Goal: Check status: Check status

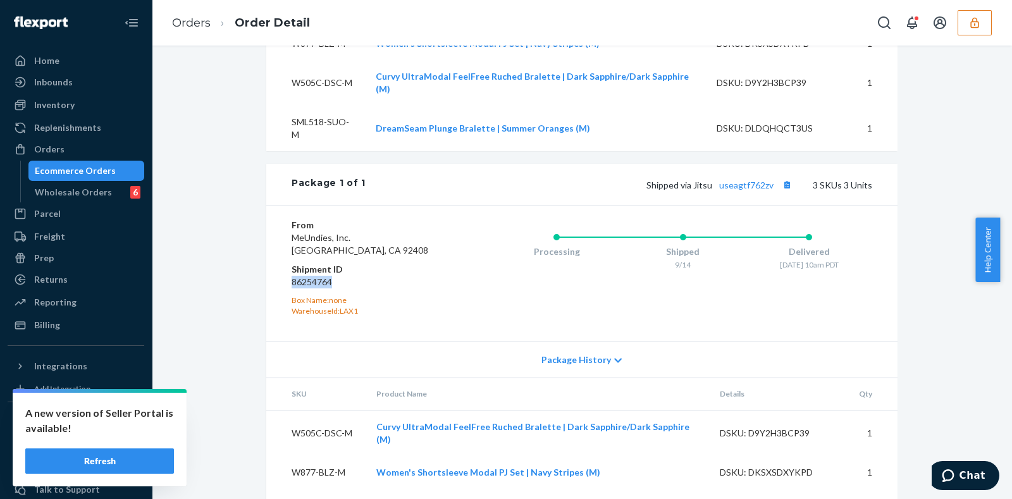
scroll to position [491, 0]
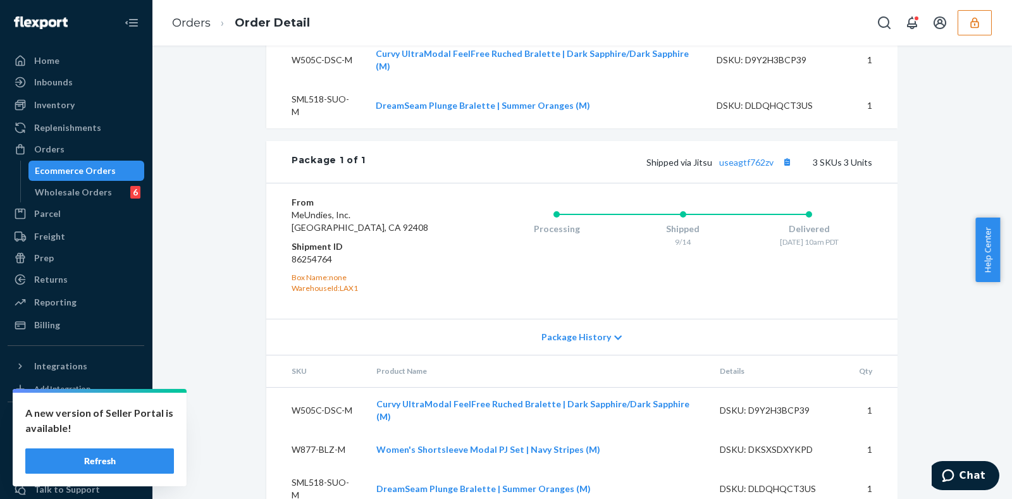
click at [473, 241] on div "Processing Shipped 9/14 Delivered [DATE] 10am PDT" at bounding box center [657, 251] width 429 height 110
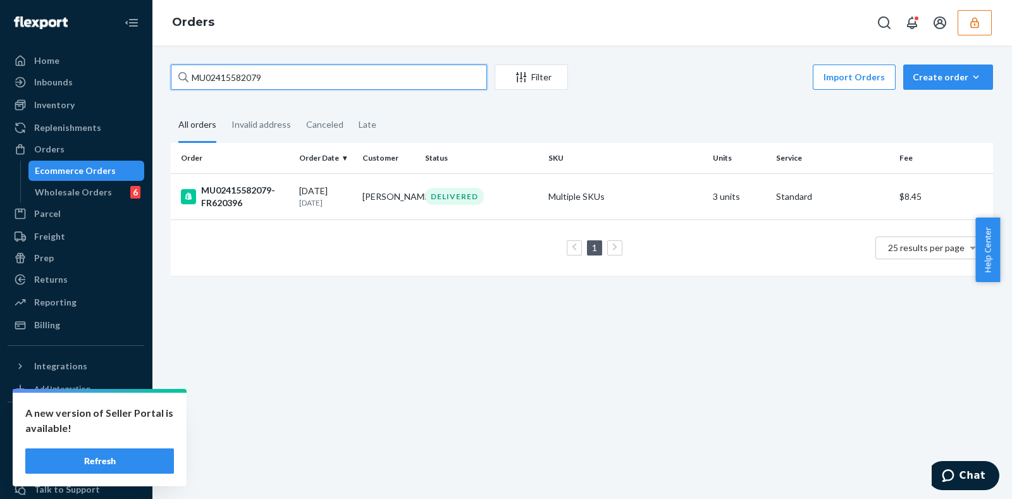
click at [282, 80] on input "MU02415582079" at bounding box center [329, 77] width 316 height 25
click at [281, 80] on input "MU02415582079" at bounding box center [329, 77] width 316 height 25
paste input "600-GWL-L"
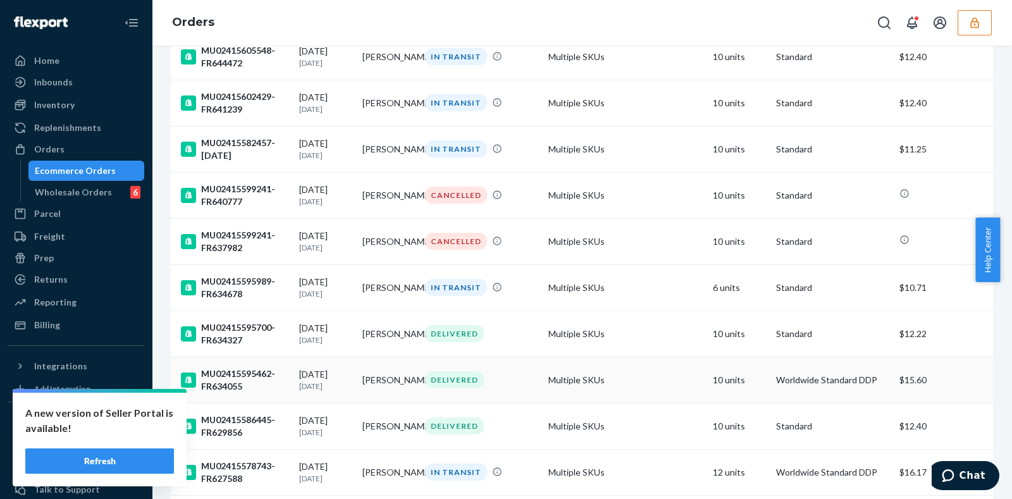
scroll to position [904, 0]
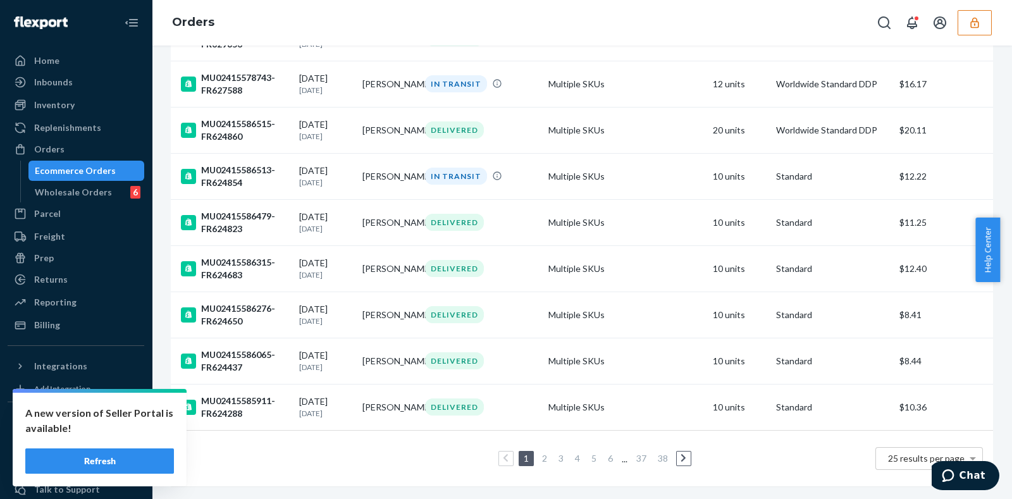
type input "M600-GWL-L"
click at [541, 453] on link "2" at bounding box center [544, 458] width 10 height 11
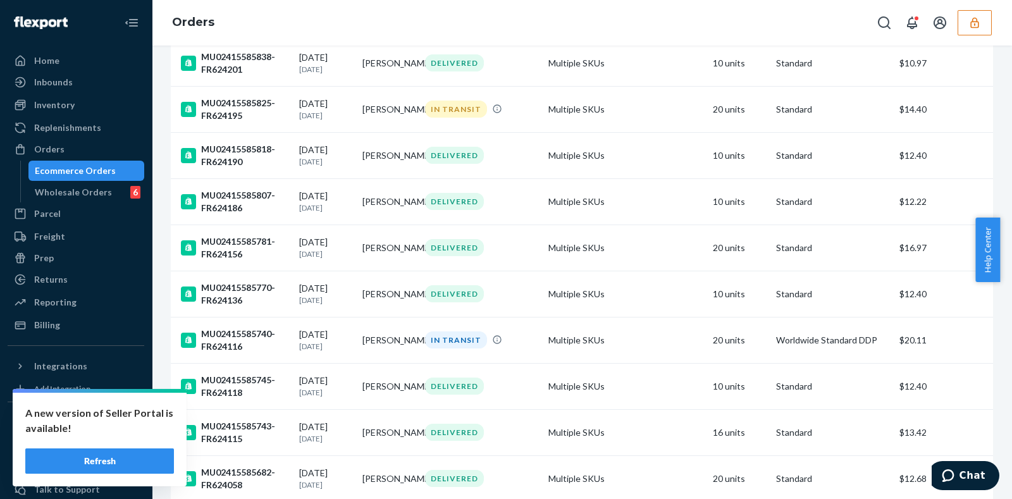
scroll to position [930, 0]
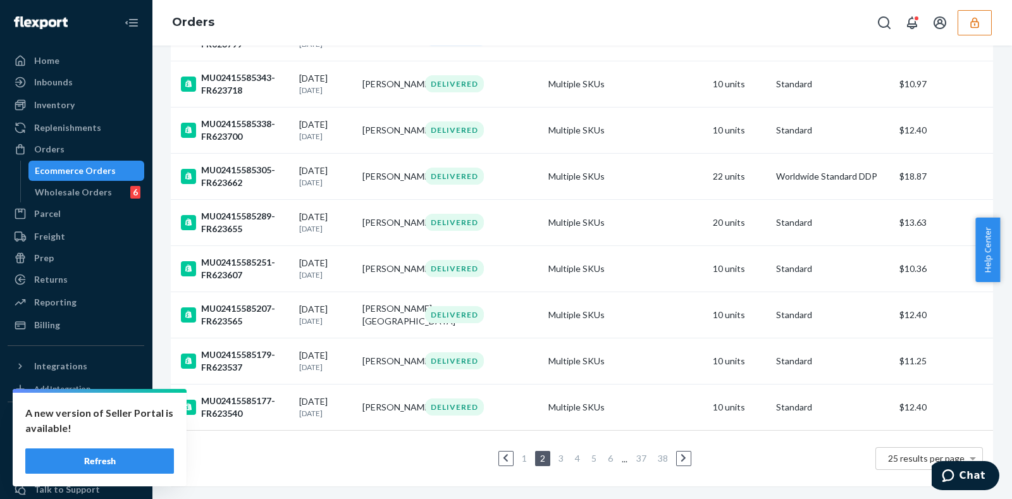
click at [558, 453] on link "3" at bounding box center [561, 458] width 10 height 11
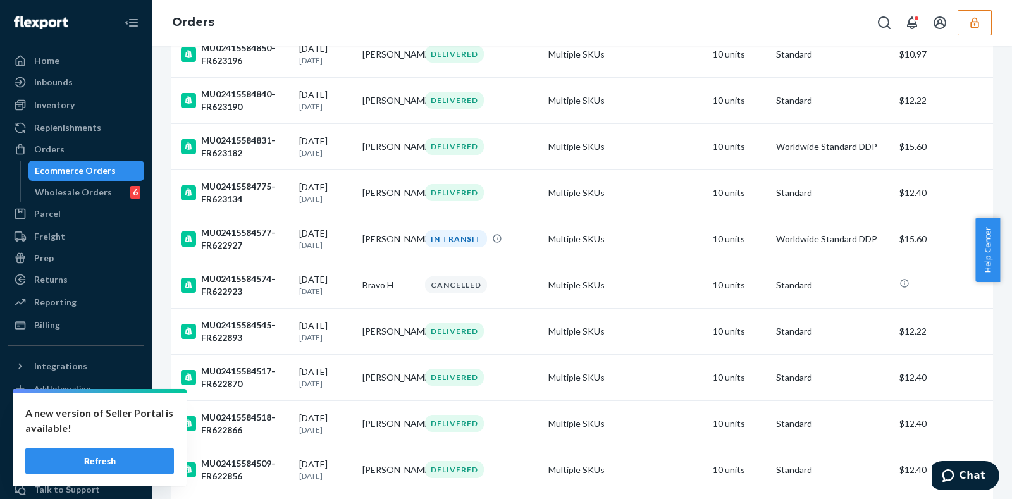
scroll to position [904, 0]
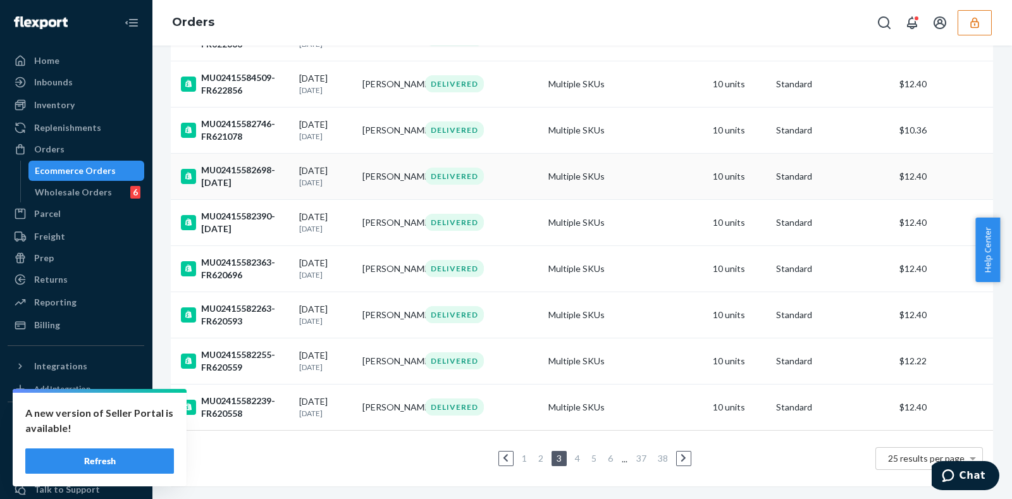
click at [687, 166] on td "Multiple SKUs" at bounding box center [625, 176] width 164 height 46
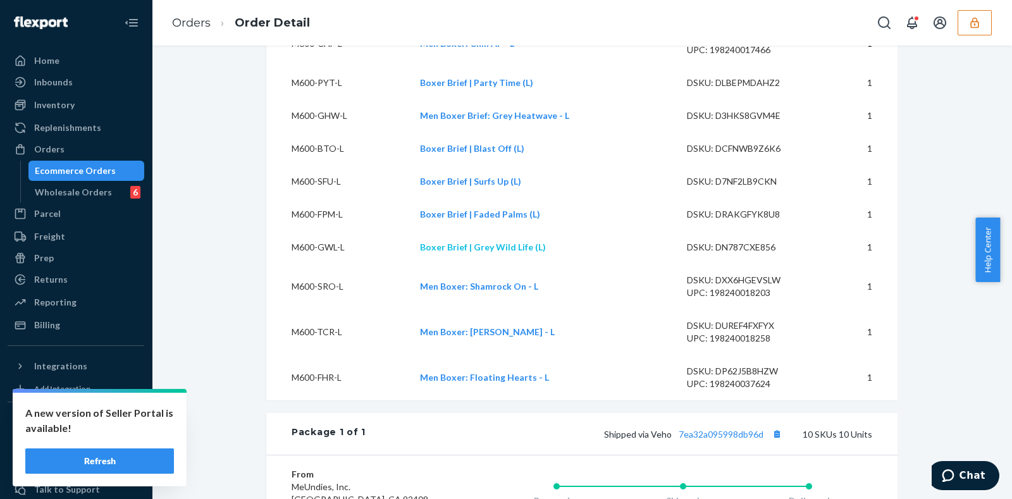
scroll to position [395, 0]
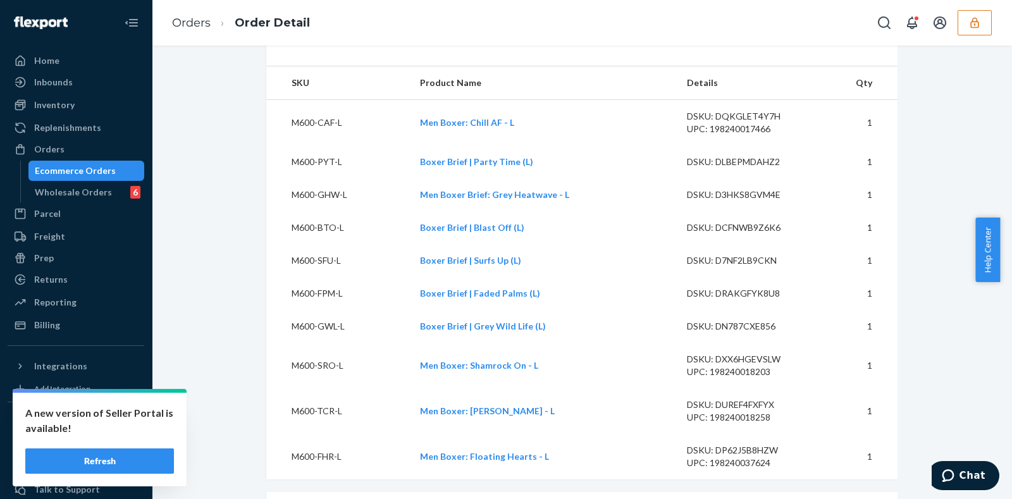
click at [222, 209] on div "Shopify Order # MU02415582698-[DATE] • Standard / $12.40 View Details Submit Cl…" at bounding box center [581, 401] width 841 height 1464
click at [247, 204] on div "Shopify Order # MU02415582698-[DATE] • Standard / $12.40 View Details Submit Cl…" at bounding box center [581, 401] width 841 height 1464
click at [234, 192] on div "Shopify Order # MU02415582698-[DATE] • Standard / $12.40 View Details Submit Cl…" at bounding box center [581, 401] width 841 height 1464
click at [221, 196] on div "Shopify Order # MU02415582698-[DATE] • Standard / $12.40 View Details Submit Cl…" at bounding box center [581, 401] width 841 height 1464
click at [218, 307] on div "Shopify Order # MU02415582698-[DATE] • Standard / $12.40 View Details Submit Cl…" at bounding box center [581, 401] width 841 height 1464
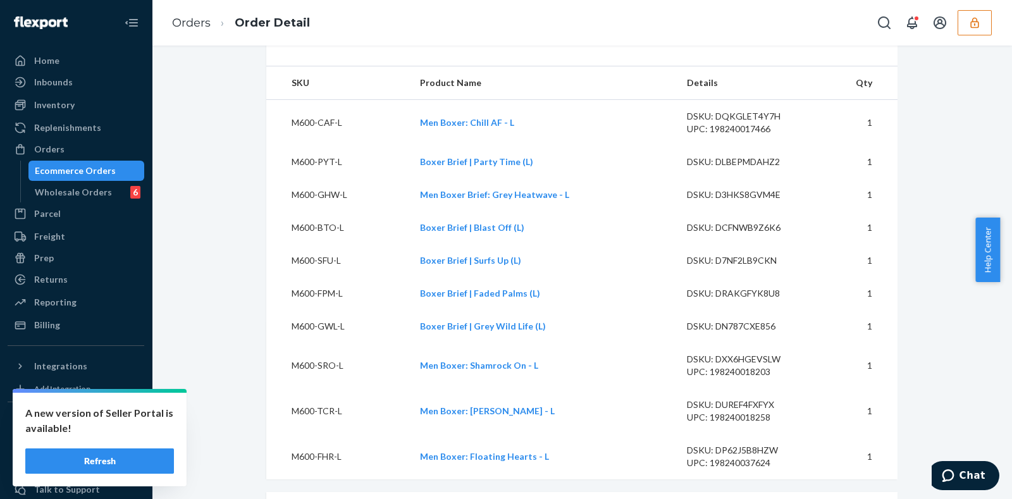
click at [207, 238] on div "Shopify Order # MU02415582698-[DATE] • Standard / $12.40 View Details Submit Cl…" at bounding box center [581, 401] width 841 height 1464
click at [221, 190] on div "Shopify Order # MU02415582698-[DATE] • Standard / $12.40 View Details Submit Cl…" at bounding box center [581, 401] width 841 height 1464
click at [190, 215] on div "Shopify Order # MU02415582698-[DATE] • Standard / $12.40 View Details Submit Cl…" at bounding box center [581, 401] width 841 height 1464
click at [232, 295] on div "Shopify Order # MU02415582698-[DATE] • Standard / $12.40 View Details Submit Cl…" at bounding box center [581, 401] width 841 height 1464
click at [200, 286] on div "Shopify Order # MU02415582698-[DATE] • Standard / $12.40 View Details Submit Cl…" at bounding box center [581, 401] width 841 height 1464
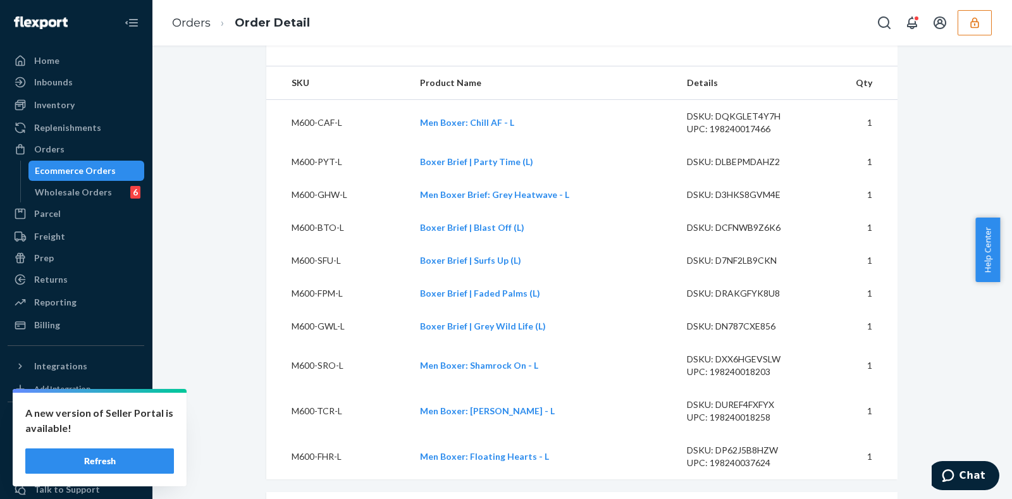
click at [242, 212] on div "Shopify Order # MU02415582698-[DATE] • Standard / $12.40 View Details Submit Cl…" at bounding box center [581, 401] width 841 height 1464
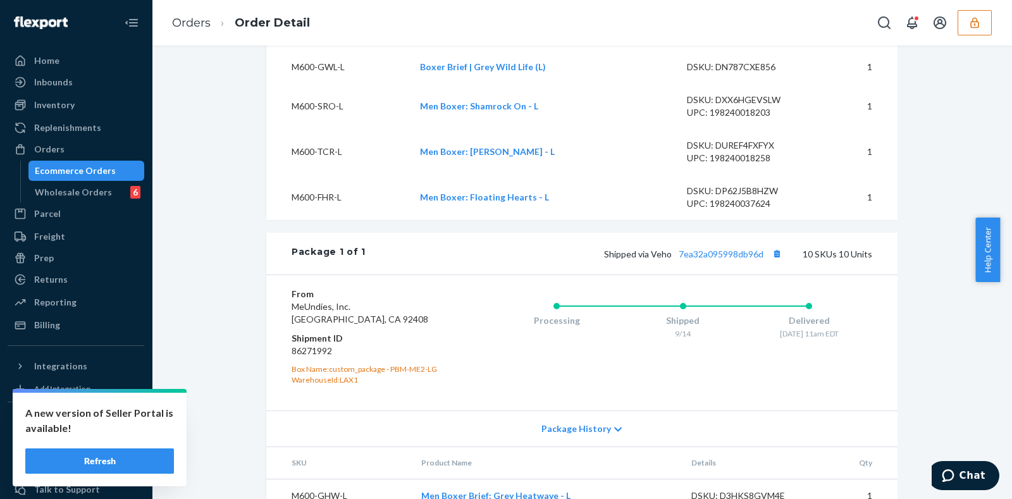
scroll to position [712, 0]
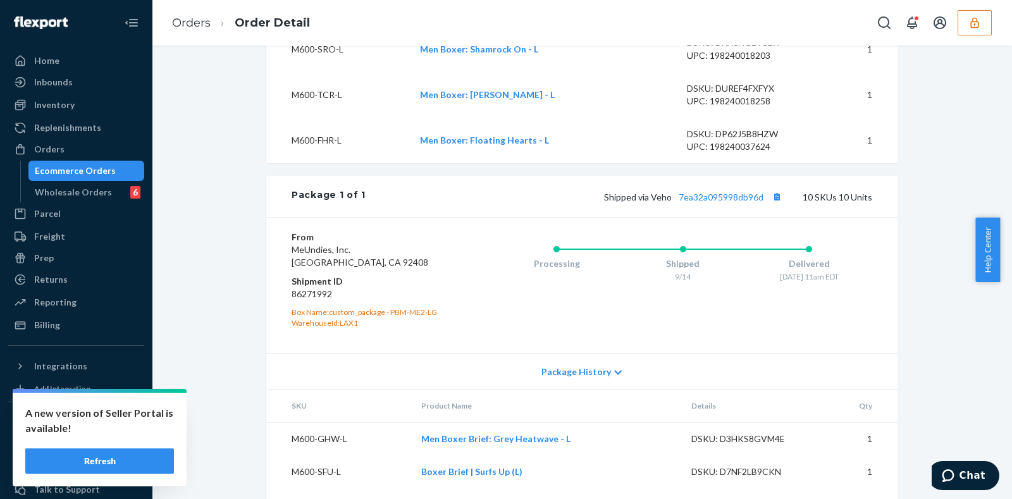
click at [312, 300] on dd "86271992" at bounding box center [367, 294] width 151 height 13
copy dd "86271992"
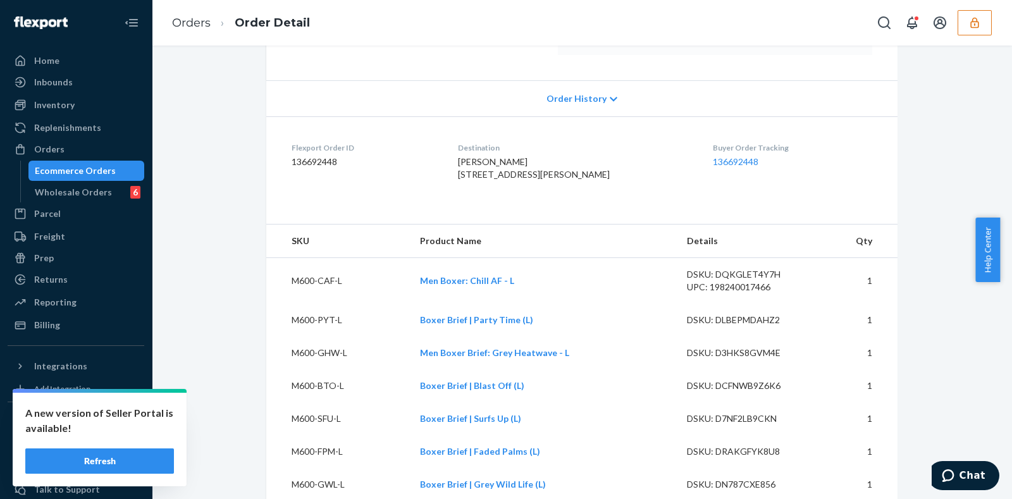
scroll to position [0, 0]
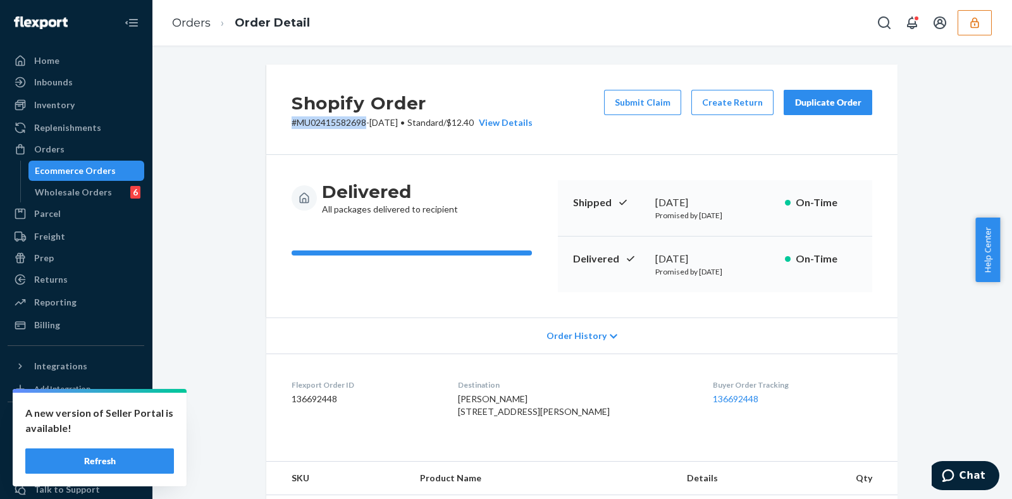
drag, startPoint x: 281, startPoint y: 121, endPoint x: 360, endPoint y: 121, distance: 79.1
click at [360, 121] on div "Shopify Order # MU02415582698-[DATE] • Standard / $12.40 View Details Submit Cl…" at bounding box center [581, 110] width 631 height 90
copy p "# MU02415582698"
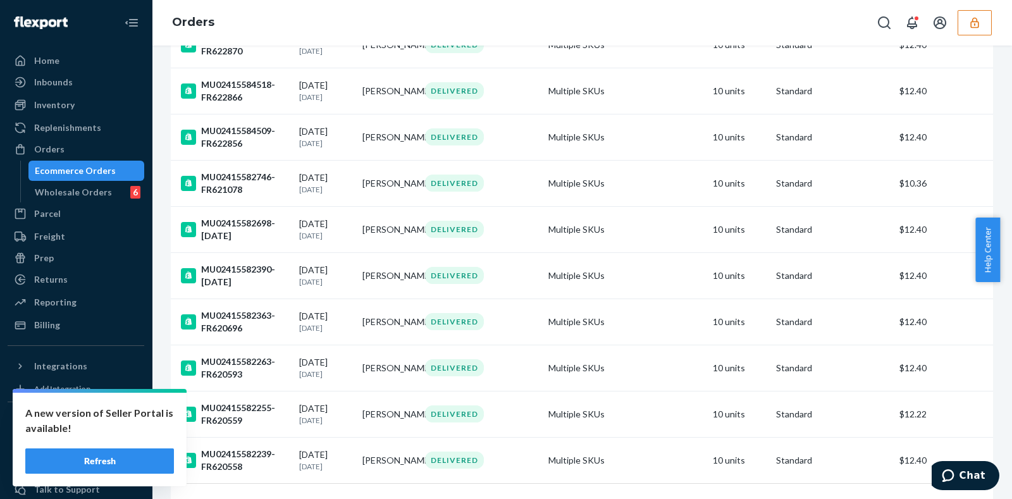
scroll to position [870, 0]
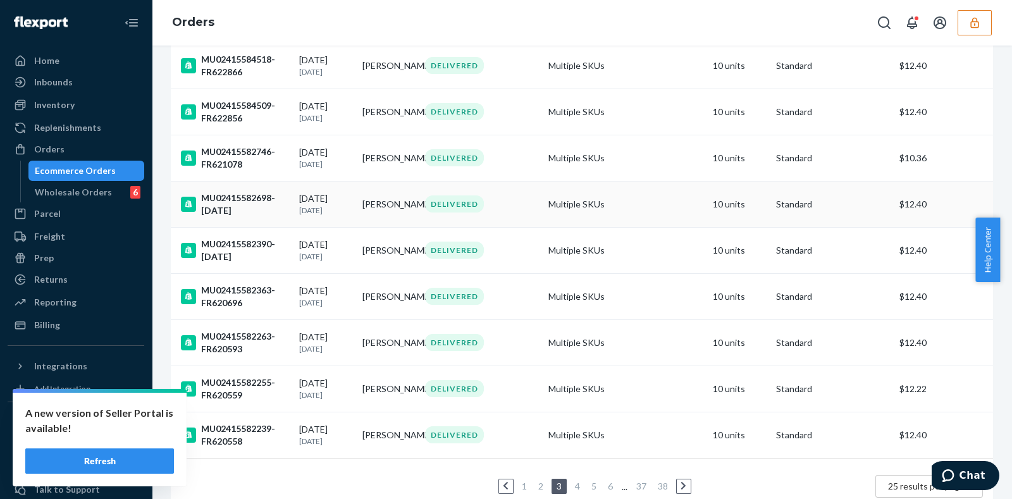
click at [254, 210] on div "MU02415582698-[DATE]" at bounding box center [235, 204] width 108 height 25
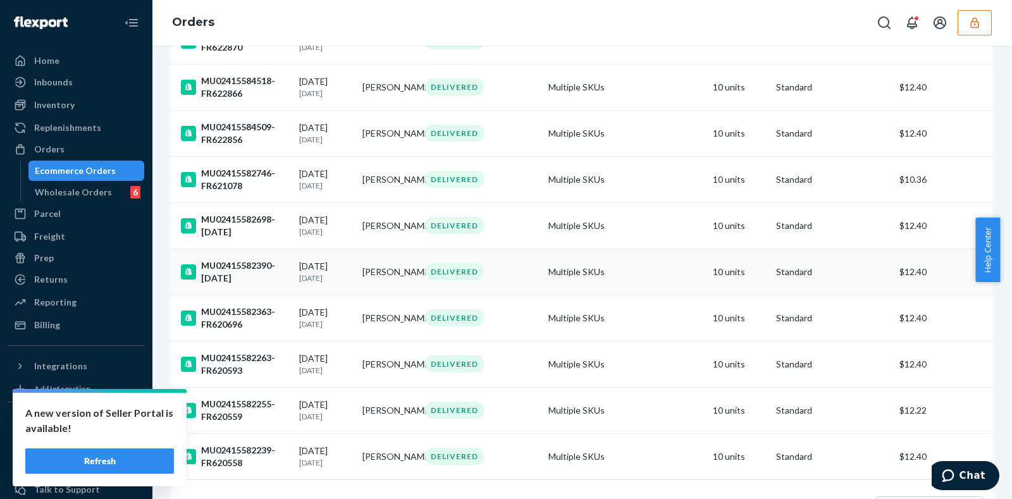
scroll to position [870, 0]
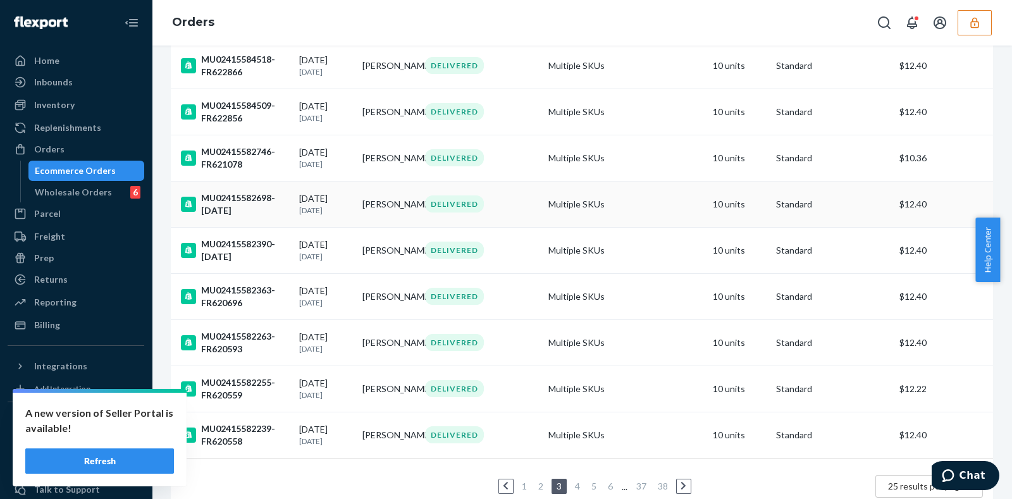
click at [377, 201] on td "[PERSON_NAME]" at bounding box center [388, 204] width 63 height 46
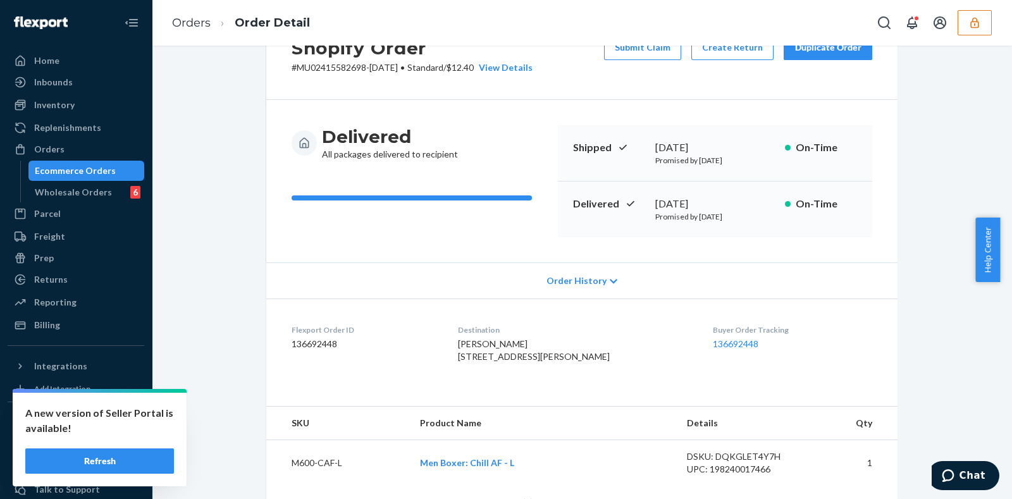
scroll to position [157, 0]
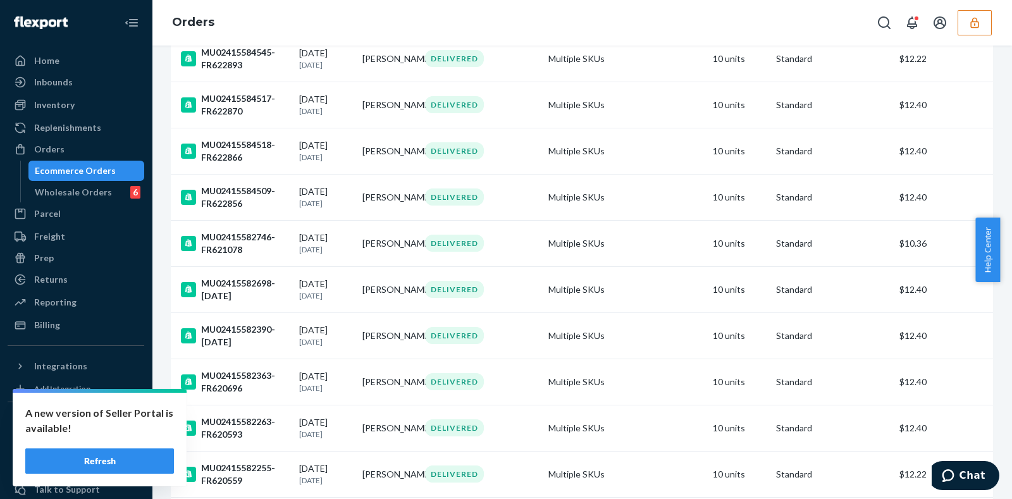
scroll to position [791, 0]
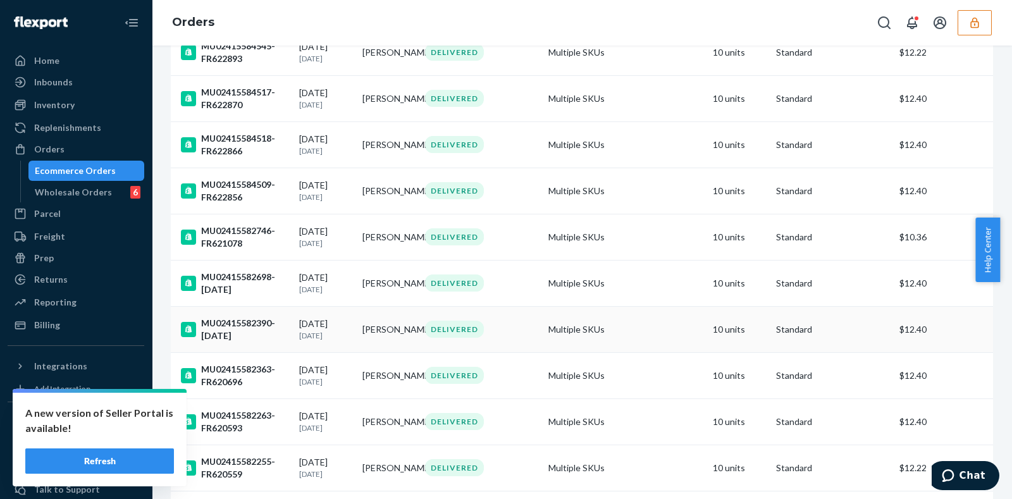
click at [394, 337] on td "[PERSON_NAME]" at bounding box center [388, 329] width 63 height 46
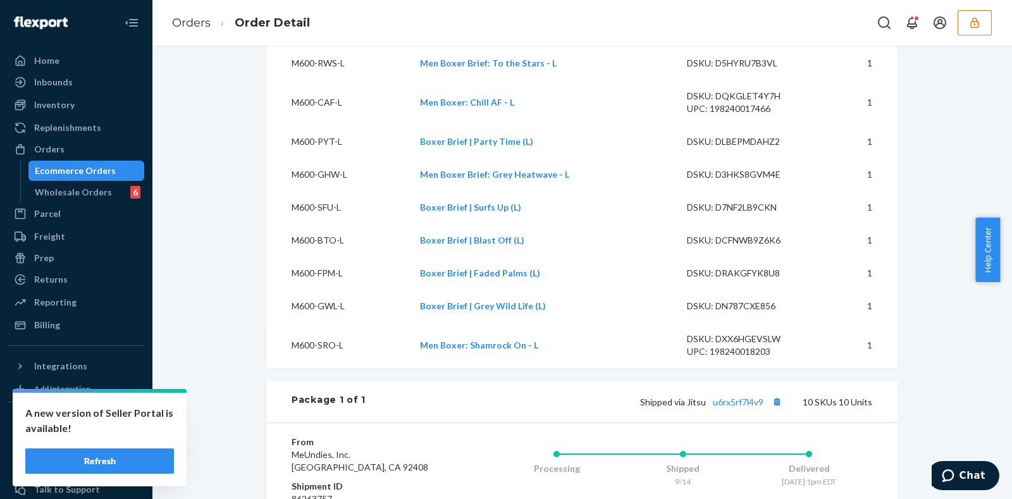
scroll to position [474, 0]
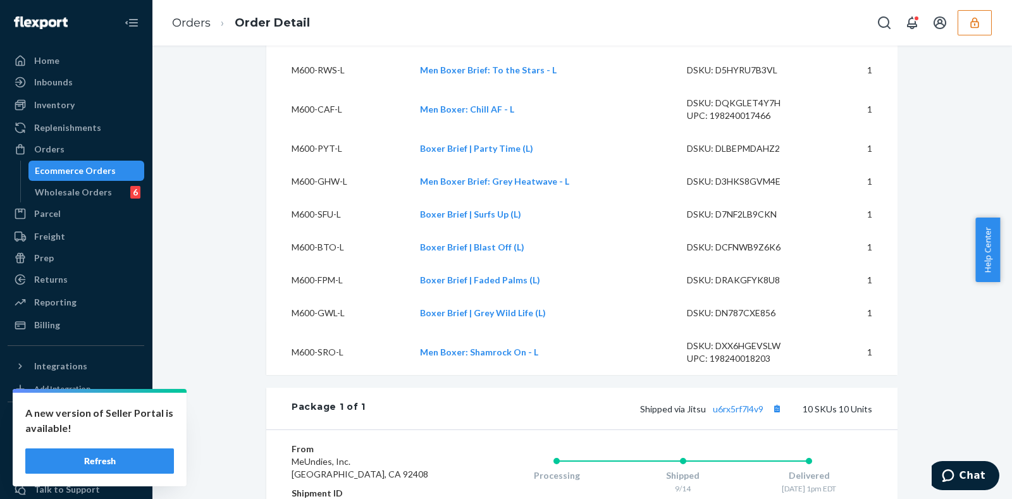
click at [230, 207] on div "Shopify Order # MU02415582390-[DATE] • Standard / $12.40 View Details Submit Cl…" at bounding box center [581, 297] width 841 height 1414
click at [207, 210] on div "Shopify Order # MU02415582390-[DATE] • Standard / $12.40 View Details Submit Cl…" at bounding box center [581, 297] width 841 height 1414
click at [228, 242] on div "Shopify Order # MU02415582390-[DATE] • Standard / $12.40 View Details Submit Cl…" at bounding box center [581, 297] width 841 height 1414
click at [209, 190] on div "Shopify Order # MU02415582390-[DATE] • Standard / $12.40 View Details Submit Cl…" at bounding box center [581, 297] width 841 height 1414
click at [231, 241] on div "Shopify Order # MU02415582390-[DATE] • Standard / $12.40 View Details Submit Cl…" at bounding box center [581, 297] width 841 height 1414
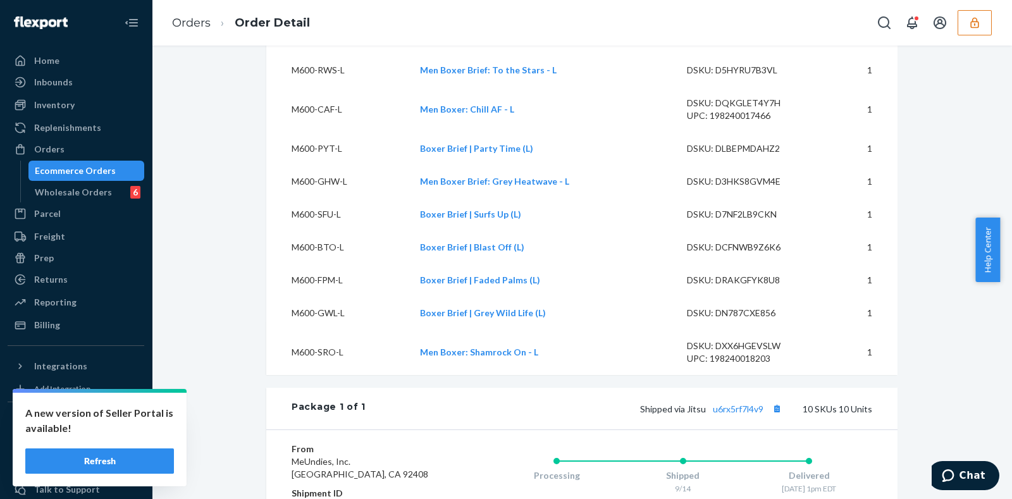
click at [187, 231] on div "Shopify Order # MU02415582390-[DATE] • Standard / $12.40 View Details Submit Cl…" at bounding box center [581, 297] width 841 height 1414
click at [241, 246] on div "Shopify Order # MU02415582390-[DATE] • Standard / $12.40 View Details Submit Cl…" at bounding box center [581, 297] width 841 height 1414
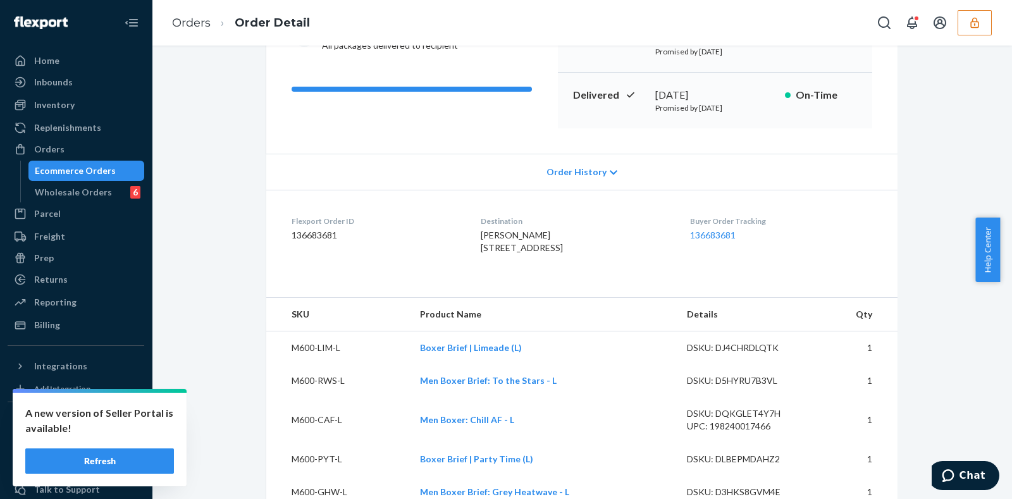
scroll to position [0, 0]
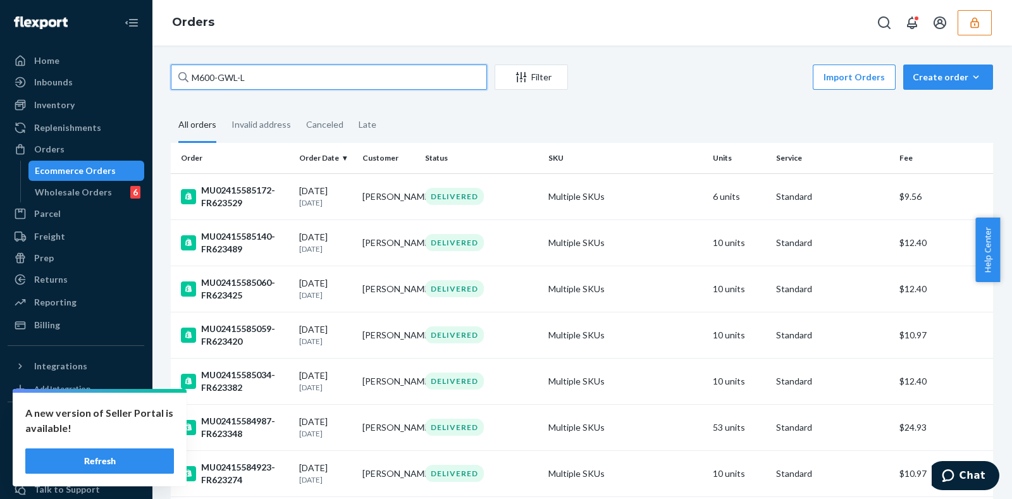
drag, startPoint x: 268, startPoint y: 78, endPoint x: 182, endPoint y: 75, distance: 85.4
click at [182, 75] on div "M600-GWL-L" at bounding box center [329, 77] width 316 height 25
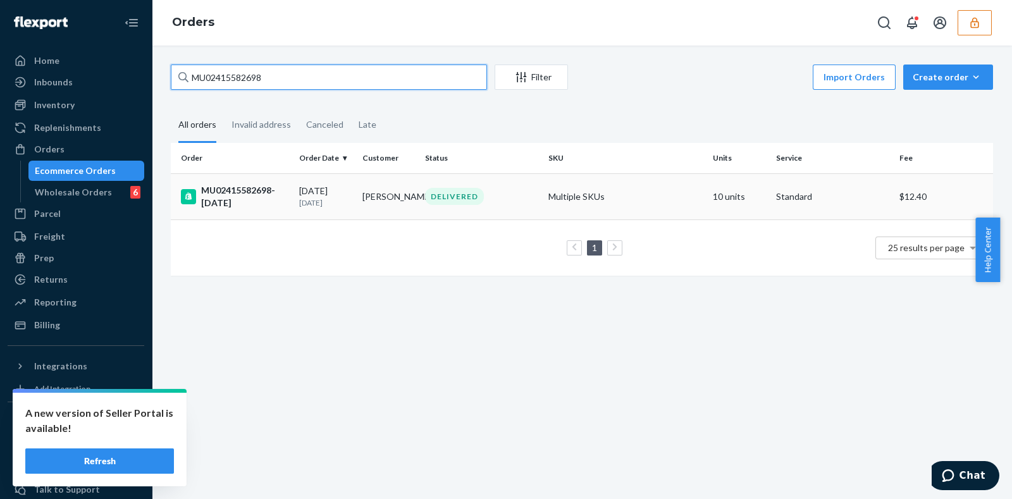
type input "M600-GWL-L"
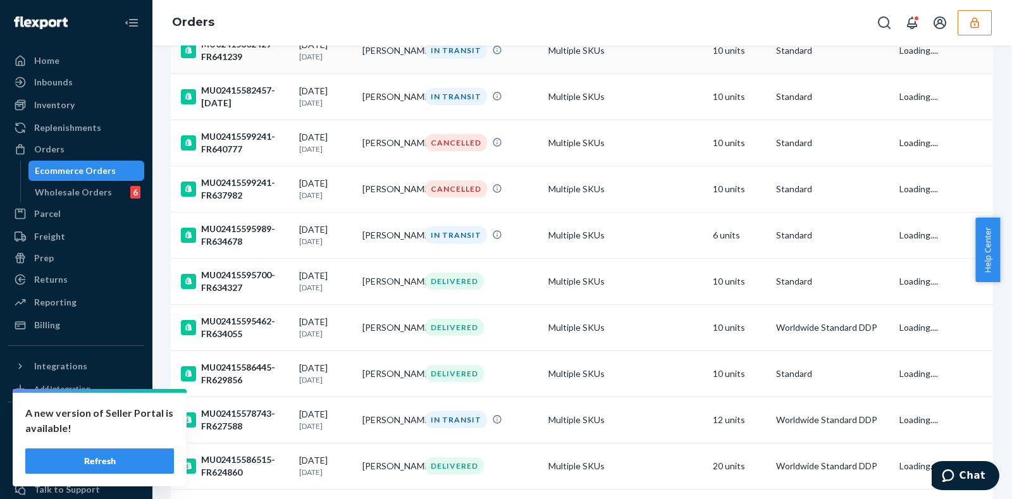
scroll to position [904, 0]
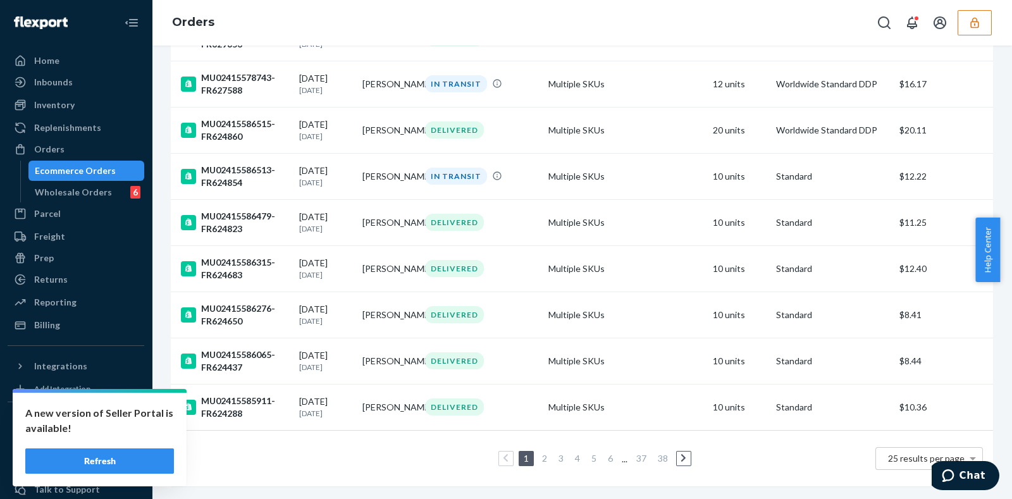
click at [555, 438] on div "1 2 3 4 5 6 ... 37 38 25 results per page" at bounding box center [582, 458] width 802 height 40
click at [556, 453] on link "3" at bounding box center [561, 458] width 10 height 11
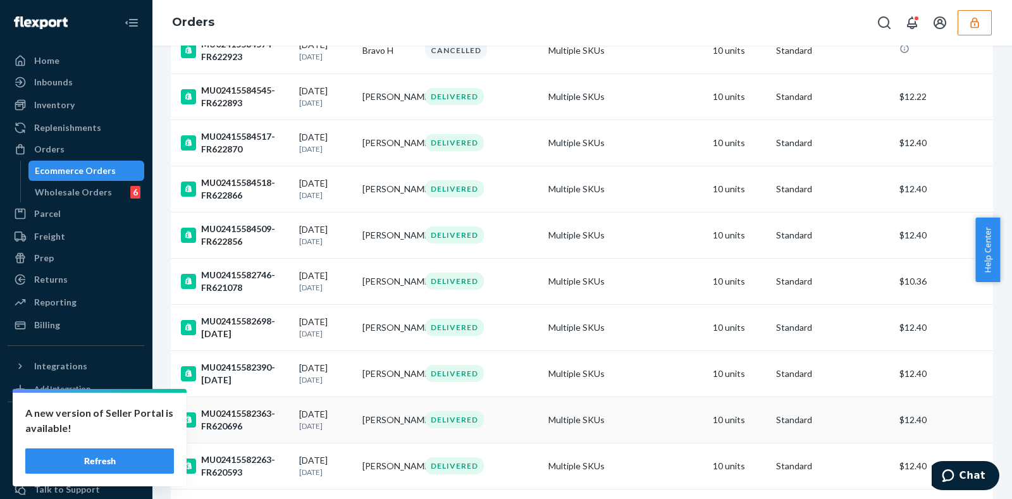
scroll to position [825, 0]
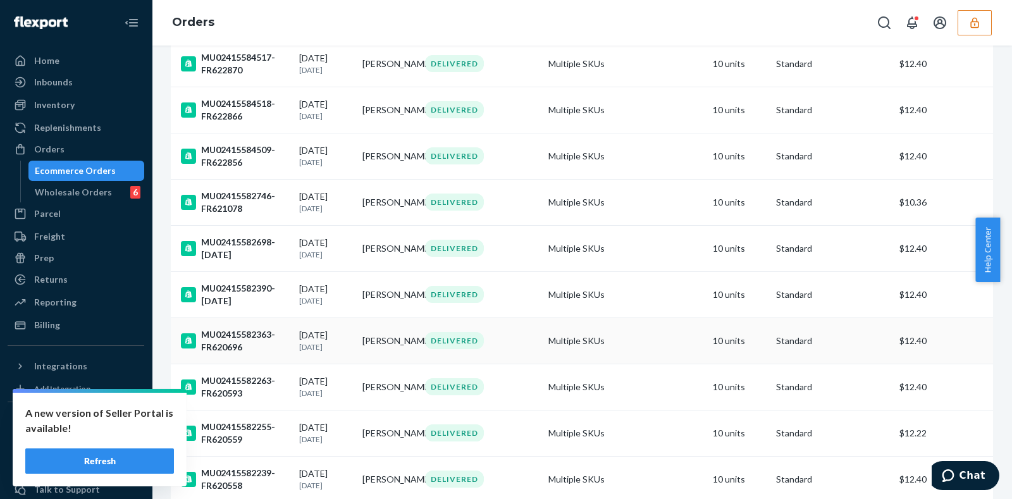
click at [381, 343] on td "[PERSON_NAME]" at bounding box center [388, 341] width 63 height 46
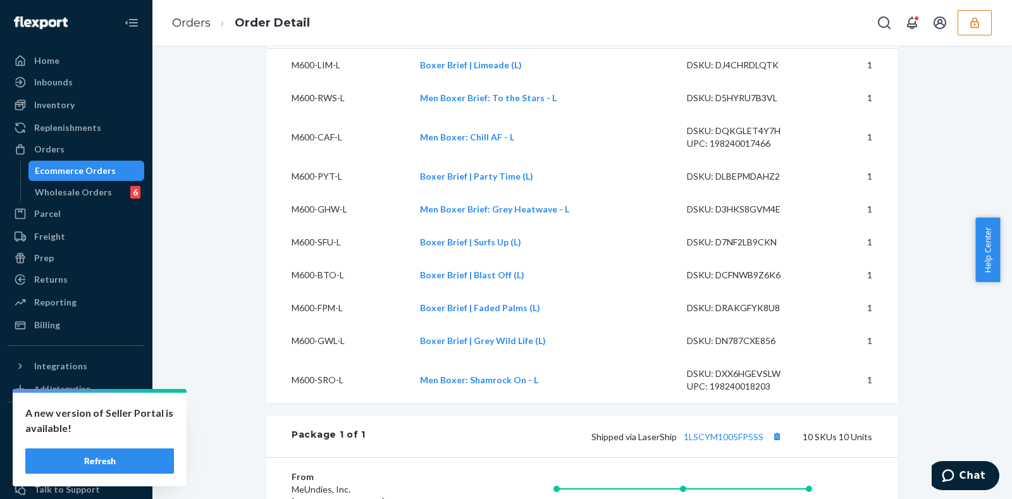
scroll to position [395, 0]
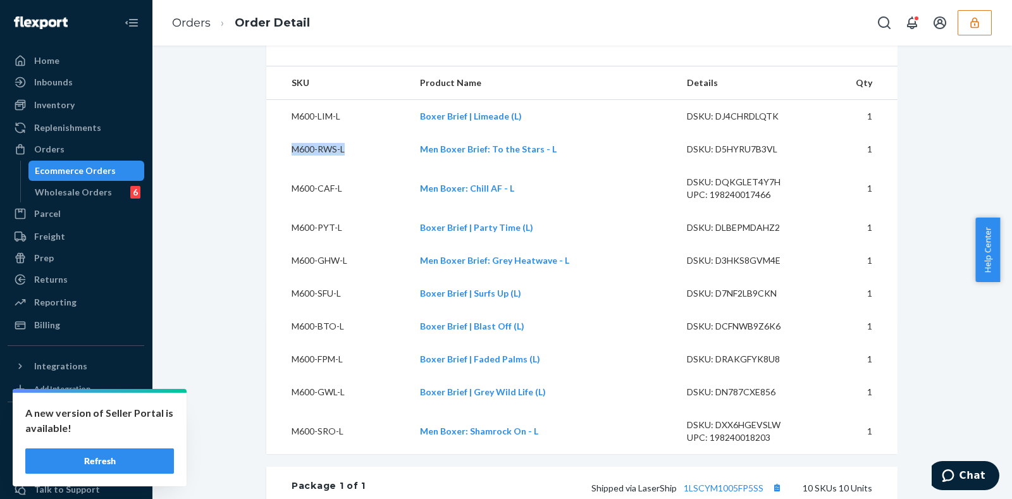
drag, startPoint x: 285, startPoint y: 175, endPoint x: 322, endPoint y: 175, distance: 36.7
click at [341, 166] on td "M600-RWS-L" at bounding box center [338, 149] width 144 height 33
copy td "M600-RWS-L"
click at [230, 106] on div "Shopify Order # MU02415582363-FR620696 • Standard / $12.40 View Details Submit …" at bounding box center [581, 376] width 841 height 1414
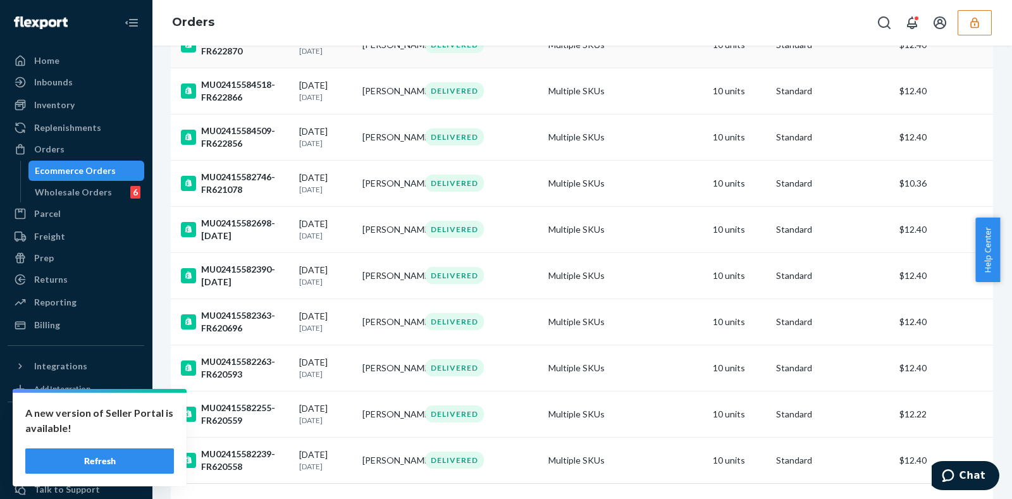
scroll to position [870, 0]
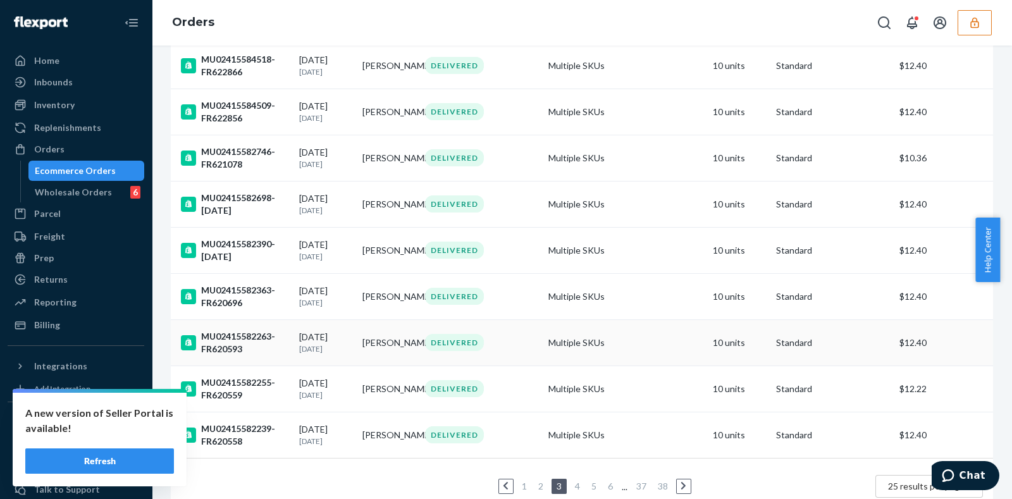
click at [383, 342] on td "[PERSON_NAME]" at bounding box center [388, 342] width 63 height 46
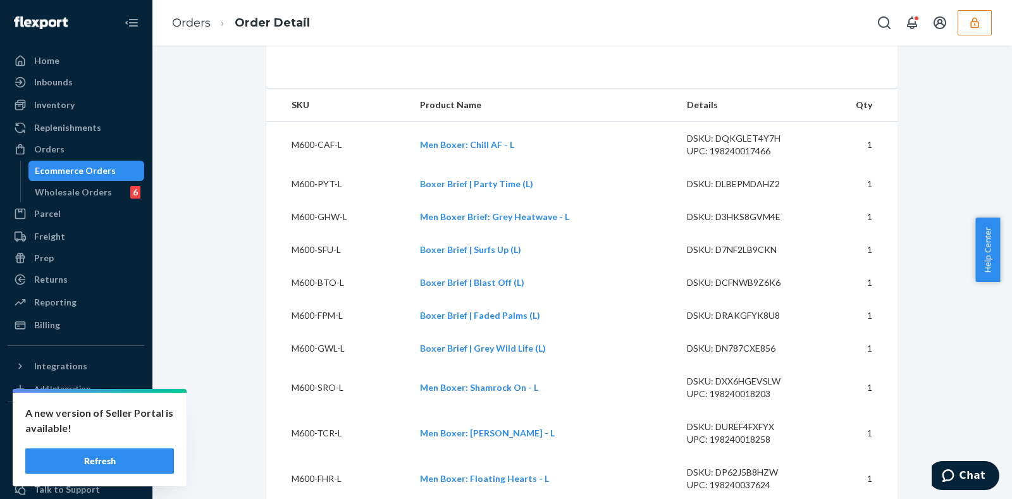
scroll to position [395, 0]
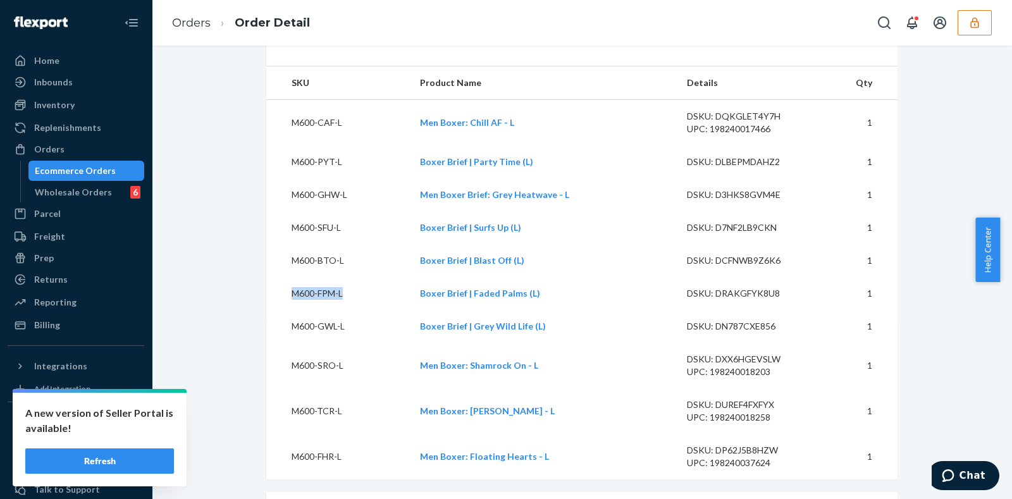
drag, startPoint x: 340, startPoint y: 321, endPoint x: 288, endPoint y: 325, distance: 52.1
click at [288, 310] on td "M600-FPM-L" at bounding box center [338, 293] width 144 height 33
copy td "M600-FPM-L"
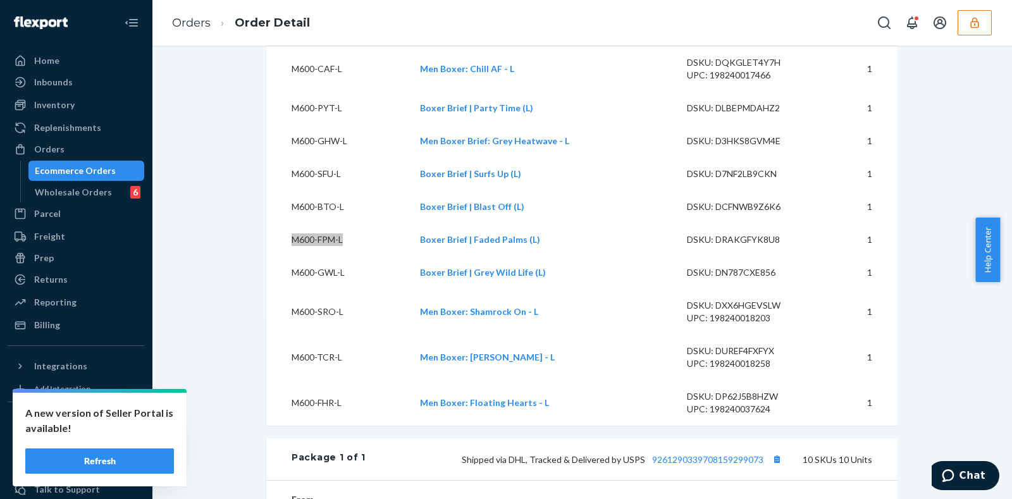
scroll to position [474, 0]
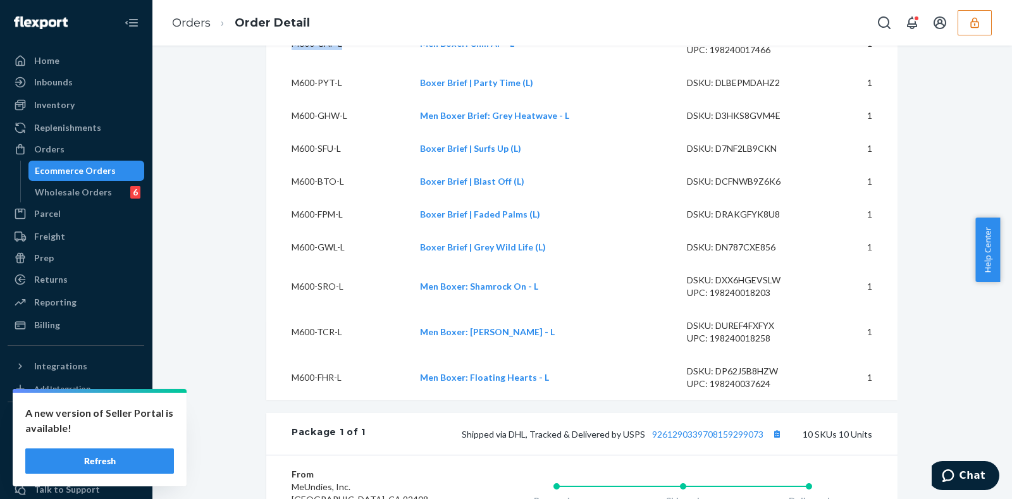
drag, startPoint x: 283, startPoint y: 68, endPoint x: 355, endPoint y: 66, distance: 72.1
click at [355, 66] on td "M600-CAF-L" at bounding box center [338, 44] width 144 height 46
copy td "M600-CAF-L"
drag, startPoint x: 280, startPoint y: 106, endPoint x: 336, endPoint y: 113, distance: 56.1
click at [336, 99] on td "M600-PYT-L" at bounding box center [338, 82] width 144 height 33
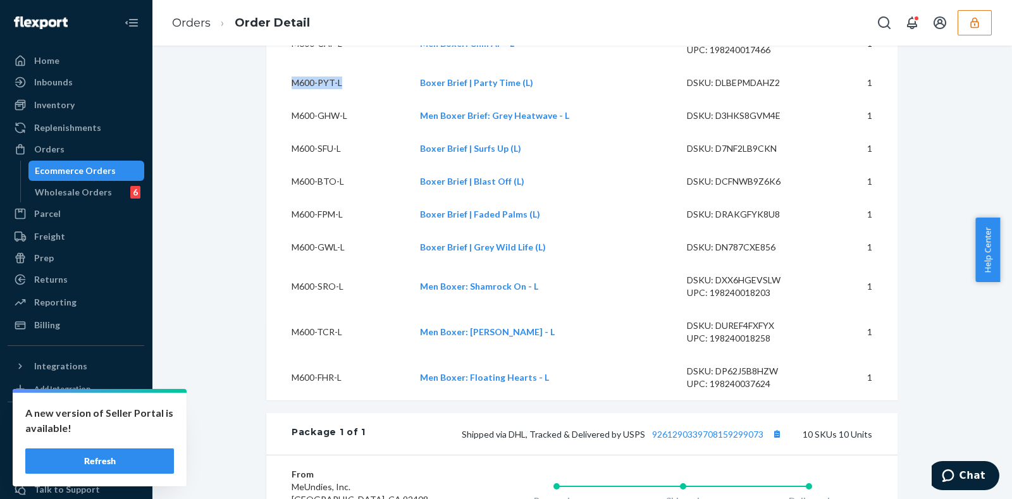
copy td "M600-PYT-L"
click at [318, 132] on td "M600-GHW-L" at bounding box center [338, 115] width 144 height 33
click at [317, 132] on td "M600-GHW-L" at bounding box center [338, 115] width 144 height 33
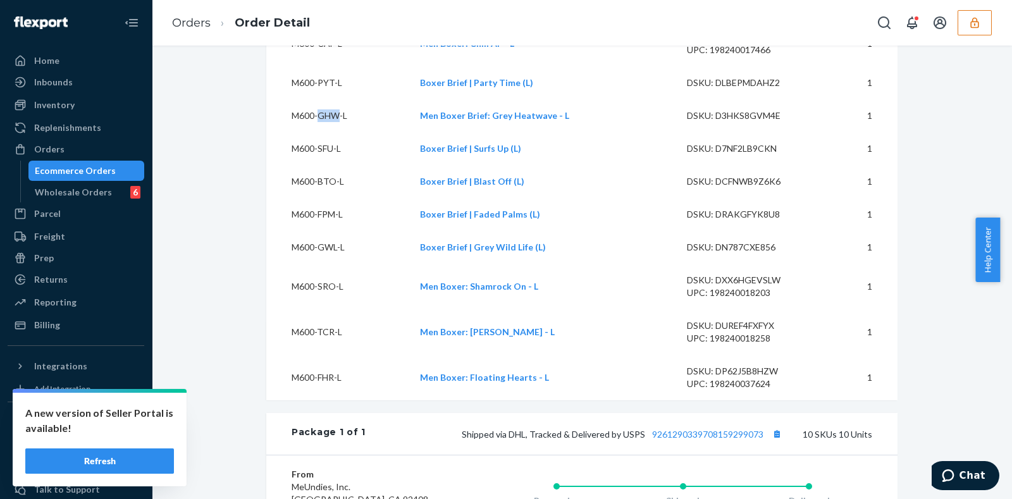
click at [317, 132] on td "M600-GHW-L" at bounding box center [338, 115] width 144 height 33
click at [325, 165] on td "M600-SFU-L" at bounding box center [338, 148] width 144 height 33
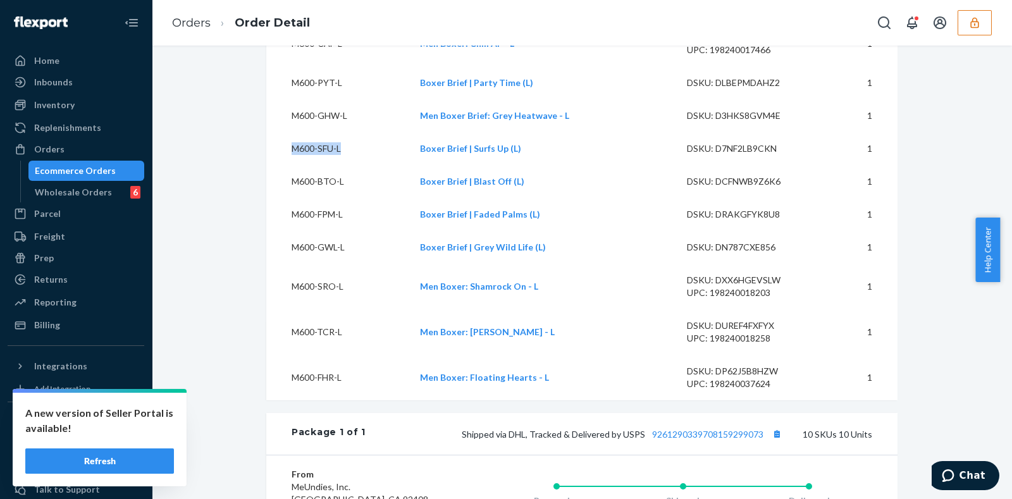
copy td "M600-SFU-L"
click at [321, 198] on td "M600-BTO-L" at bounding box center [338, 181] width 144 height 33
copy td "M600-BTO-L"
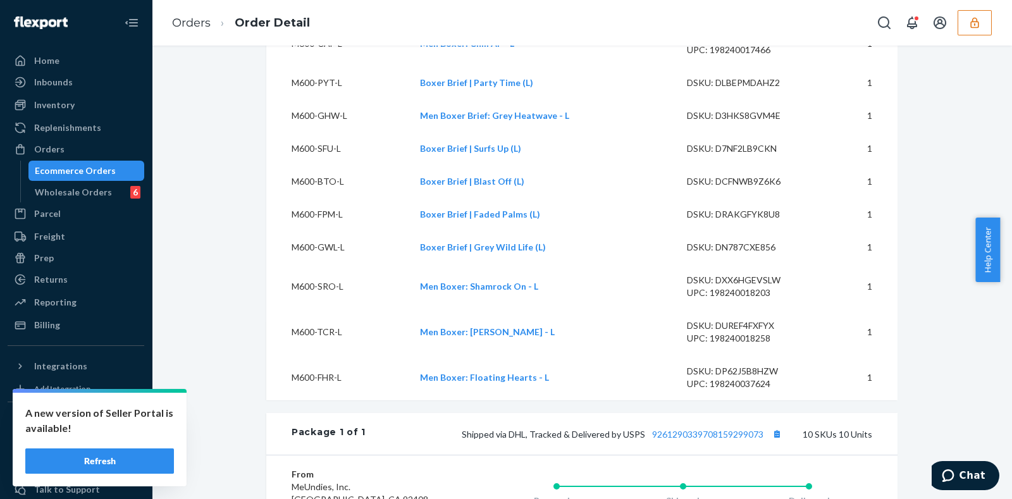
click at [330, 231] on td "M600-FPM-L" at bounding box center [338, 214] width 144 height 33
click at [329, 231] on td "M600-FPM-L" at bounding box center [338, 214] width 144 height 33
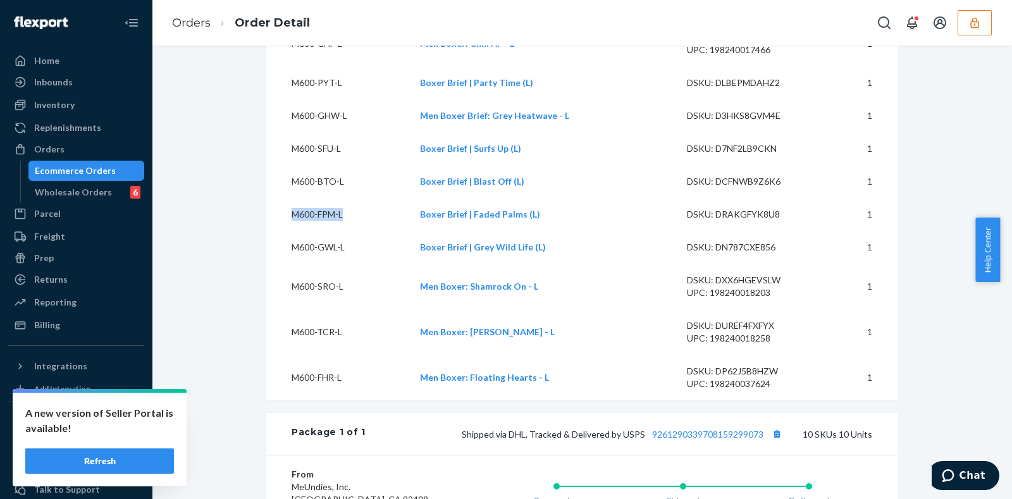
click at [329, 231] on td "M600-FPM-L" at bounding box center [338, 214] width 144 height 33
click at [319, 264] on td "M600-GWL-L" at bounding box center [338, 247] width 144 height 33
copy td "M600-GWL-L"
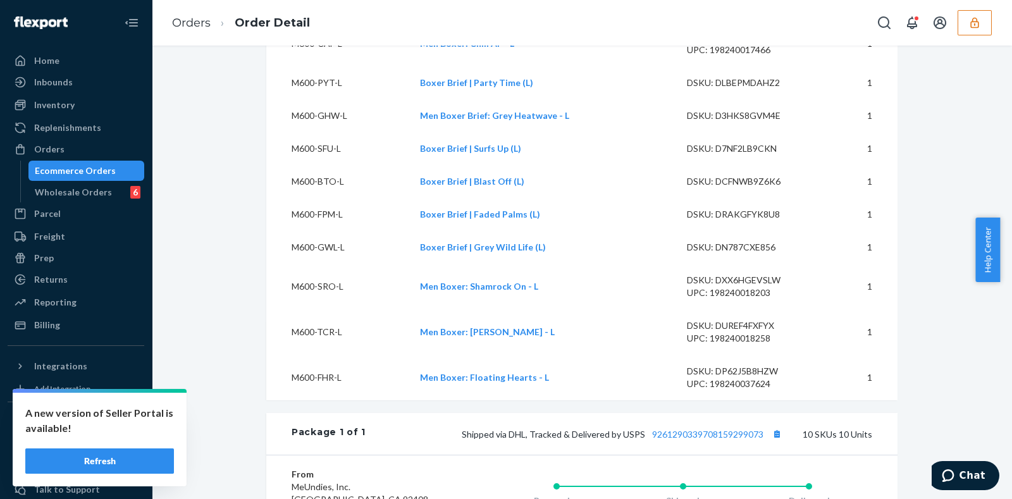
click at [326, 309] on td "M600-SRO-L" at bounding box center [338, 287] width 144 height 46
copy td "M600-SRO-L"
click at [304, 355] on td "M600-TCR-L" at bounding box center [338, 332] width 144 height 46
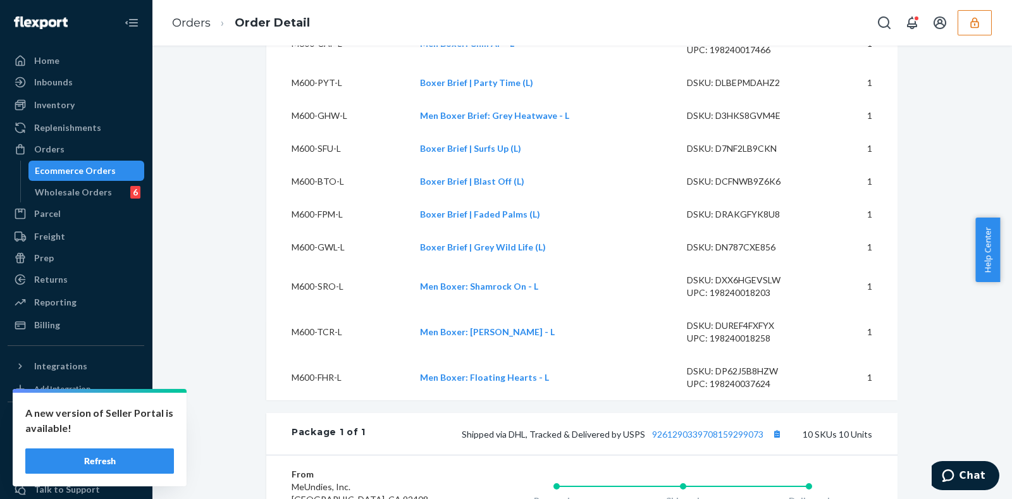
click at [304, 355] on td "M600-TCR-L" at bounding box center [338, 332] width 144 height 46
click at [305, 355] on td "M600-TCR-L" at bounding box center [338, 332] width 144 height 46
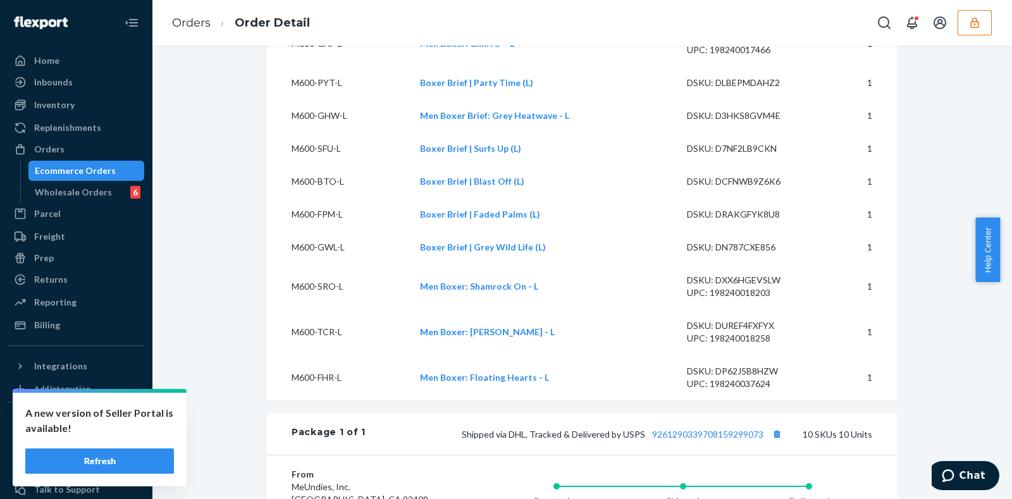
click at [326, 398] on td "M600-FHR-L" at bounding box center [338, 378] width 144 height 46
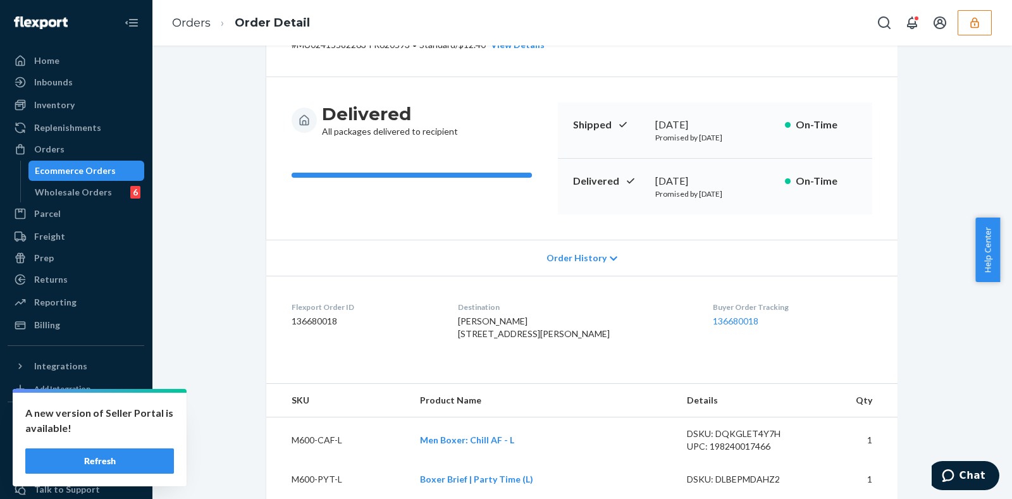
scroll to position [0, 0]
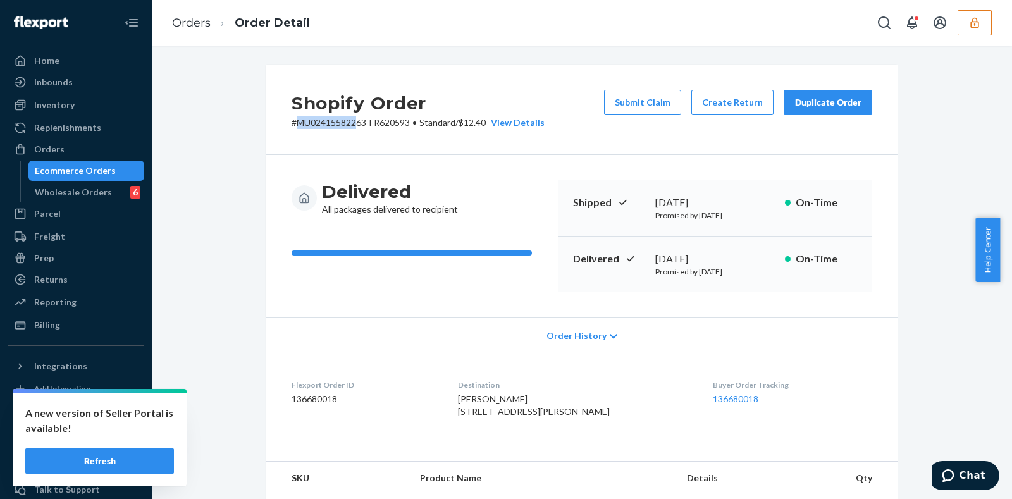
drag, startPoint x: 292, startPoint y: 123, endPoint x: 350, endPoint y: 130, distance: 58.6
click at [350, 130] on div "Shopify Order # MU02415582263-FR620593 • Standard / $12.40 View Details Submit …" at bounding box center [581, 110] width 631 height 90
click at [347, 130] on div "Shopify Order # MU02415582263-FR620593 • Standard / $12.40 View Details Submit …" at bounding box center [581, 110] width 631 height 90
drag, startPoint x: 285, startPoint y: 126, endPoint x: 361, endPoint y: 125, distance: 75.3
click at [361, 125] on p "# MU02415582263-FR620593 • Standard / $12.40 View Details" at bounding box center [418, 122] width 253 height 13
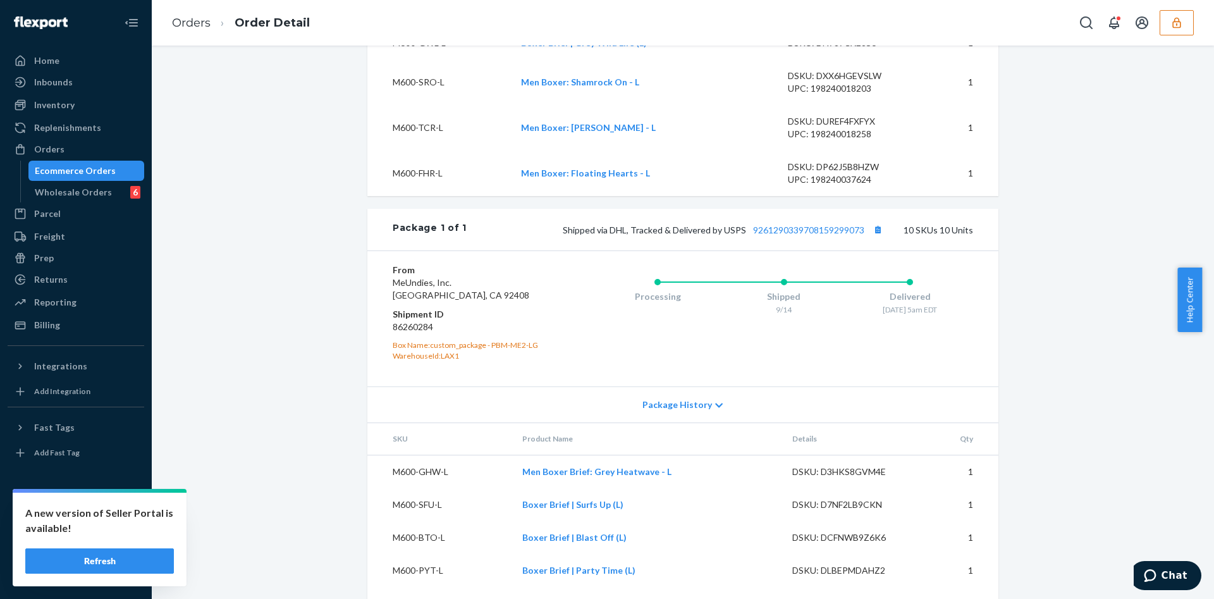
scroll to position [670, 0]
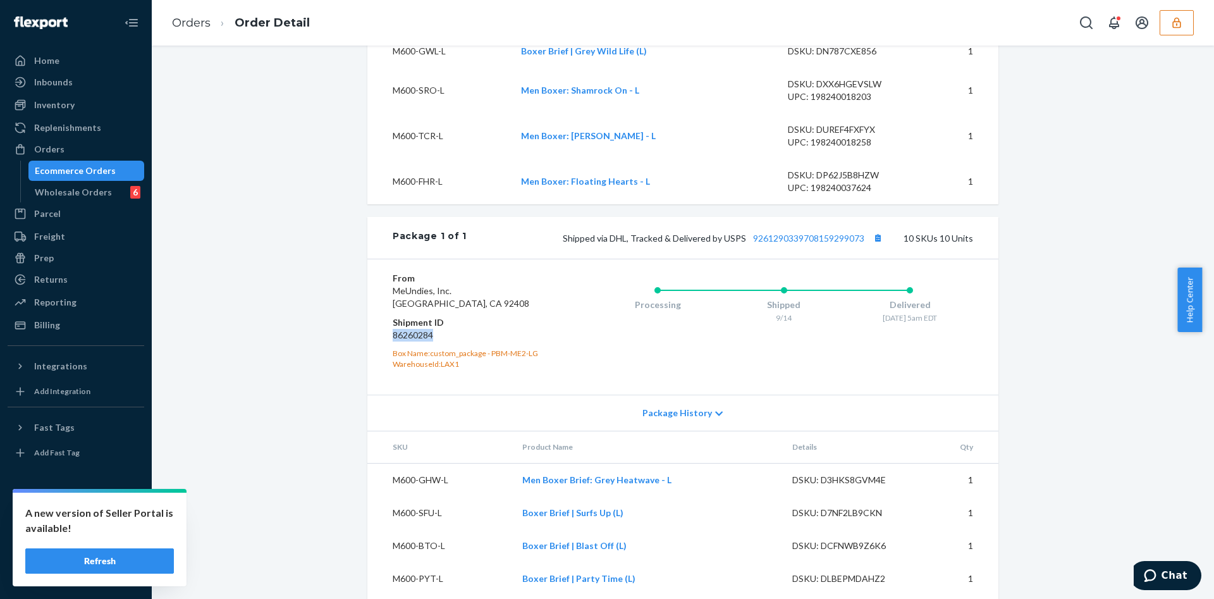
drag, startPoint x: 386, startPoint y: 362, endPoint x: 426, endPoint y: 359, distance: 39.9
click at [426, 342] on dd "86260284" at bounding box center [468, 335] width 151 height 13
click at [401, 342] on dd "86260284" at bounding box center [468, 335] width 151 height 13
click at [89, 148] on div "Orders" at bounding box center [76, 149] width 134 height 18
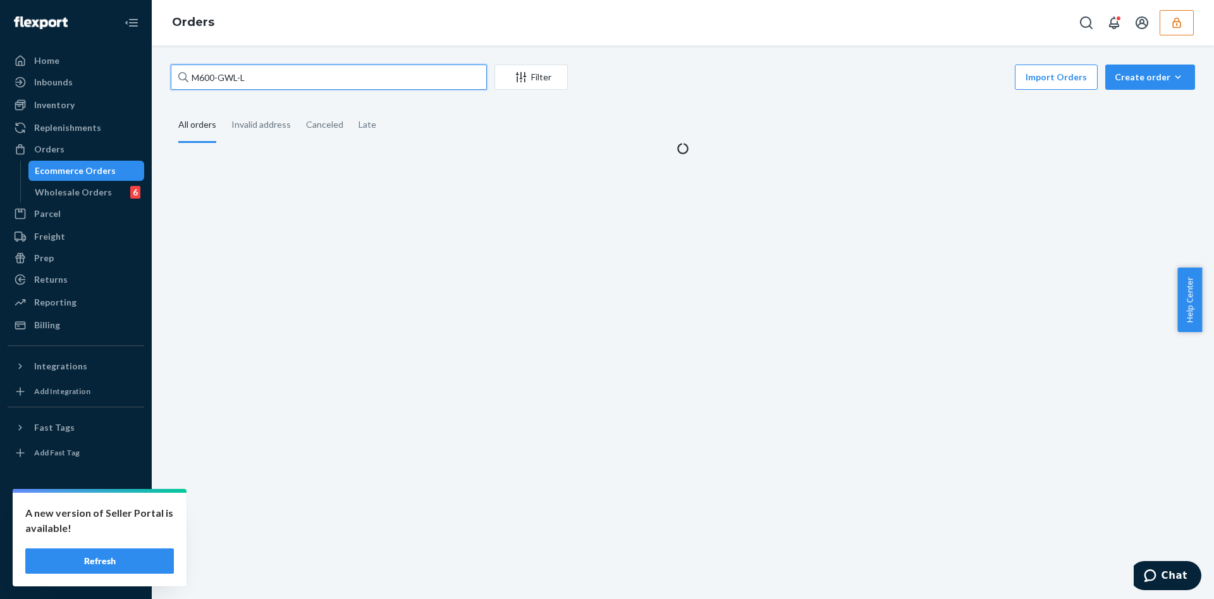
click at [288, 83] on input "M600-GWL-L" at bounding box center [329, 77] width 316 height 25
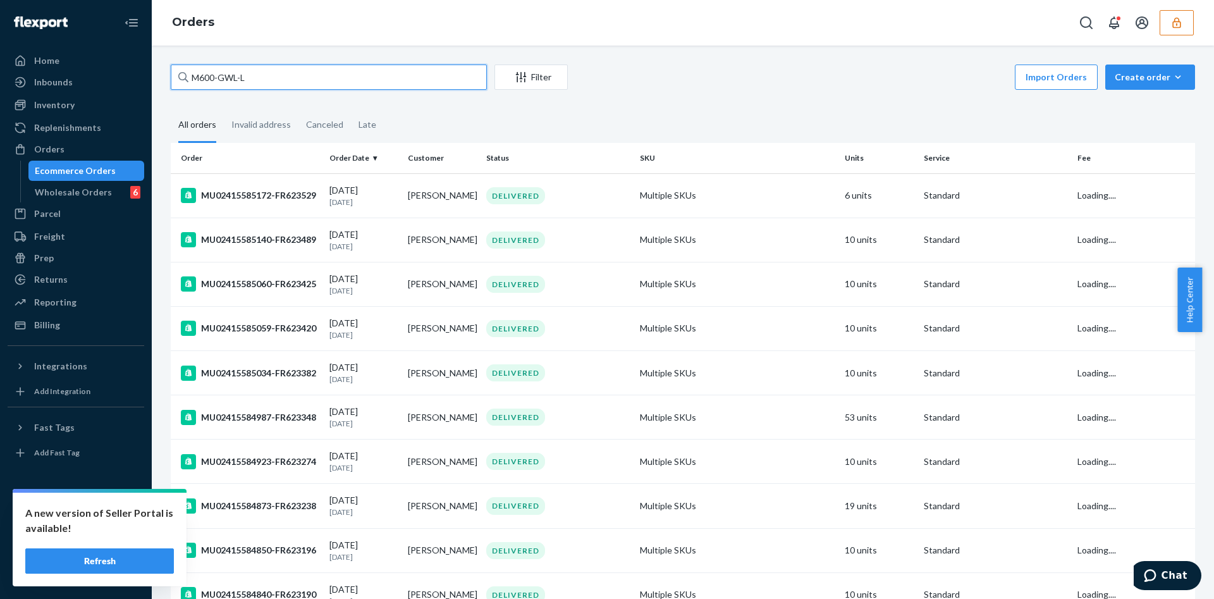
click at [288, 83] on input "M600-GWL-L" at bounding box center [329, 77] width 316 height 25
paste input "U02415582079"
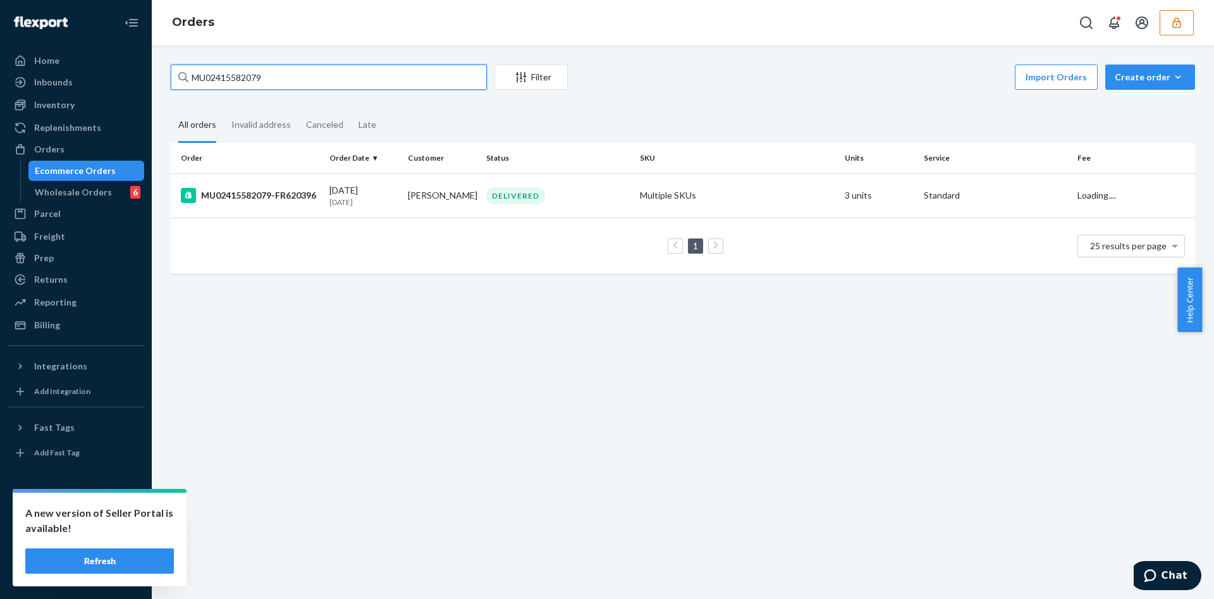
type input "MU02415582079"
click at [486, 197] on div "DELIVERED" at bounding box center [515, 195] width 59 height 17
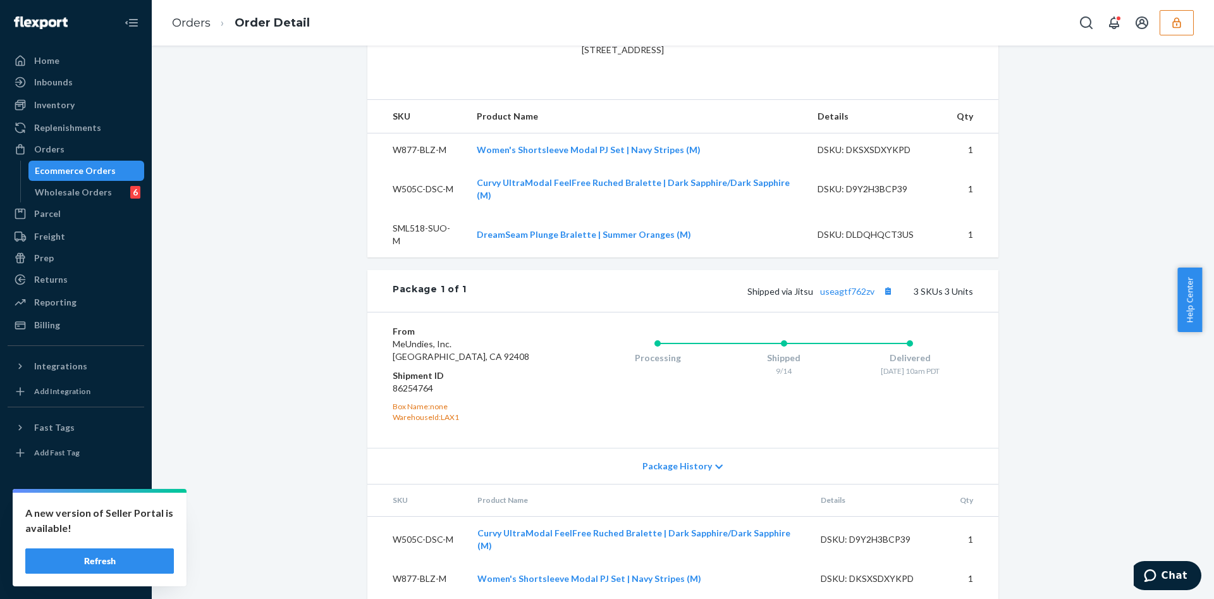
scroll to position [393, 0]
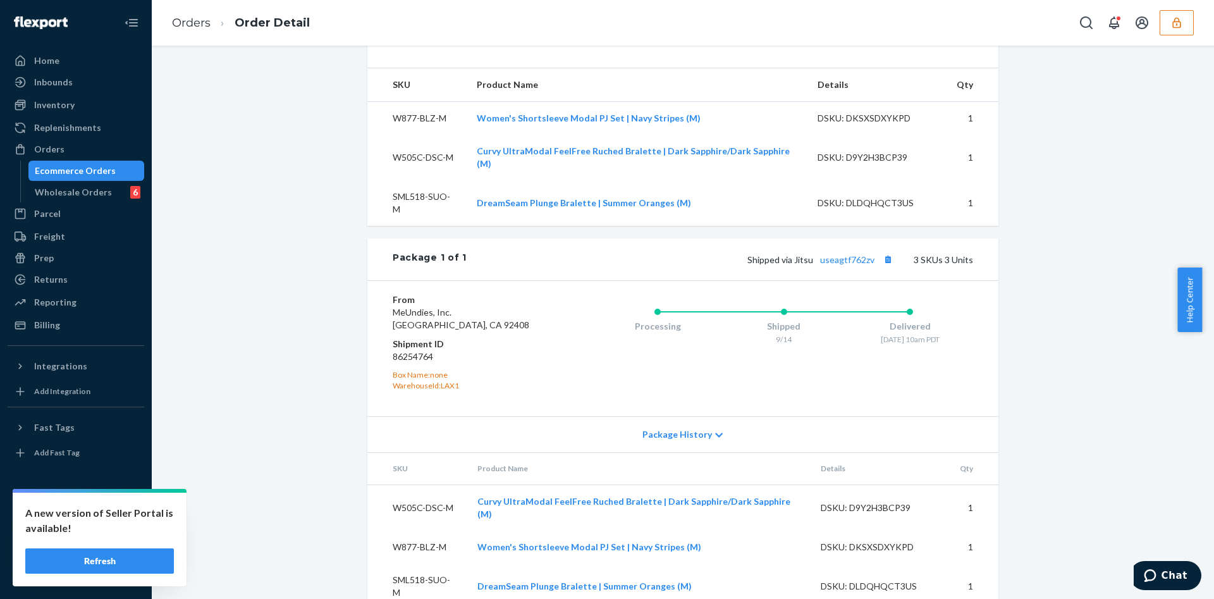
click at [412, 357] on dd "86254764" at bounding box center [468, 356] width 151 height 13
click at [412, 353] on dd "86254764" at bounding box center [468, 356] width 151 height 13
click at [406, 355] on dd "86254764" at bounding box center [468, 356] width 151 height 13
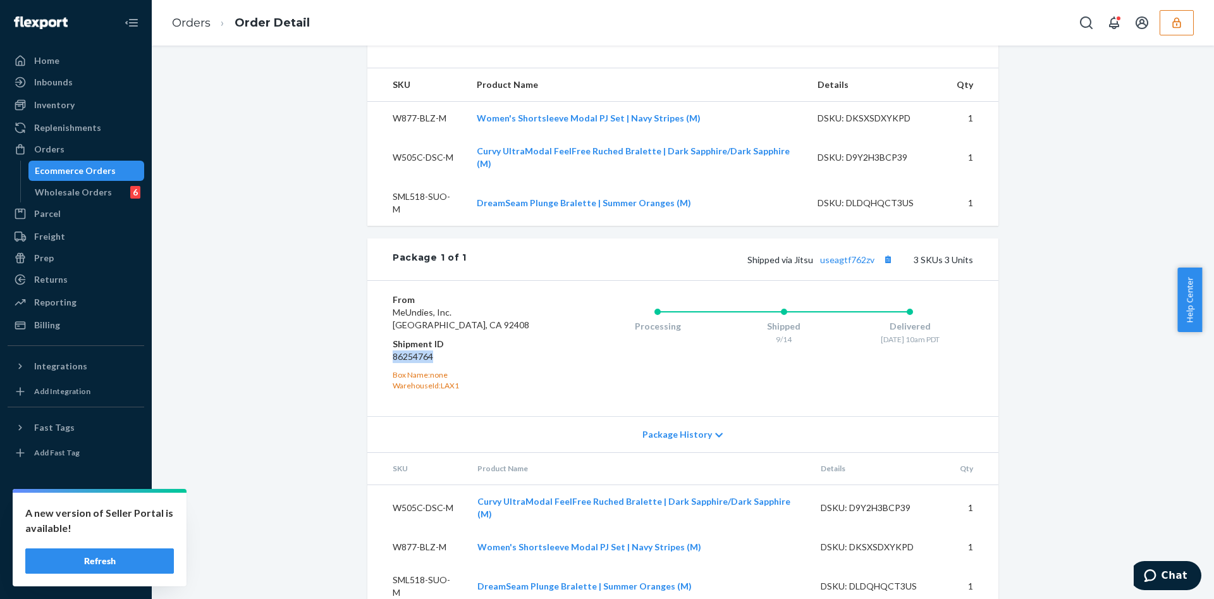
click at [406, 355] on dd "86254764" at bounding box center [468, 356] width 151 height 13
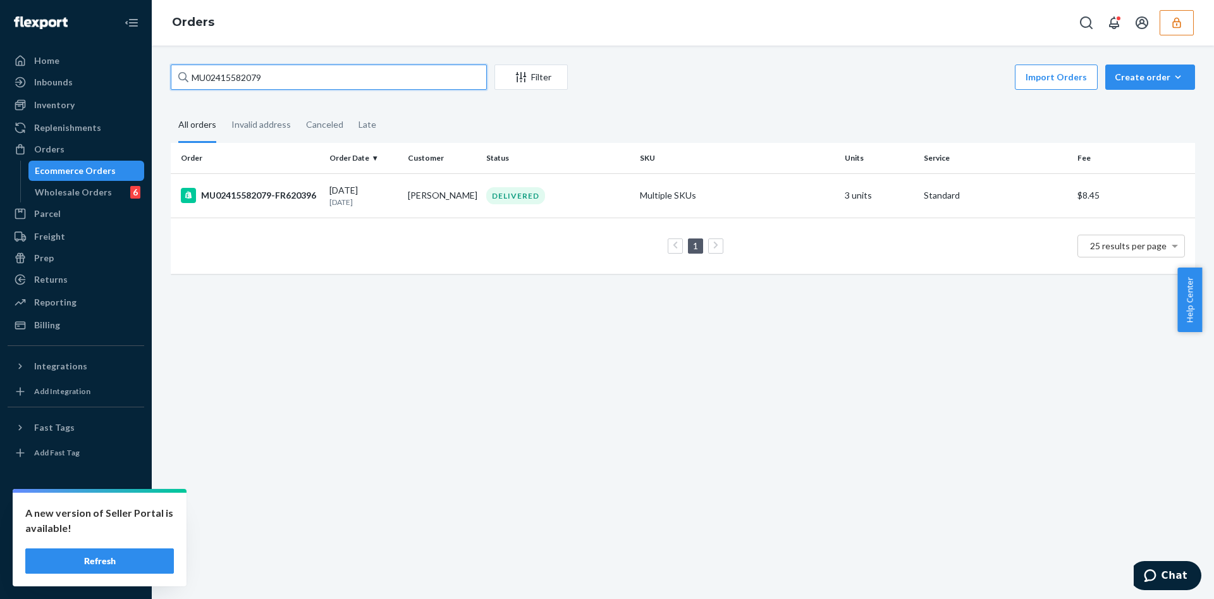
click at [293, 70] on input "MU02415582079" at bounding box center [329, 77] width 316 height 25
paste input "600-FHR-L"
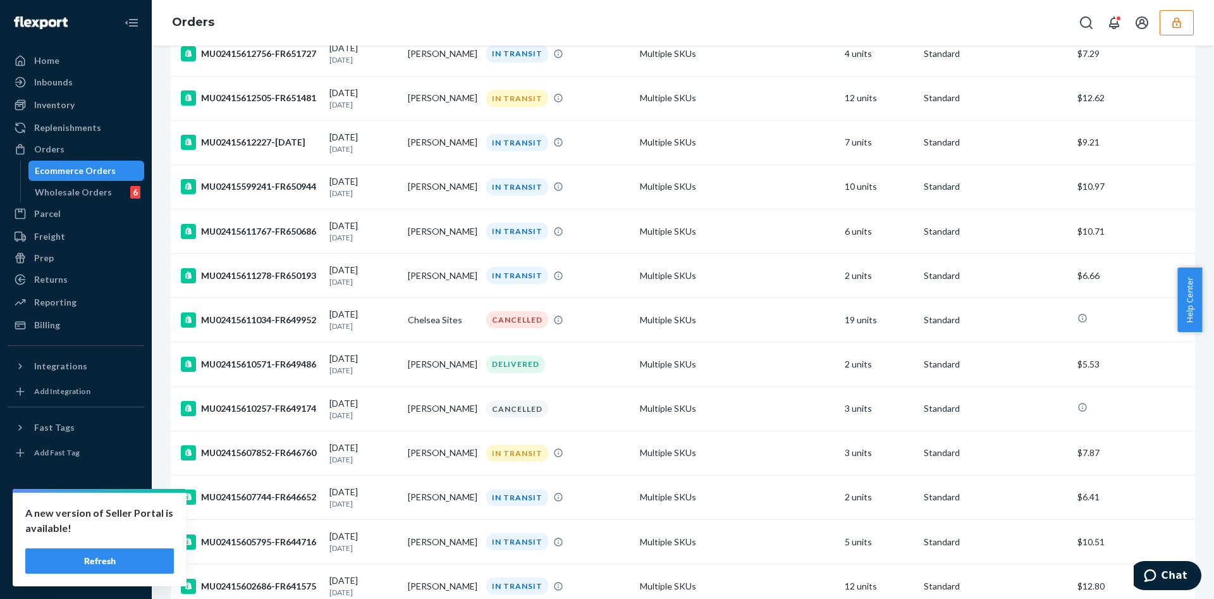
scroll to position [768, 0]
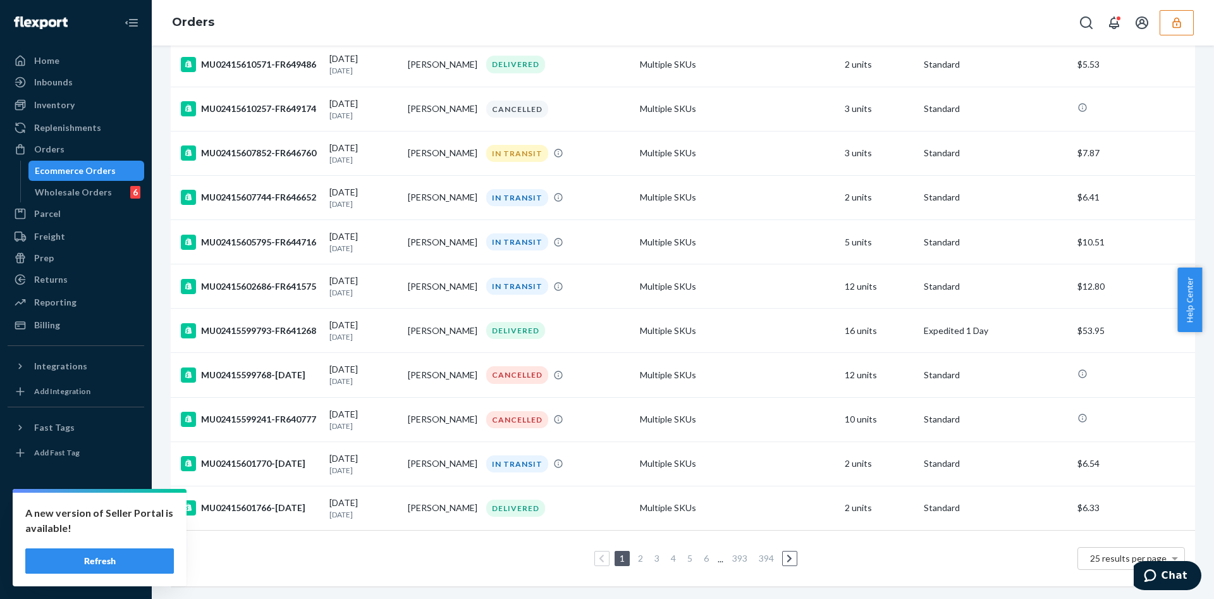
type input "M600-FHR-L"
click at [652, 553] on link "3" at bounding box center [657, 558] width 10 height 11
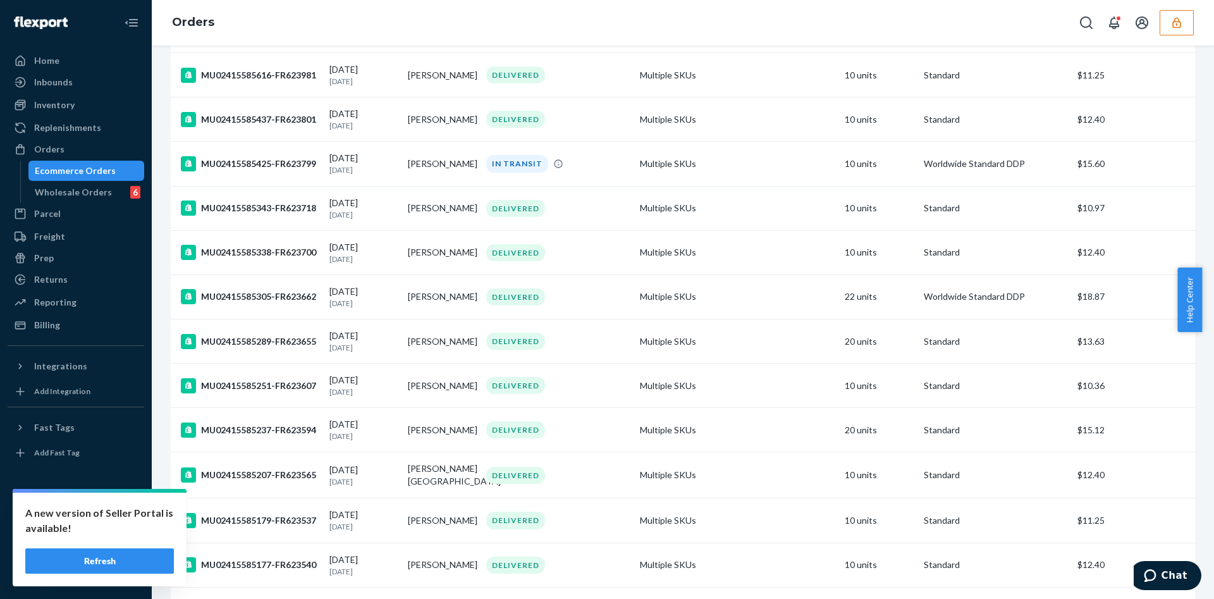
scroll to position [775, 0]
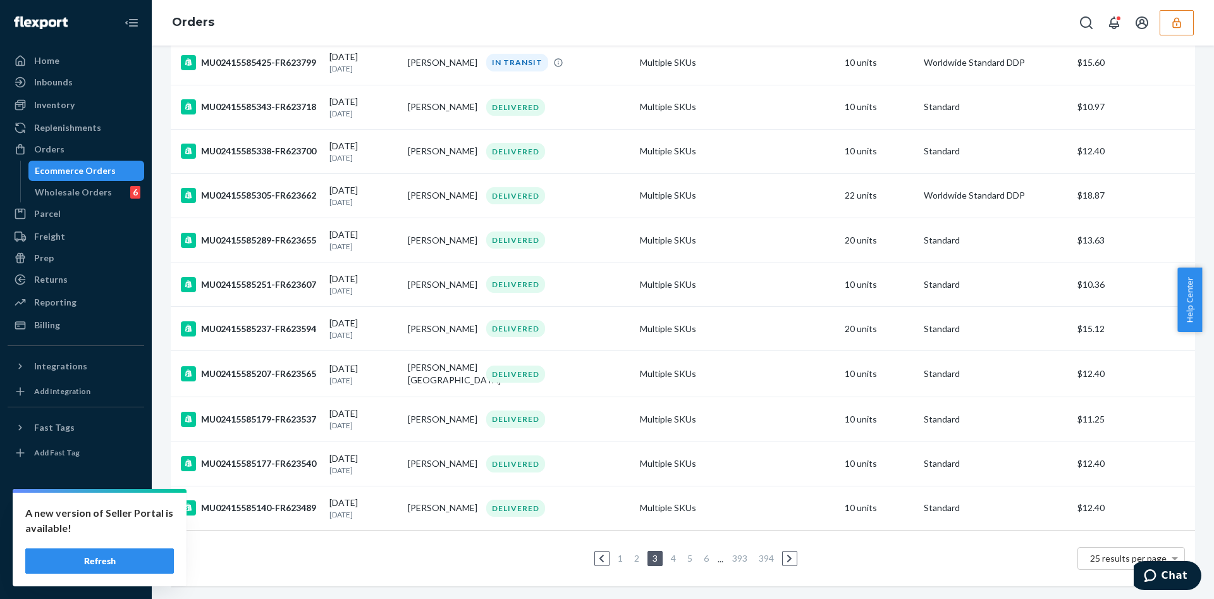
click at [685, 553] on link "5" at bounding box center [690, 558] width 10 height 11
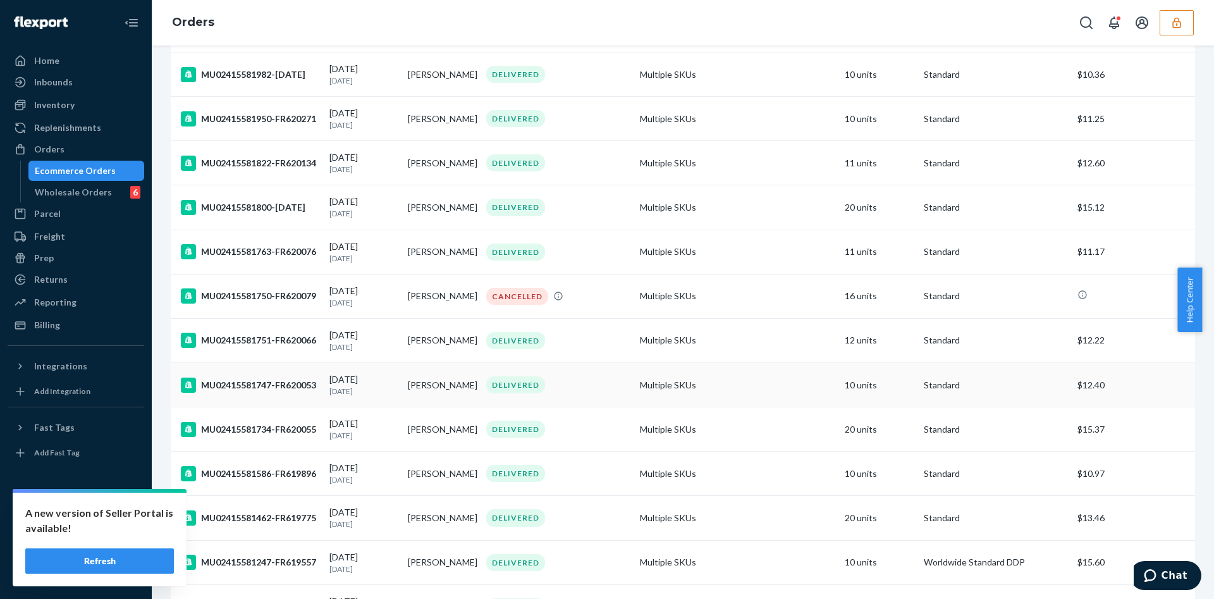
scroll to position [772, 0]
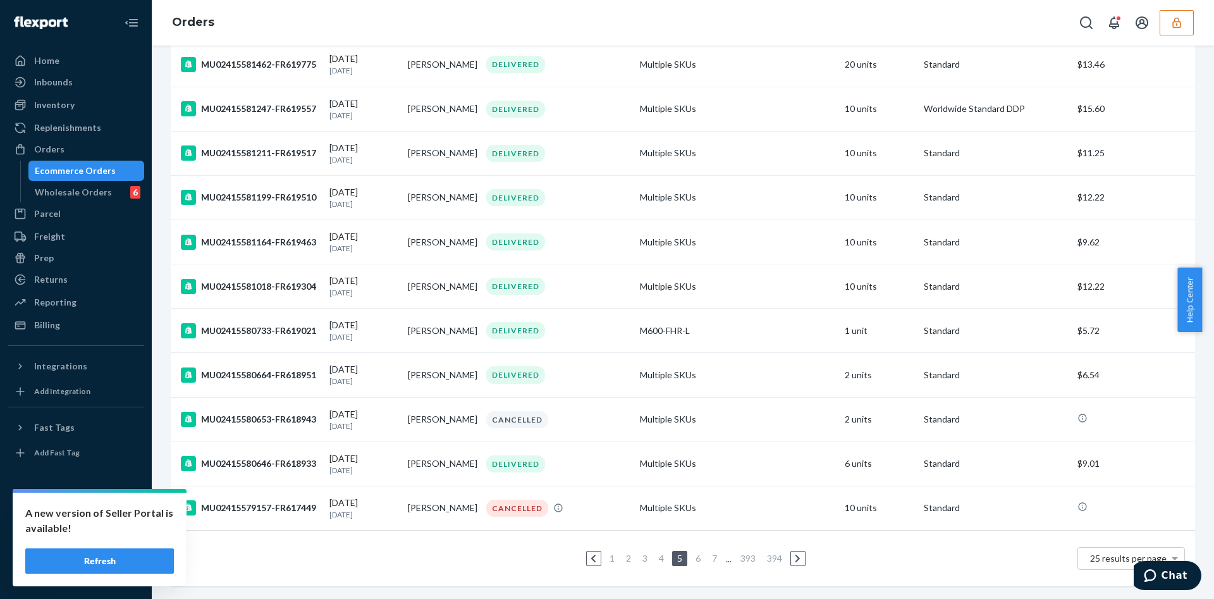
click at [657, 553] on link "4" at bounding box center [662, 558] width 10 height 11
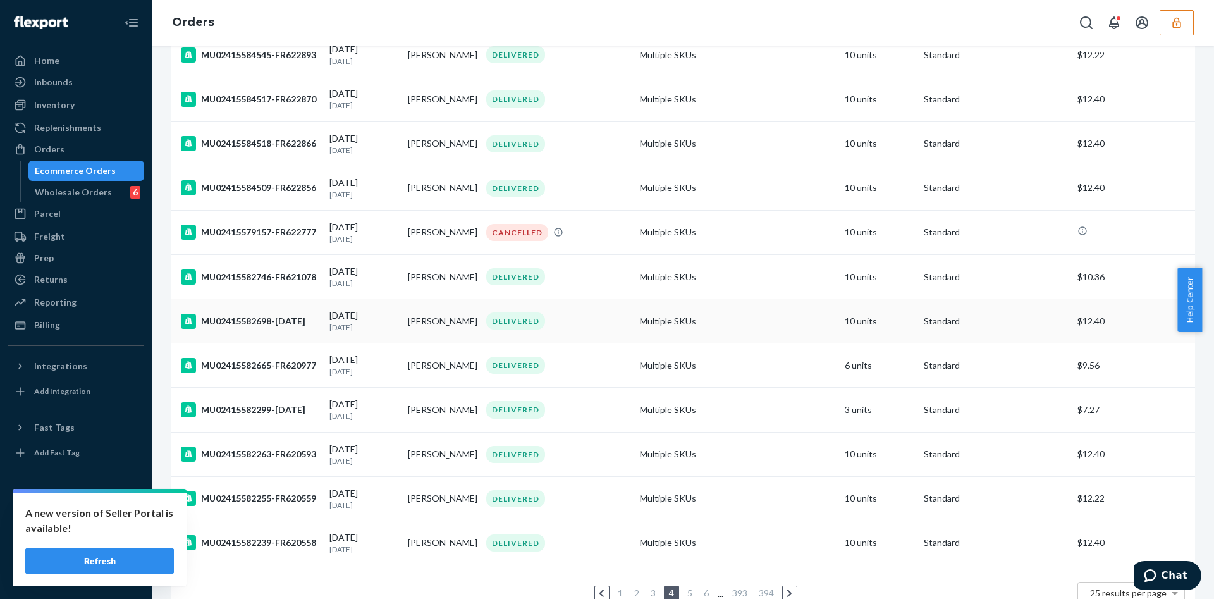
scroll to position [759, 0]
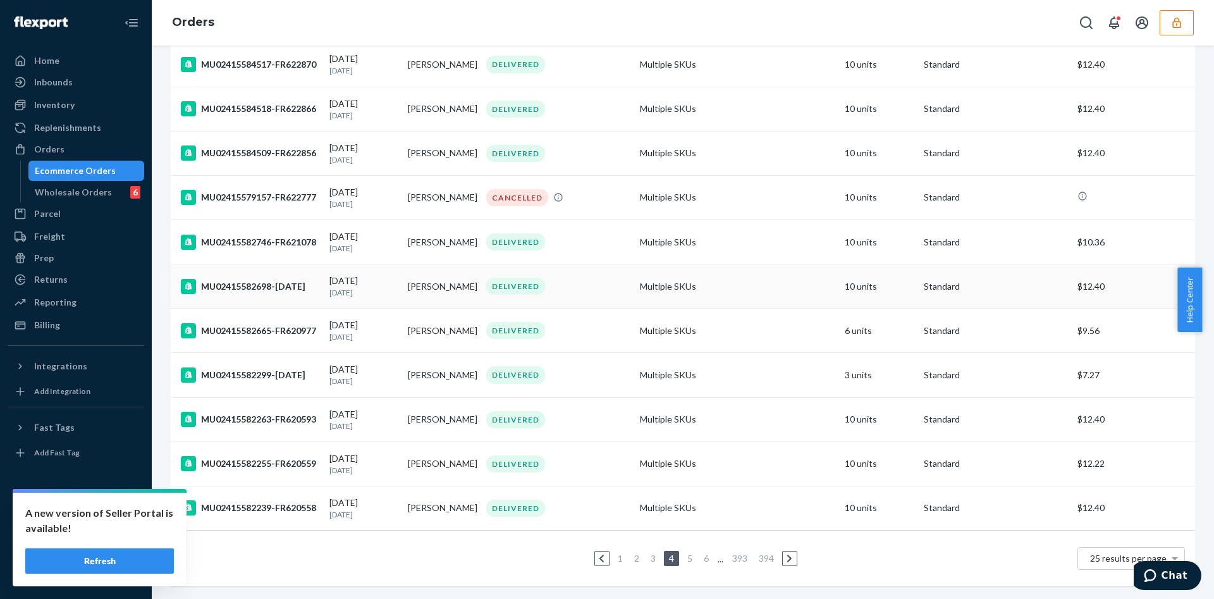
click at [426, 292] on td "[PERSON_NAME]" at bounding box center [442, 286] width 78 height 44
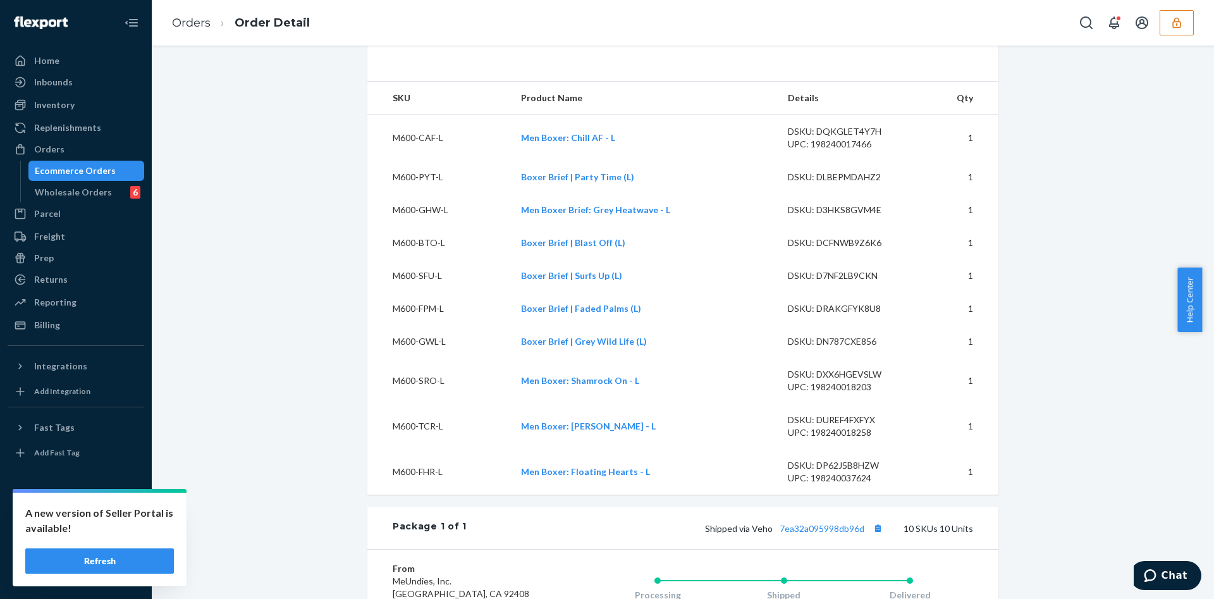
scroll to position [6, 0]
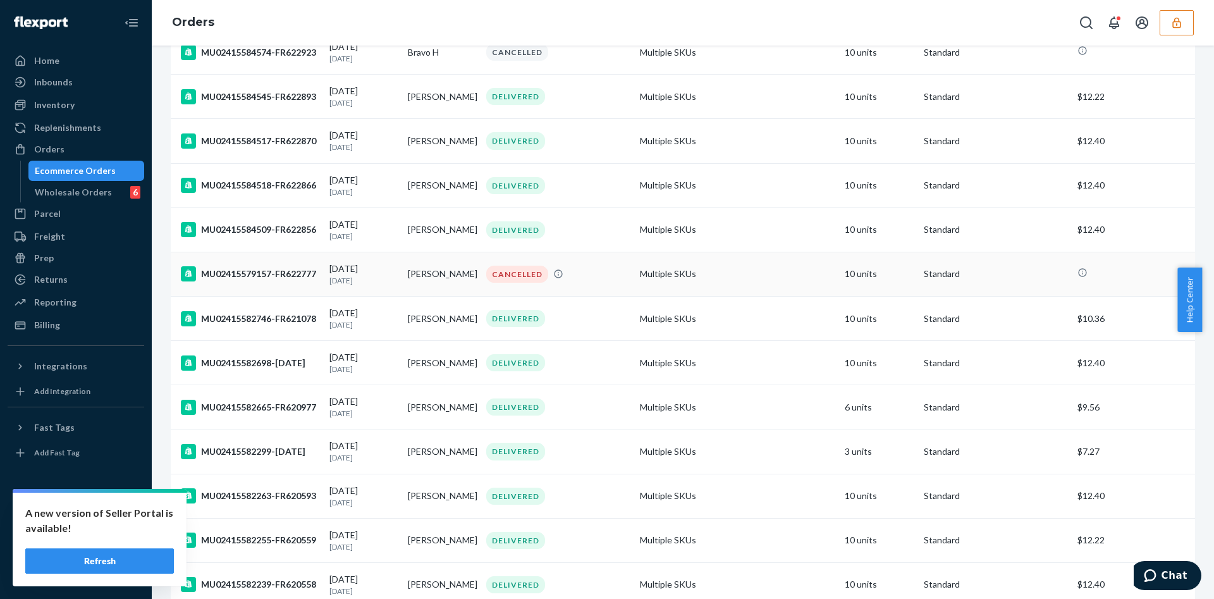
scroll to position [770, 0]
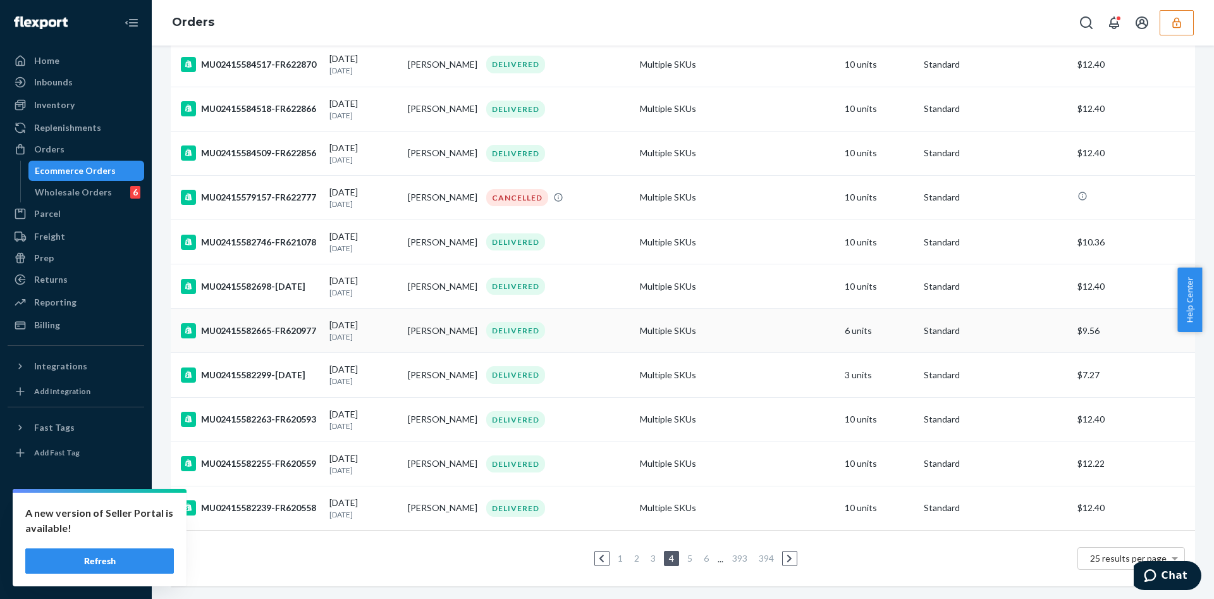
click at [448, 314] on td "[PERSON_NAME]" at bounding box center [442, 331] width 78 height 44
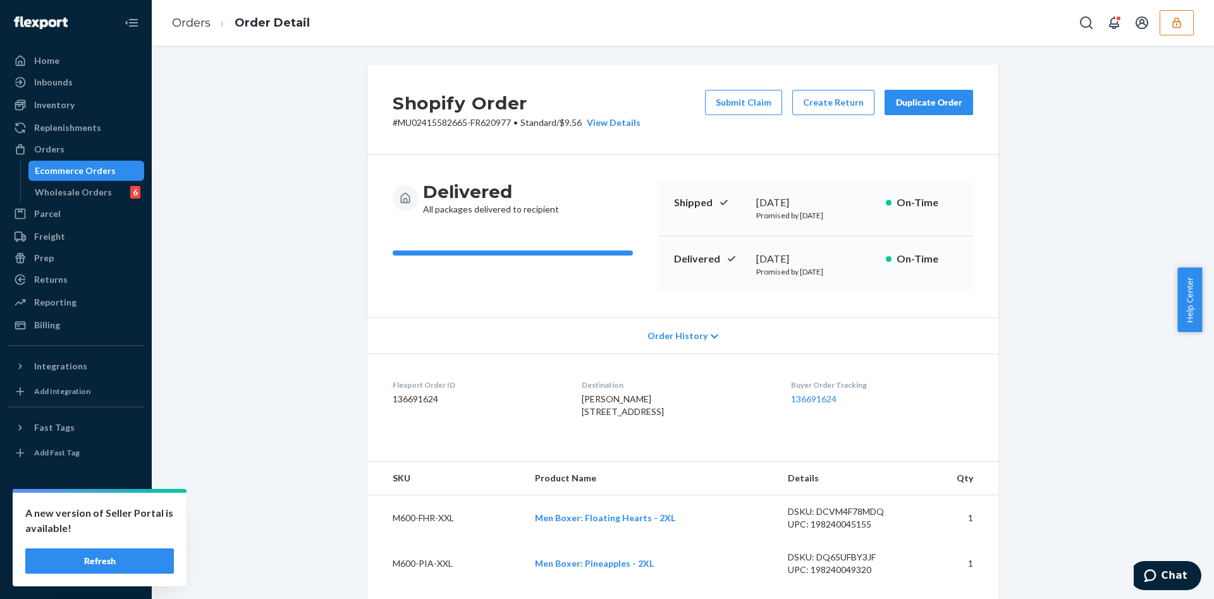
scroll to position [605, 0]
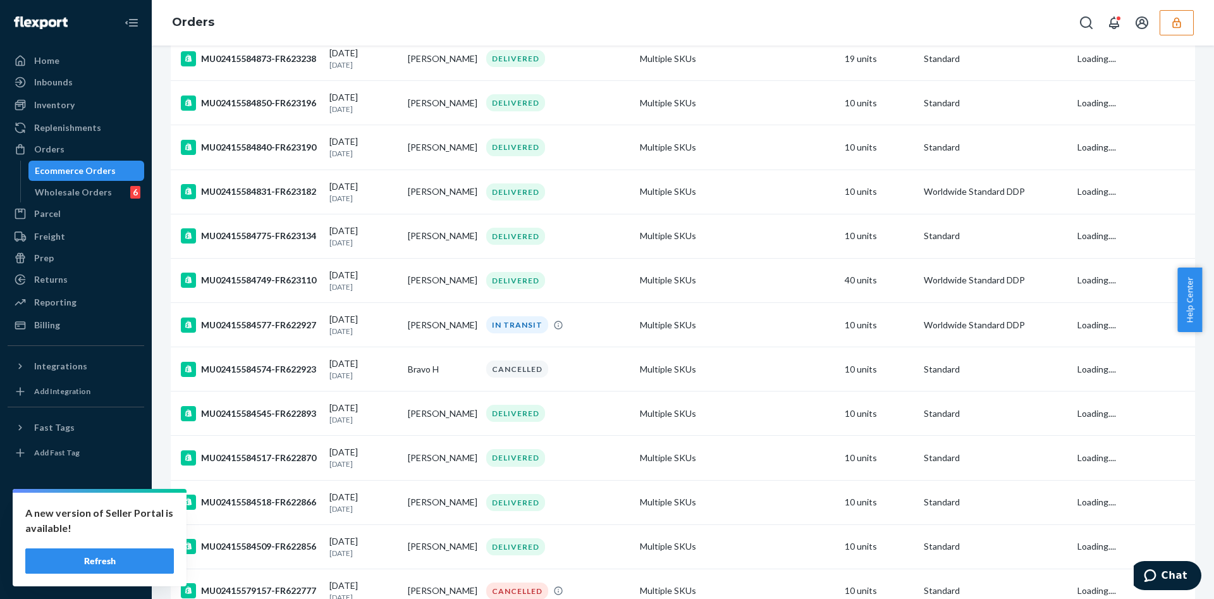
scroll to position [770, 0]
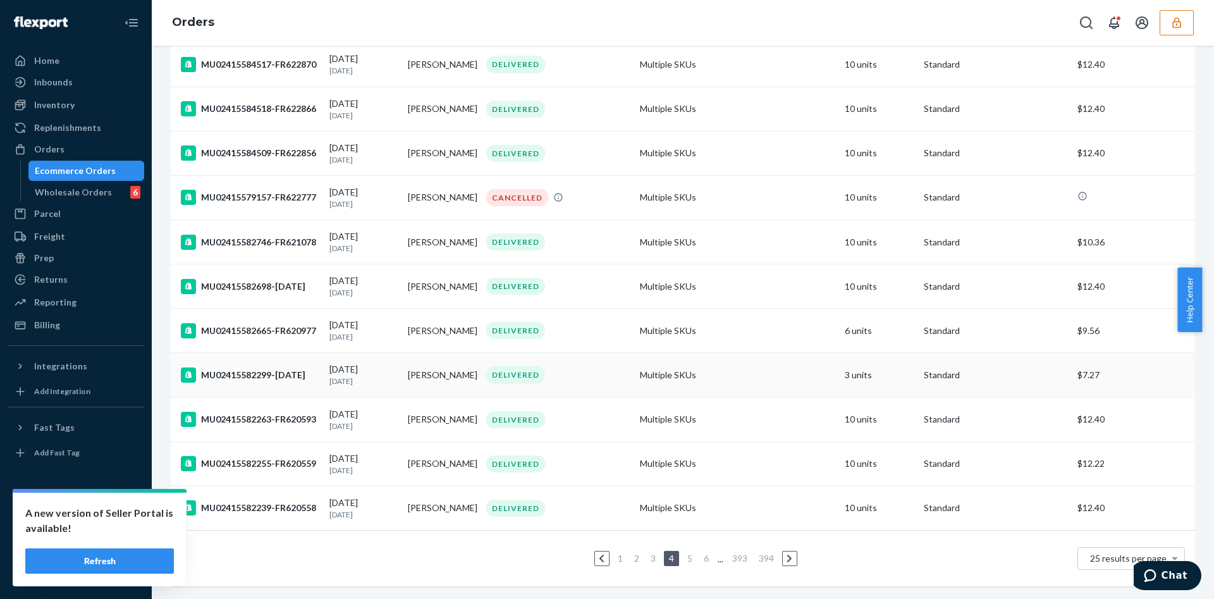
click at [426, 364] on td "[PERSON_NAME]" at bounding box center [442, 375] width 78 height 44
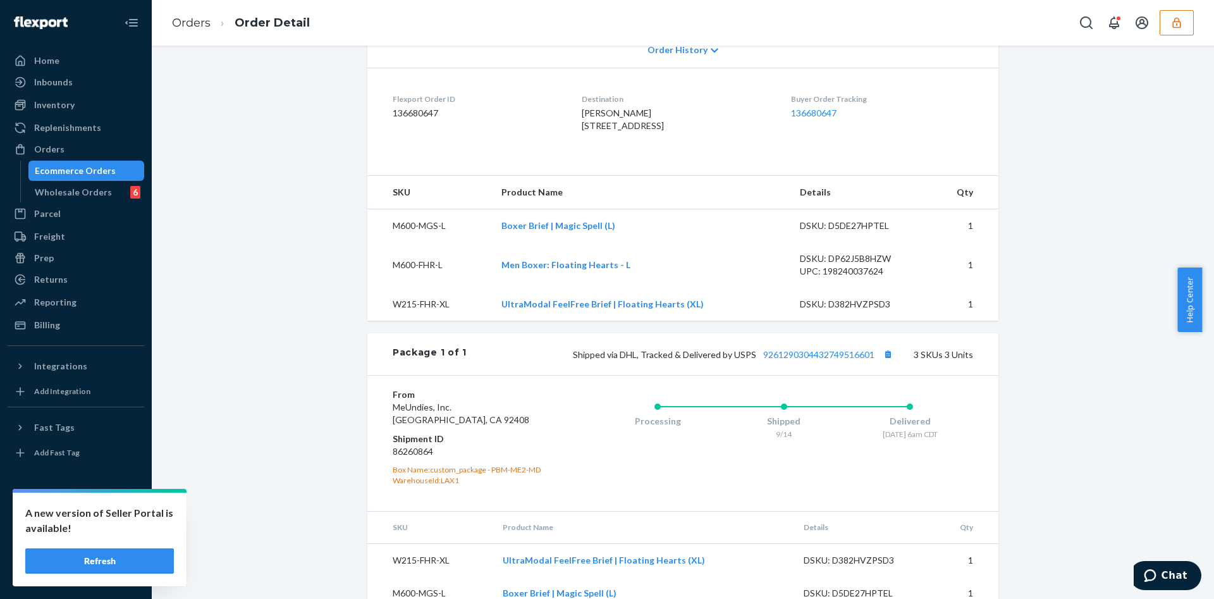
scroll to position [383, 0]
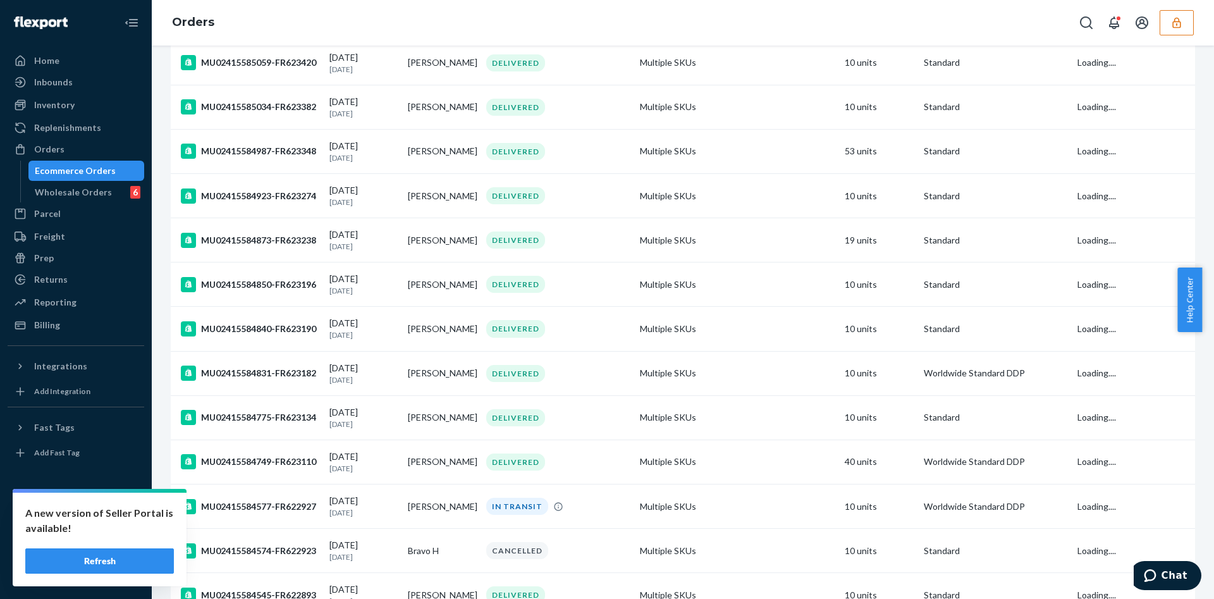
scroll to position [770, 0]
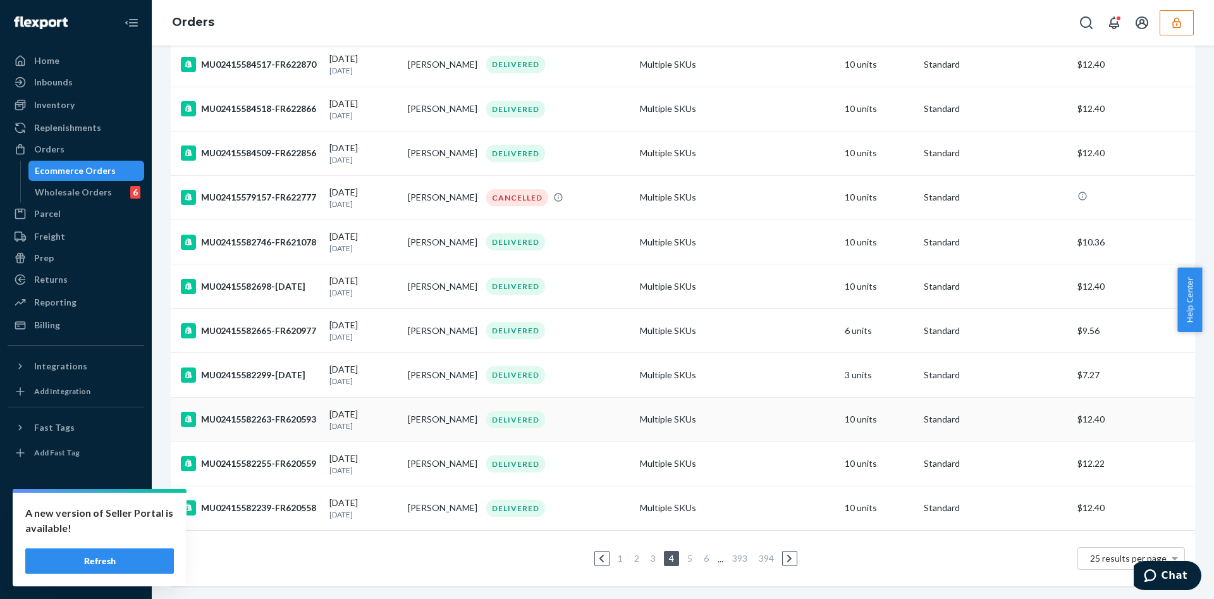
click at [455, 419] on td "[PERSON_NAME]" at bounding box center [442, 419] width 78 height 44
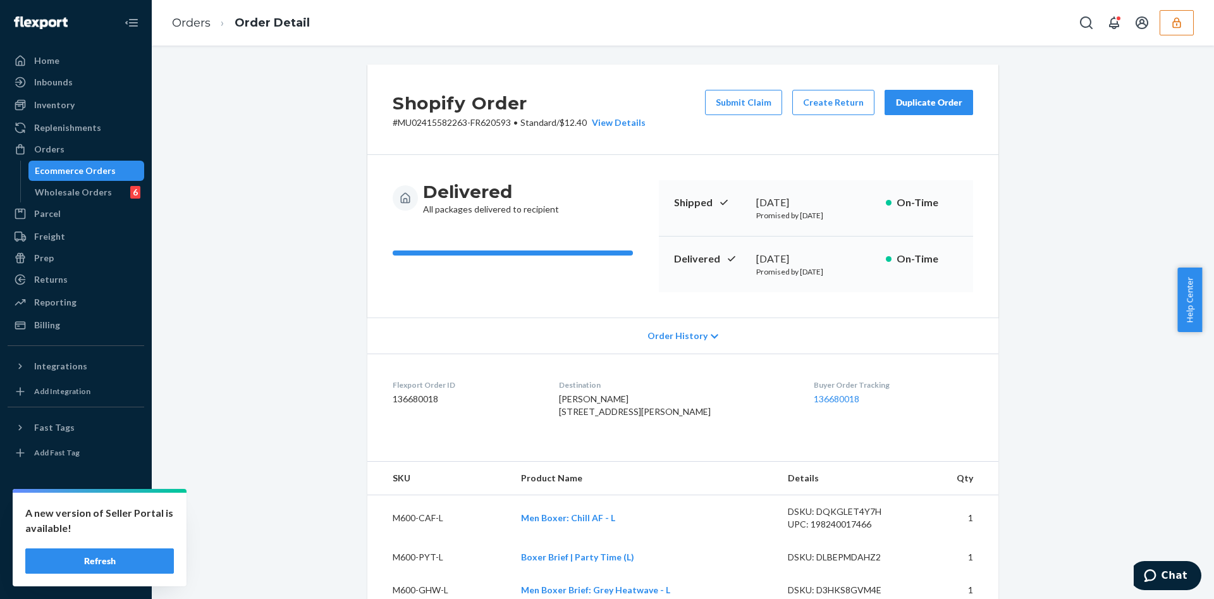
click at [524, 272] on div "Delivered All packages delivered to recipient" at bounding box center [521, 236] width 256 height 112
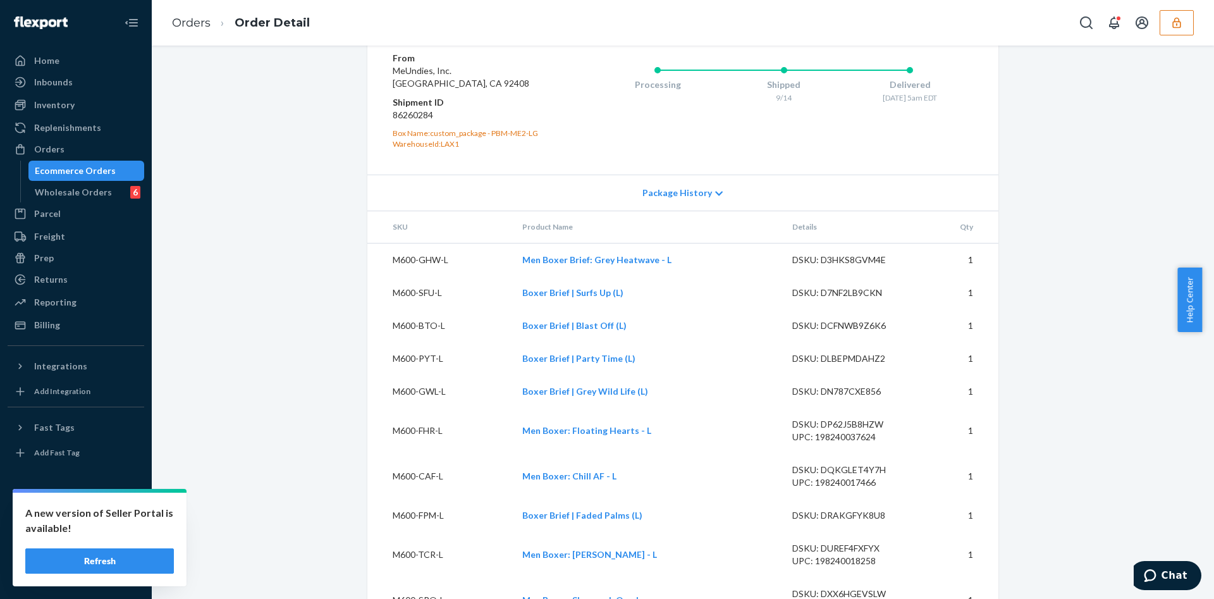
scroll to position [860, 0]
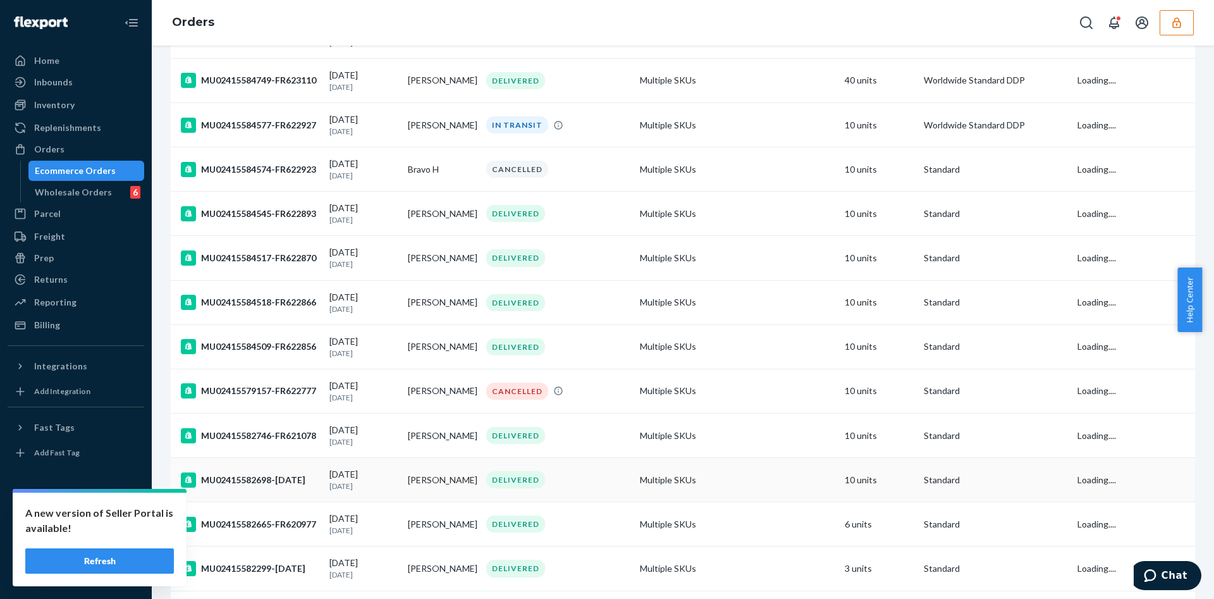
scroll to position [770, 0]
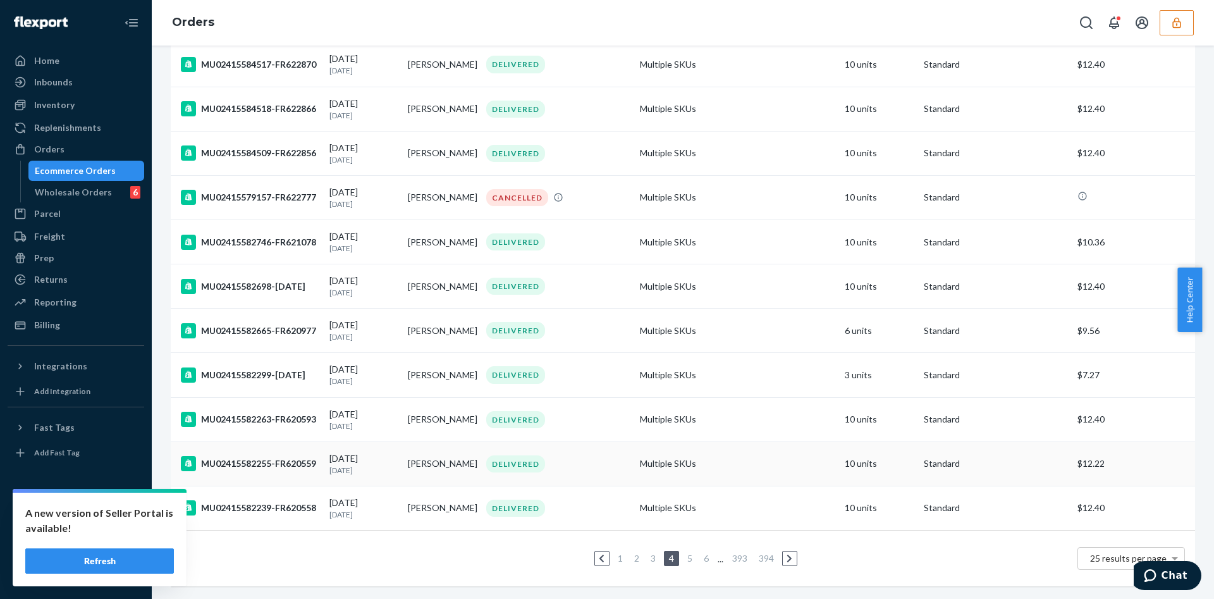
click at [445, 454] on td "[PERSON_NAME]" at bounding box center [442, 463] width 78 height 44
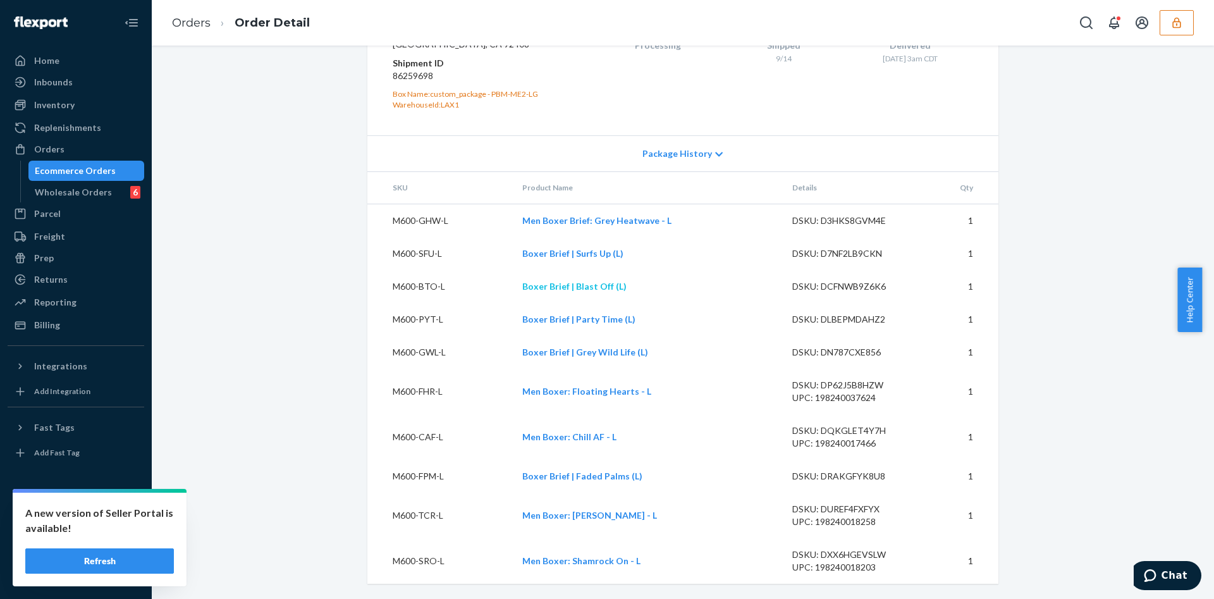
scroll to position [955, 0]
click at [59, 151] on div "Orders" at bounding box center [49, 149] width 30 height 13
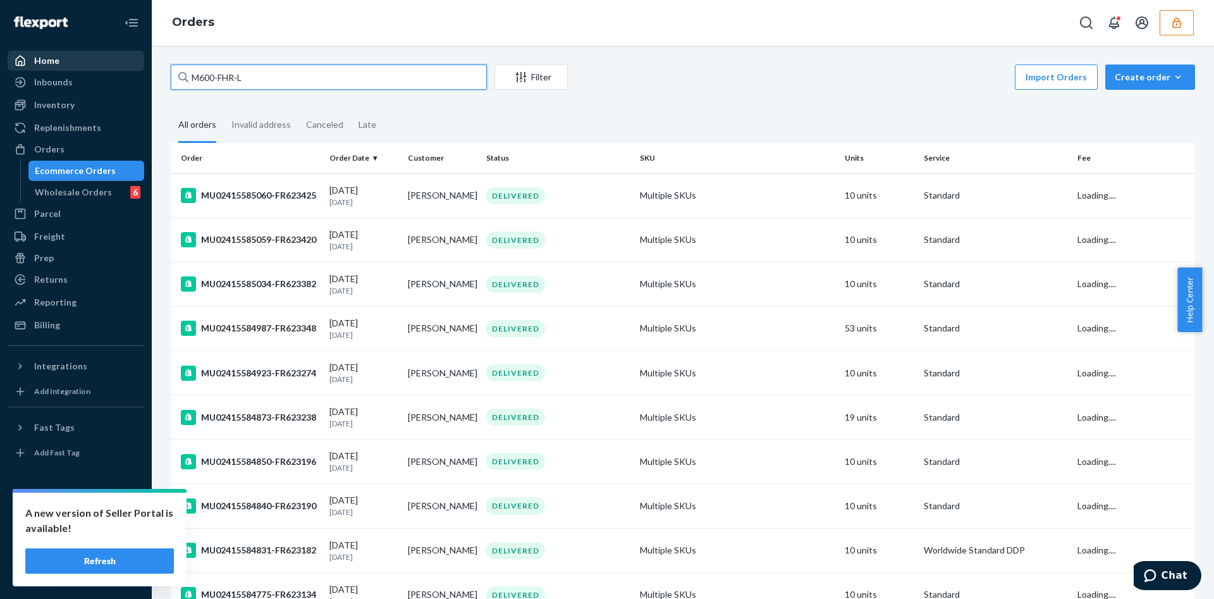
drag, startPoint x: 287, startPoint y: 72, endPoint x: 105, endPoint y: 62, distance: 181.8
click at [90, 63] on div "Home Inbounds Shipping Plans Problems Inventory Products Branded Packaging Repl…" at bounding box center [607, 299] width 1214 height 599
paste input "86255747"
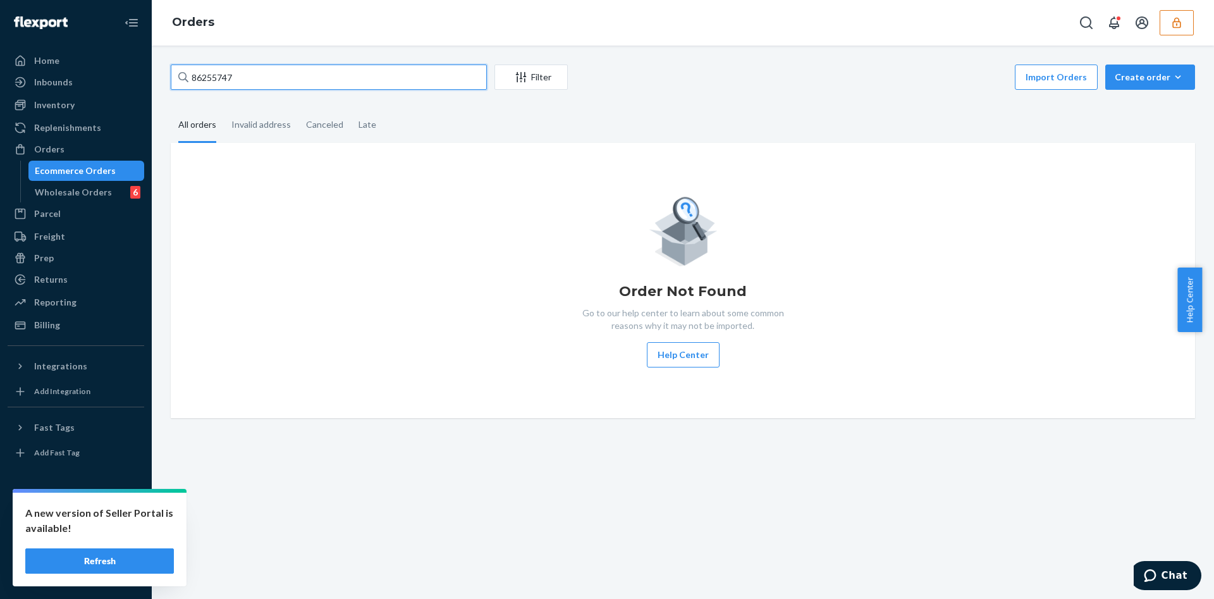
drag, startPoint x: 264, startPoint y: 78, endPoint x: 0, endPoint y: 11, distance: 272.1
click at [0, 13] on div "Home Inbounds Shipping Plans Problems Inventory Products Branded Packaging Repl…" at bounding box center [607, 299] width 1214 height 599
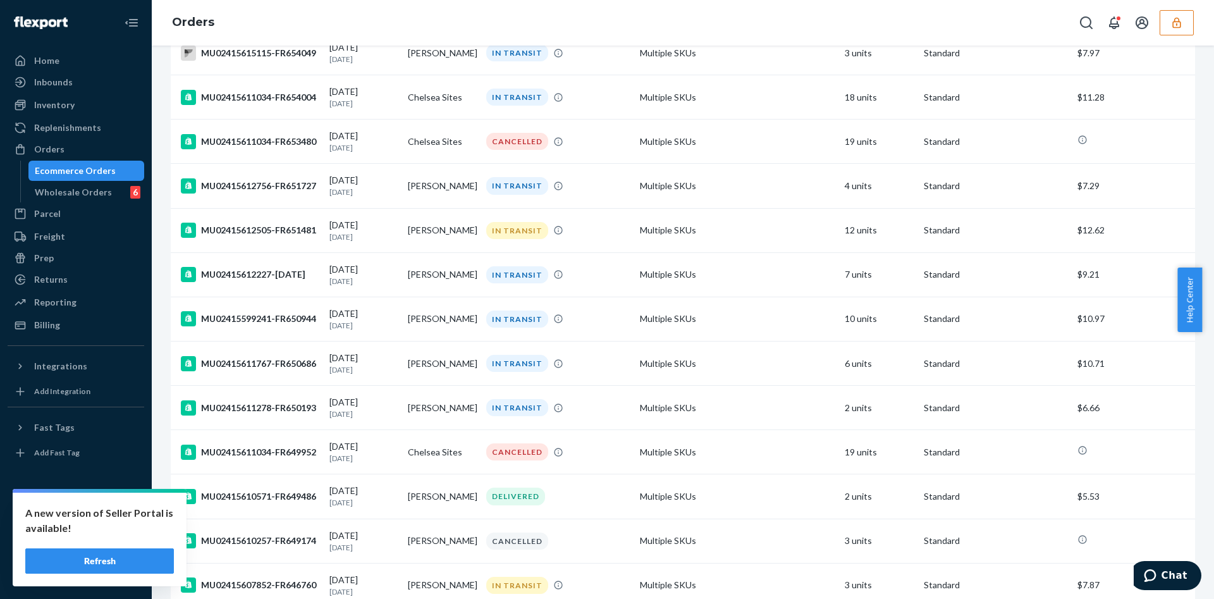
scroll to position [768, 0]
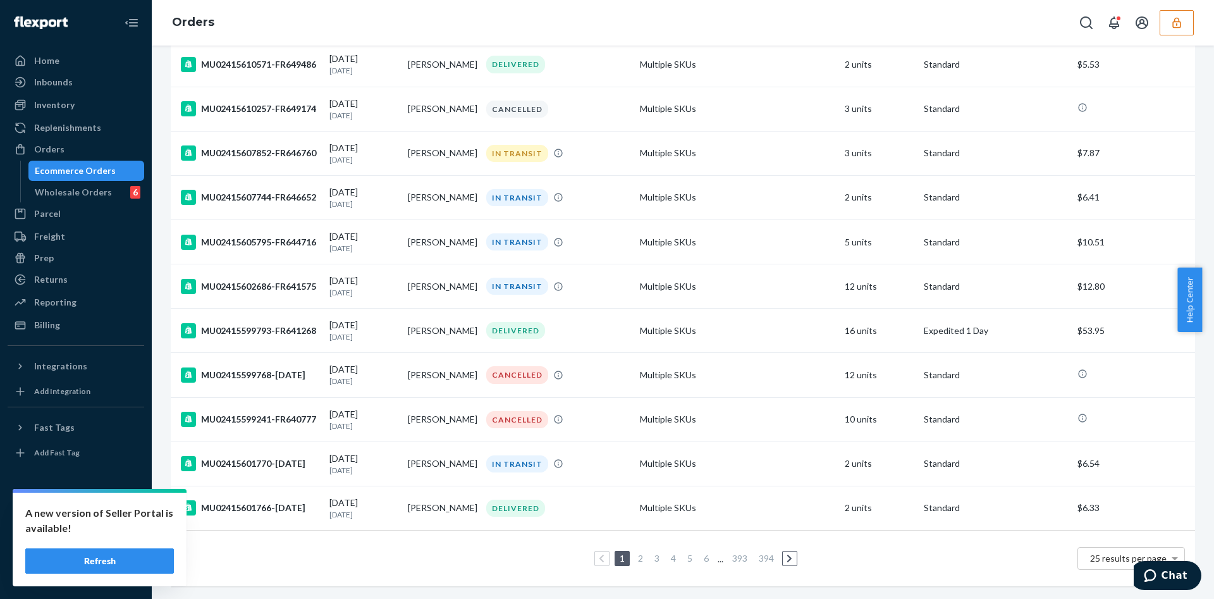
type input "M600-FHR-L"
click at [669, 553] on link "4" at bounding box center [674, 558] width 10 height 11
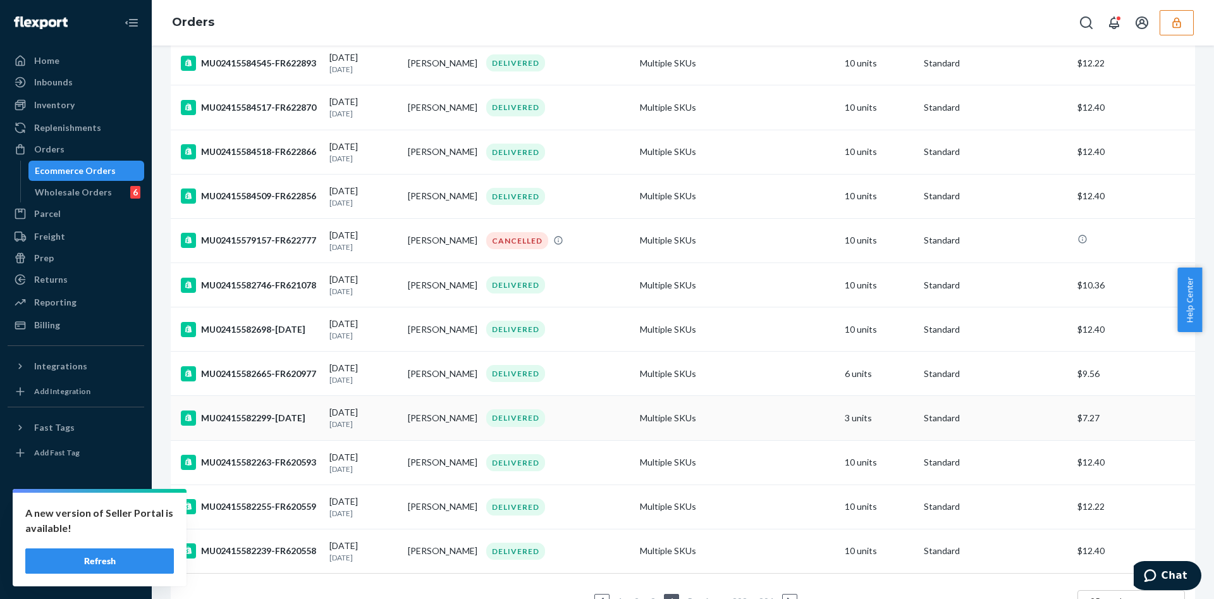
scroll to position [770, 0]
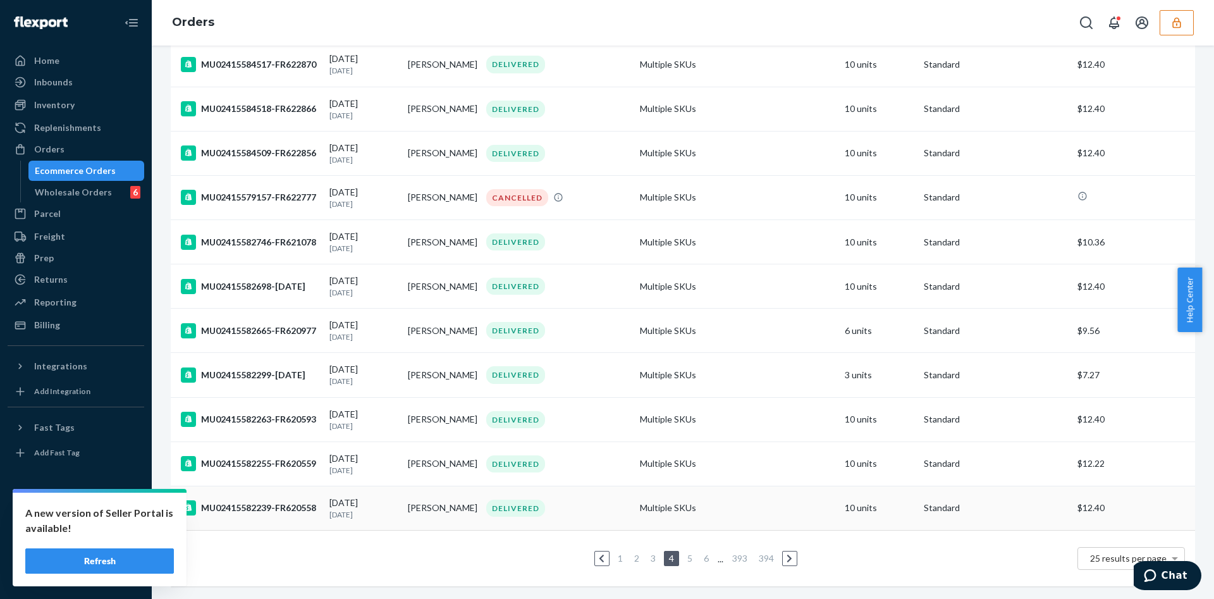
click at [436, 488] on td "[PERSON_NAME]" at bounding box center [442, 508] width 78 height 44
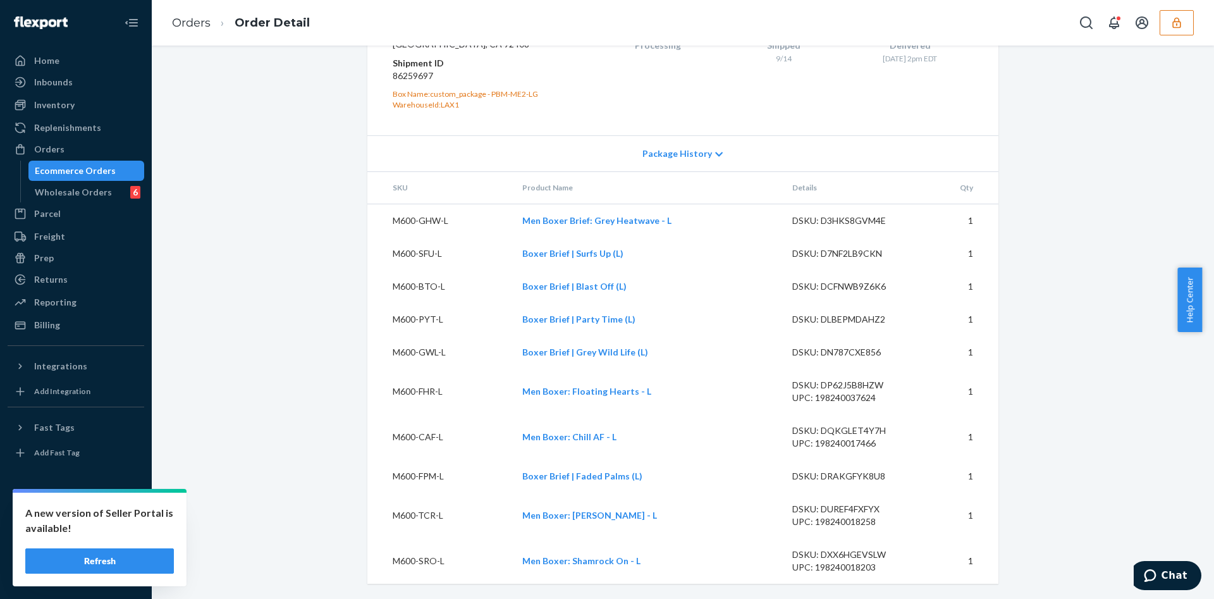
scroll to position [955, 0]
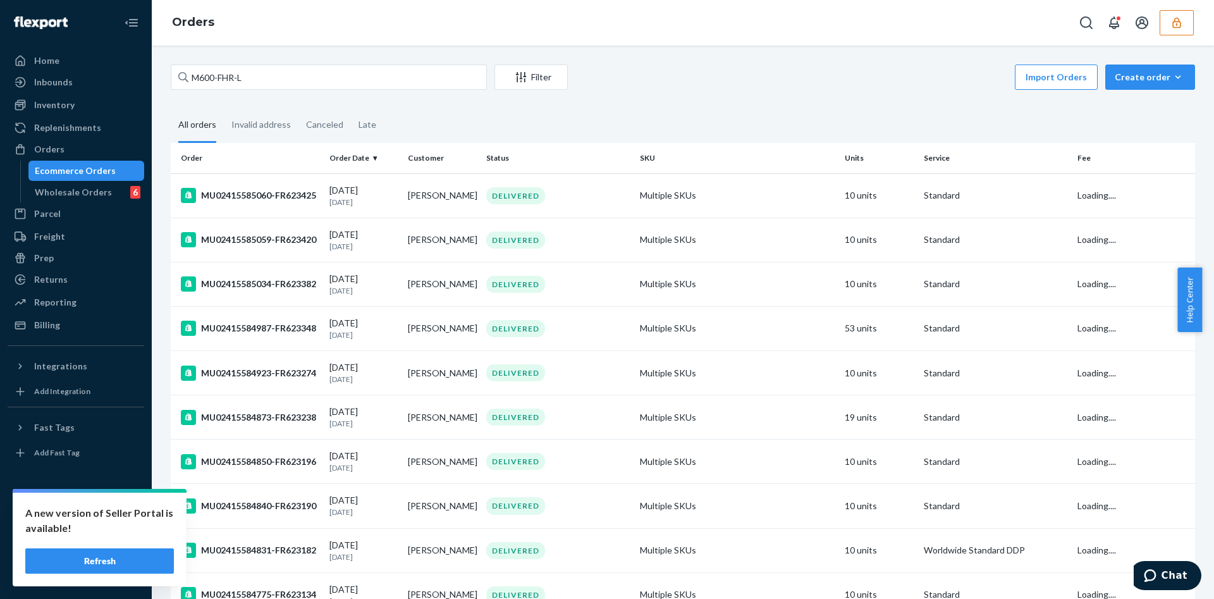
scroll to position [770, 0]
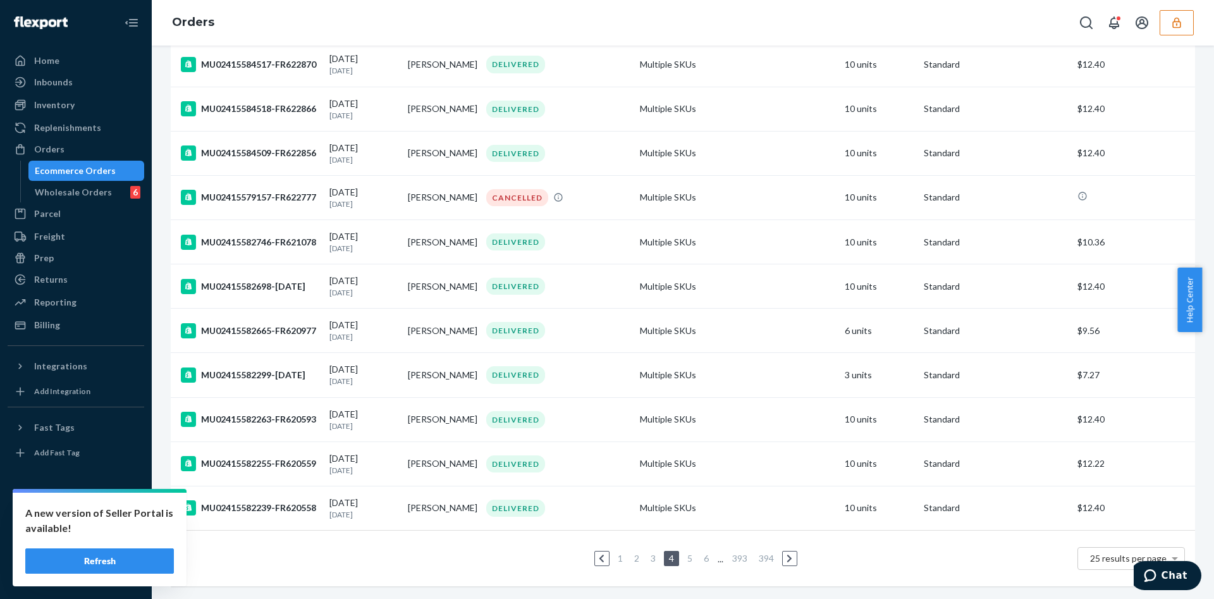
click at [455, 496] on td "[PERSON_NAME]" at bounding box center [442, 508] width 78 height 44
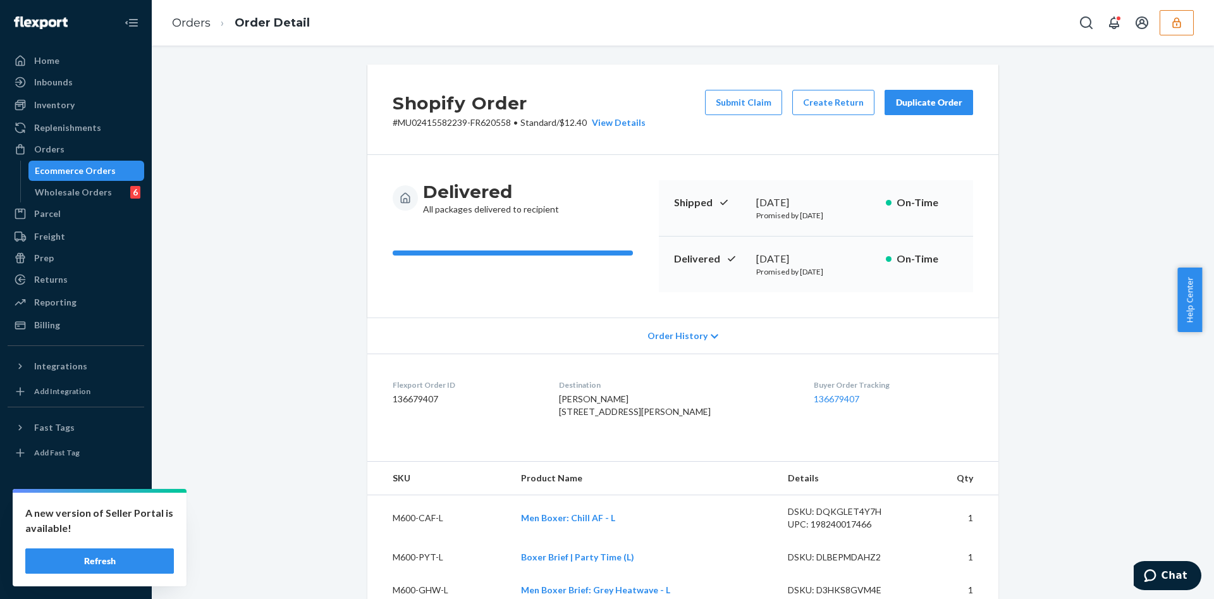
click at [474, 423] on div "Flexport Order ID 136679407" at bounding box center [466, 401] width 146 height 44
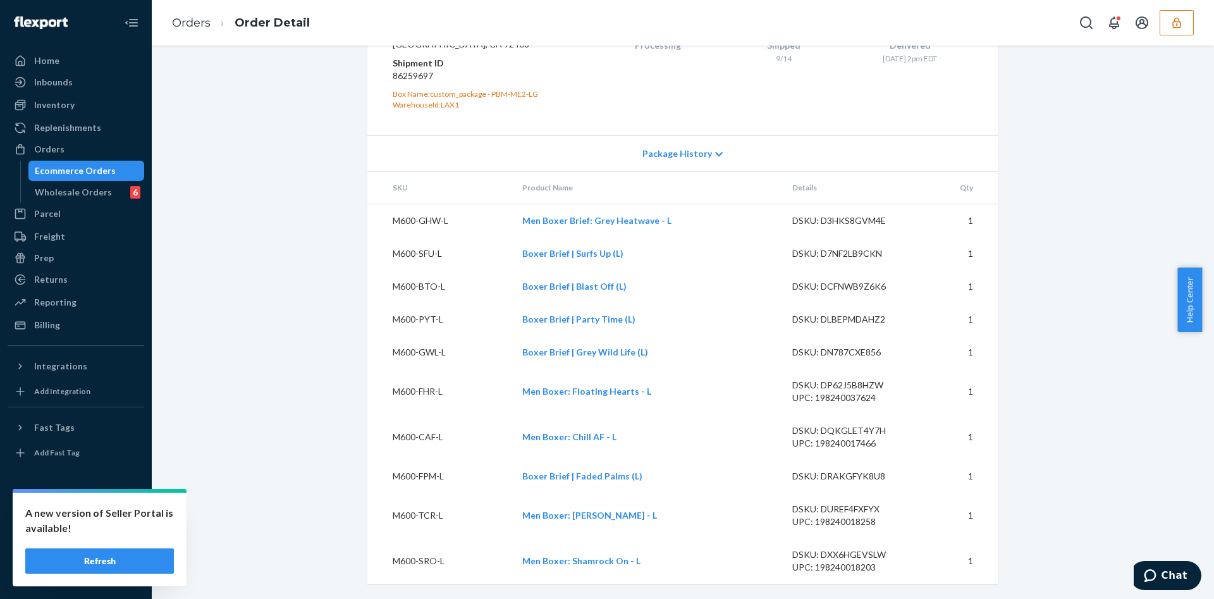
scroll to position [860, 0]
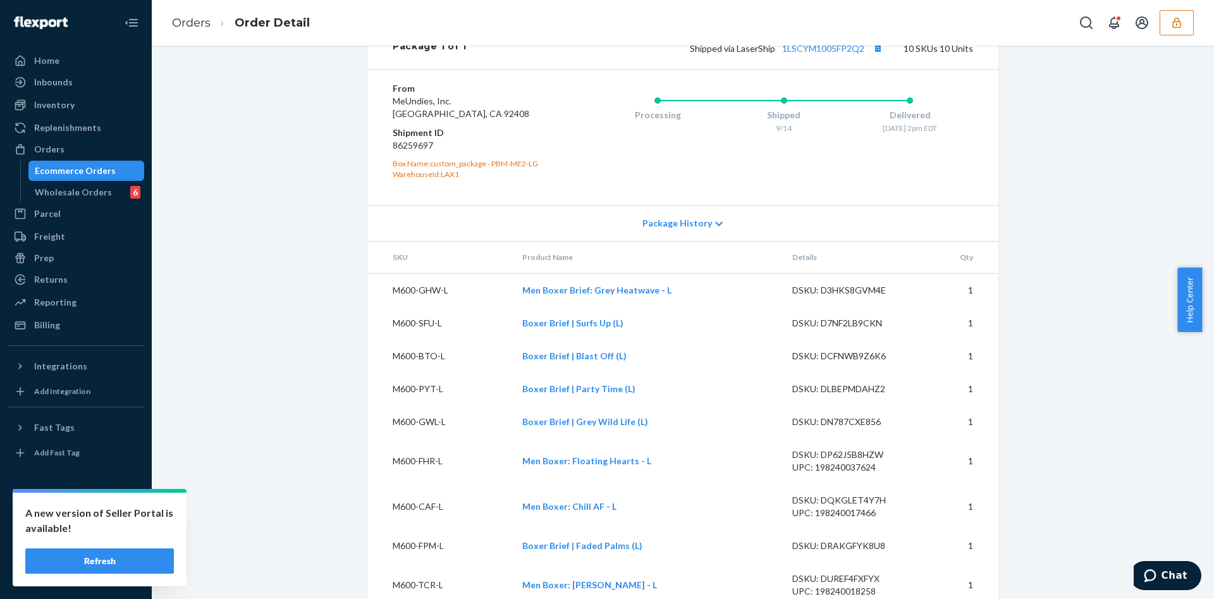
drag, startPoint x: 297, startPoint y: 284, endPoint x: 297, endPoint y: 276, distance: 8.2
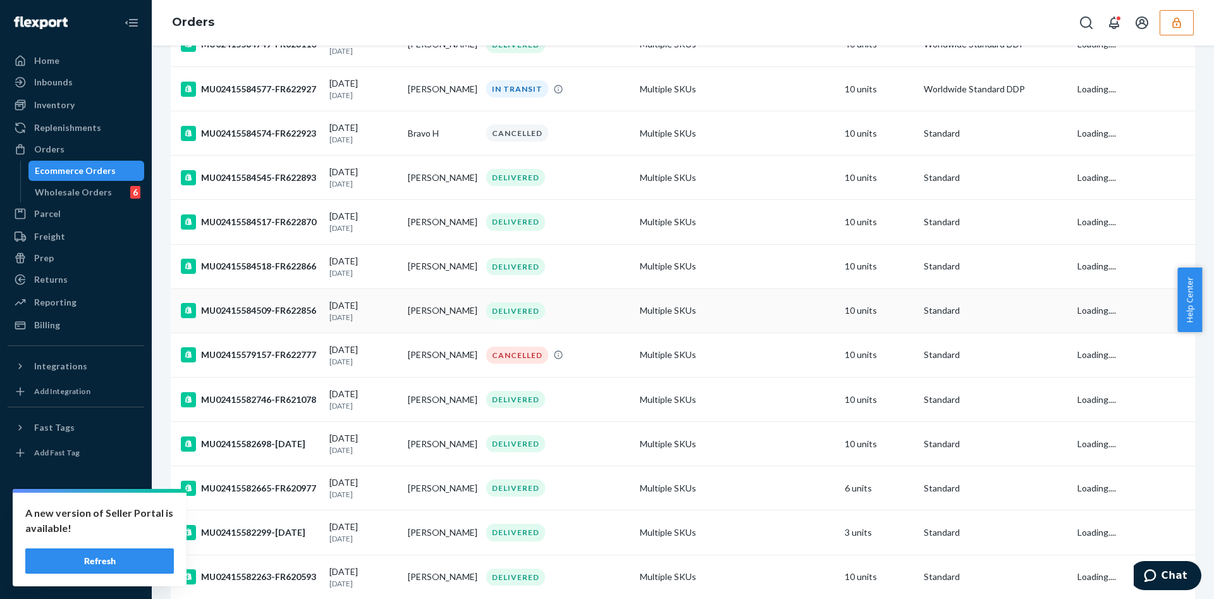
scroll to position [770, 0]
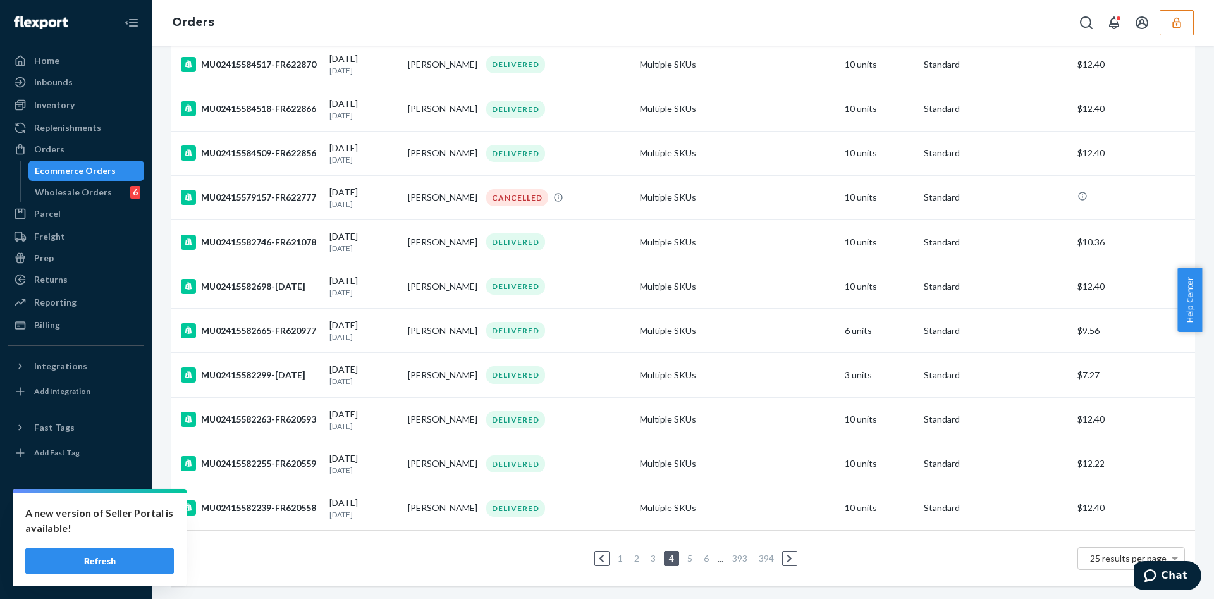
click at [685, 553] on link "5" at bounding box center [690, 558] width 10 height 11
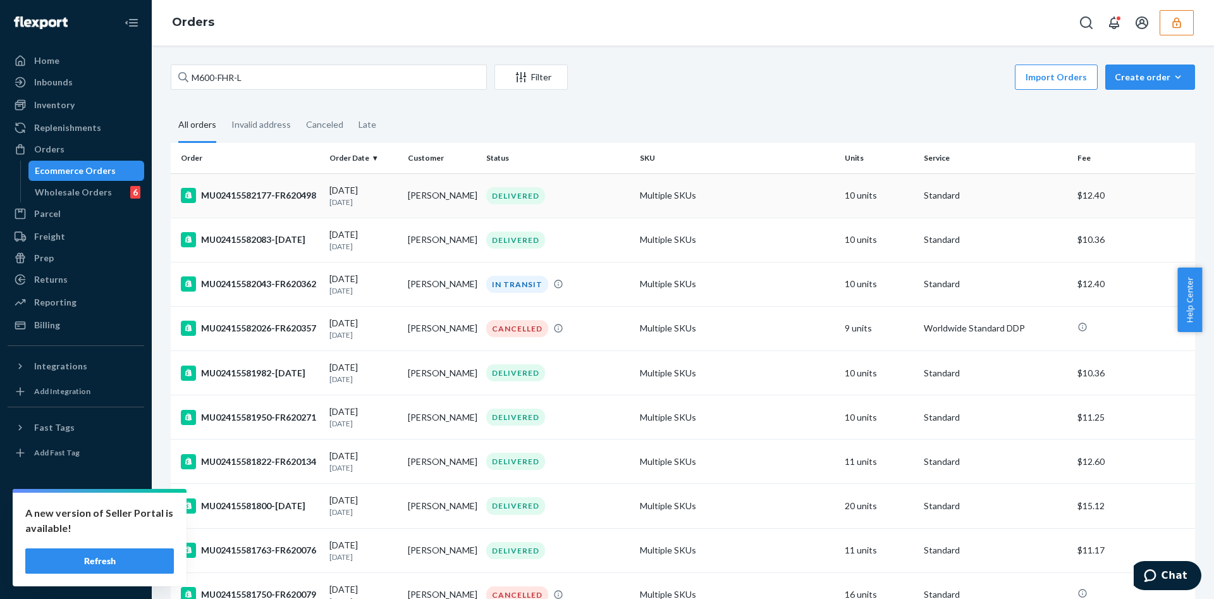
click at [727, 197] on td "Multiple SKUs" at bounding box center [737, 195] width 205 height 44
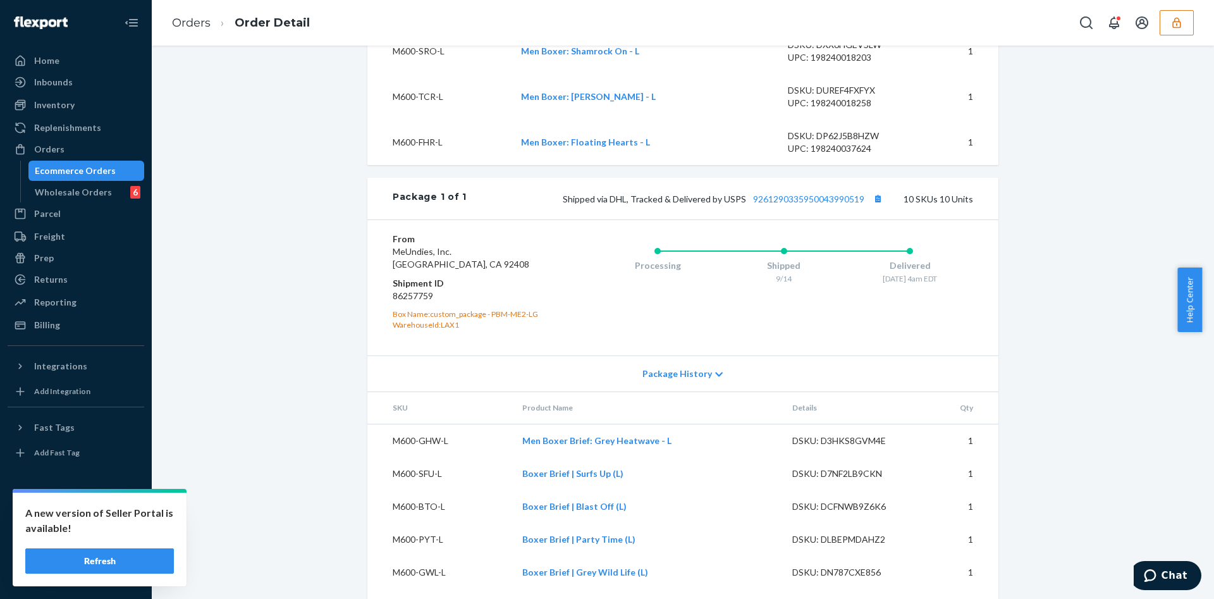
scroll to position [759, 0]
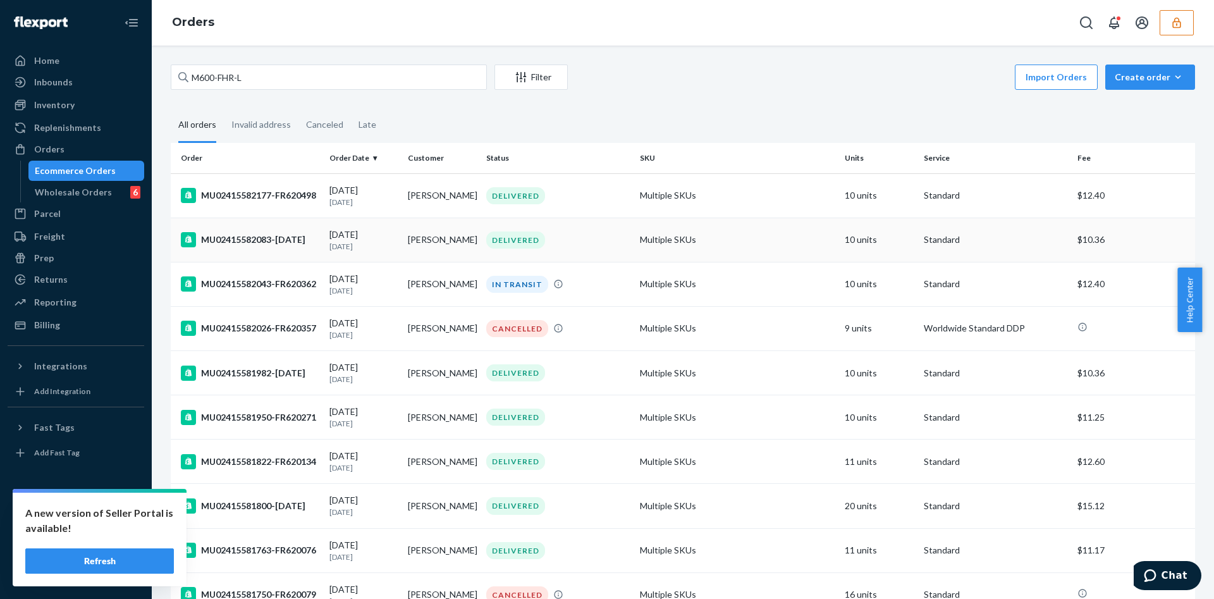
click at [686, 230] on td "Multiple SKUs" at bounding box center [737, 240] width 205 height 44
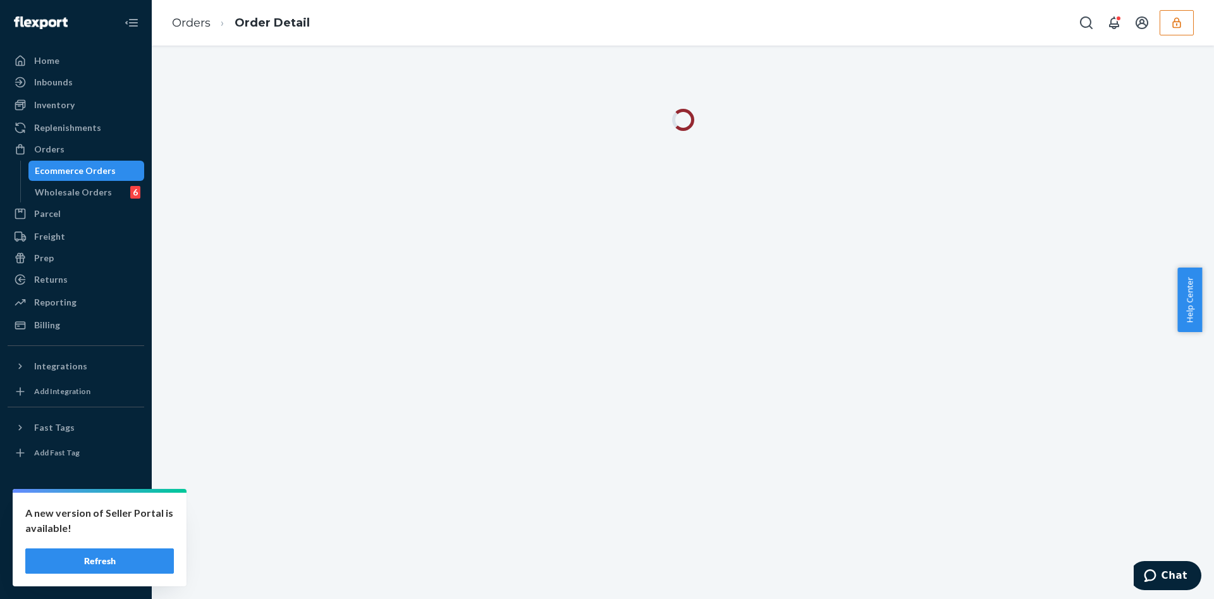
click at [686, 230] on div at bounding box center [683, 322] width 1063 height 553
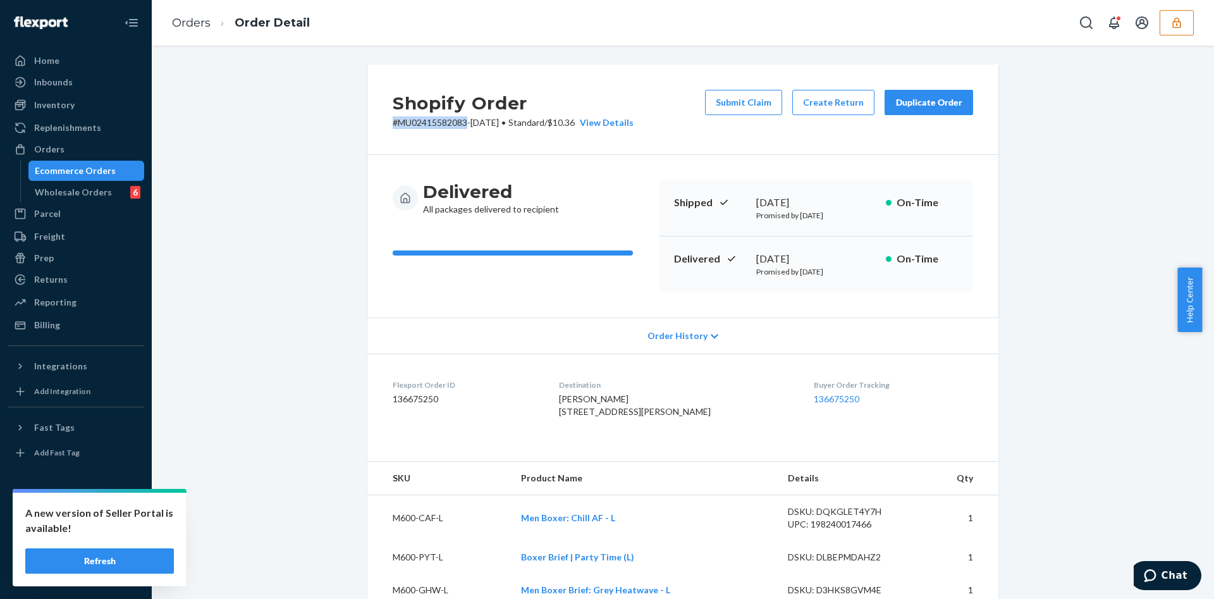
drag, startPoint x: 385, startPoint y: 122, endPoint x: 461, endPoint y: 128, distance: 76.2
click at [461, 128] on p "# MU02415582083-[DATE] • Standard / $10.36 View Details" at bounding box center [513, 122] width 241 height 13
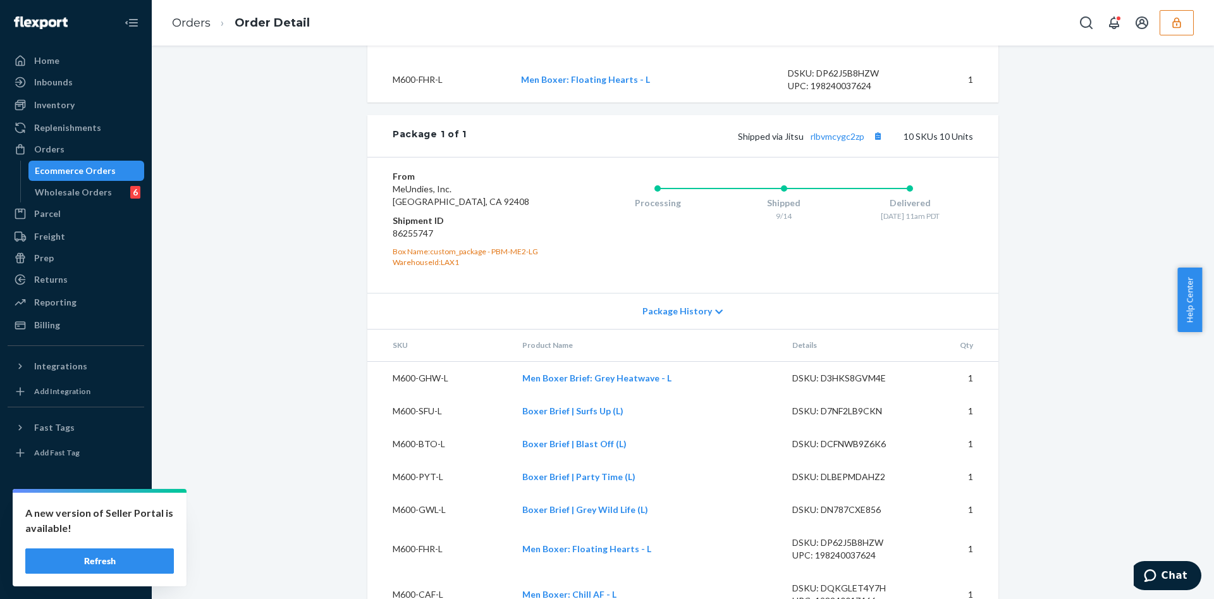
scroll to position [765, 0]
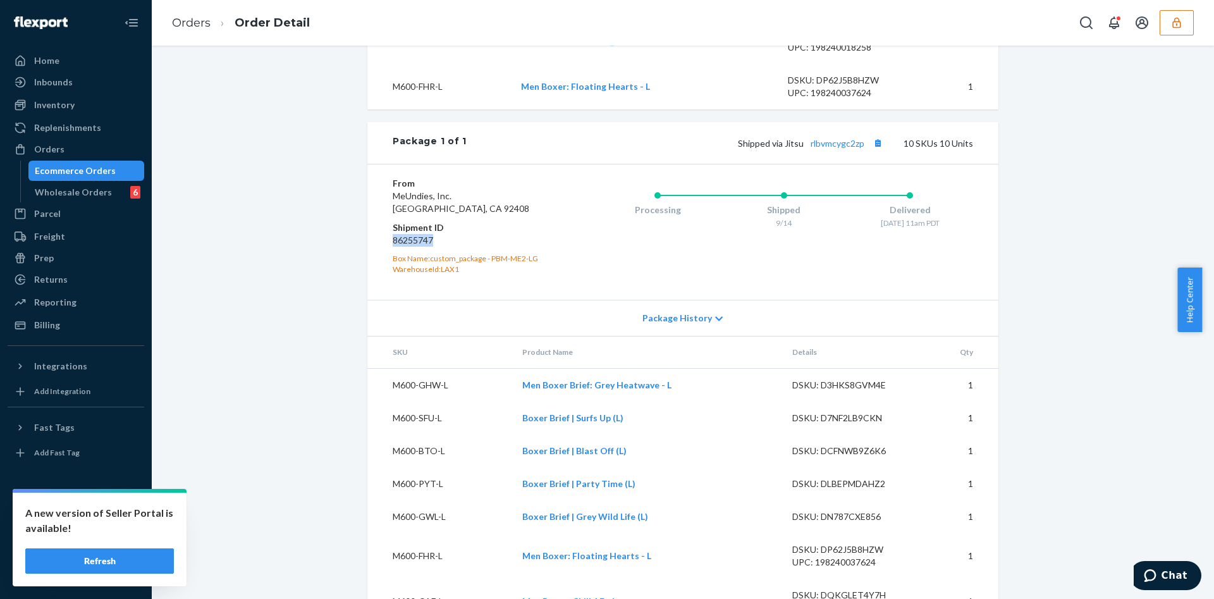
drag, startPoint x: 426, startPoint y: 264, endPoint x: 388, endPoint y: 271, distance: 39.2
click at [393, 247] on dd "86255747" at bounding box center [468, 240] width 151 height 13
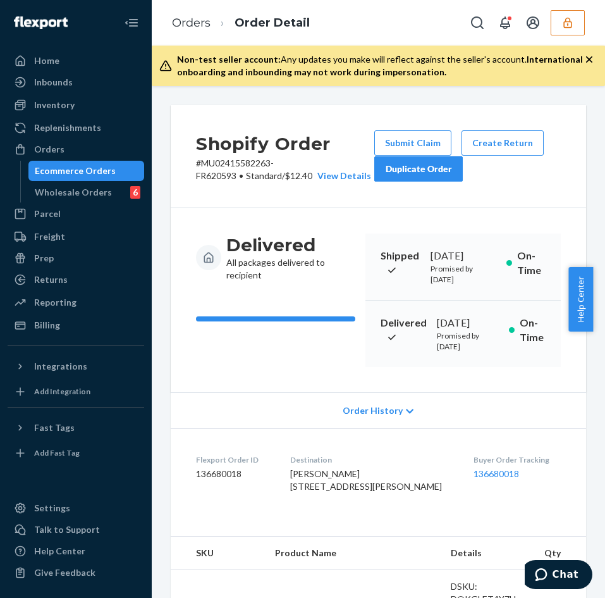
click at [66, 164] on div "Ecommerce Orders" at bounding box center [75, 170] width 81 height 13
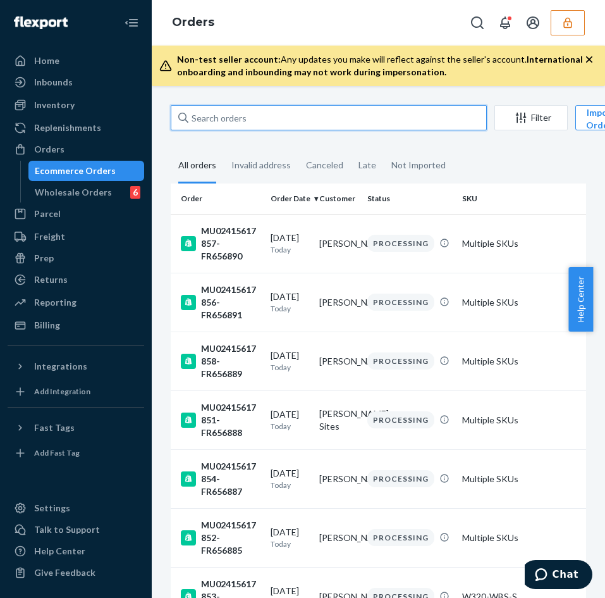
click at [237, 117] on input "text" at bounding box center [329, 117] width 316 height 25
paste input "MU02415582698"
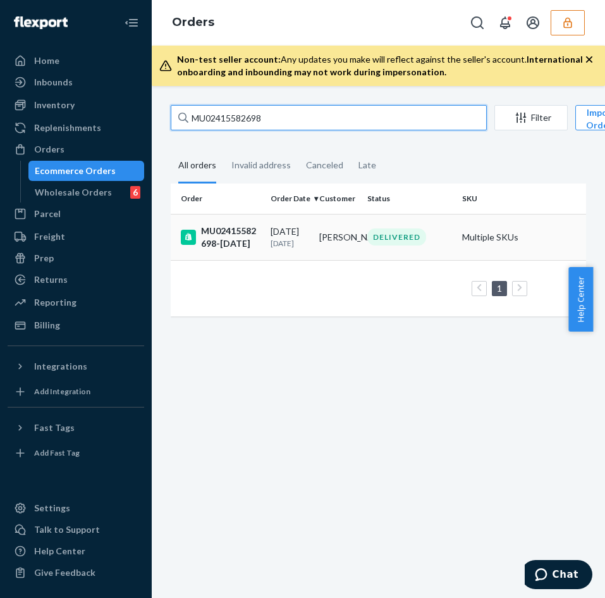
type input "MU02415582698"
click at [331, 254] on td "[PERSON_NAME]" at bounding box center [338, 237] width 49 height 46
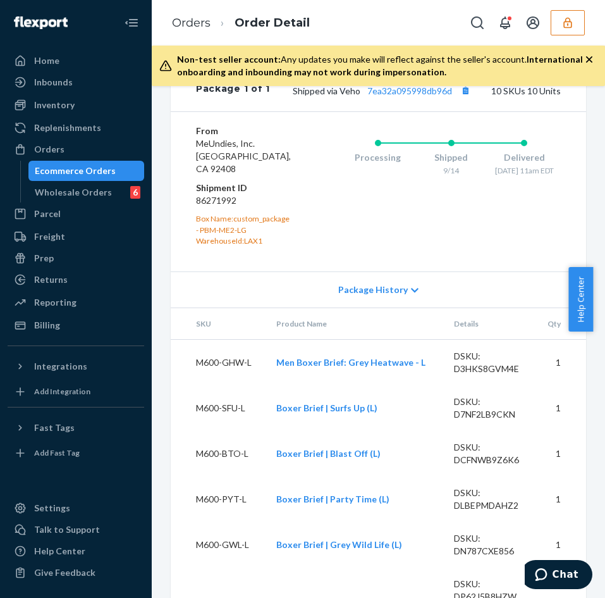
scroll to position [1138, 0]
